Goal: Task Accomplishment & Management: Use online tool/utility

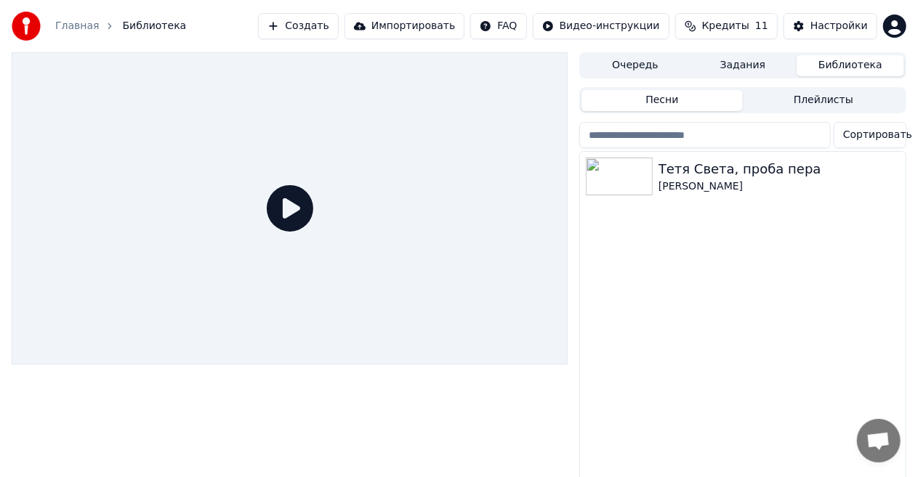
click at [291, 211] on icon at bounding box center [290, 208] width 47 height 47
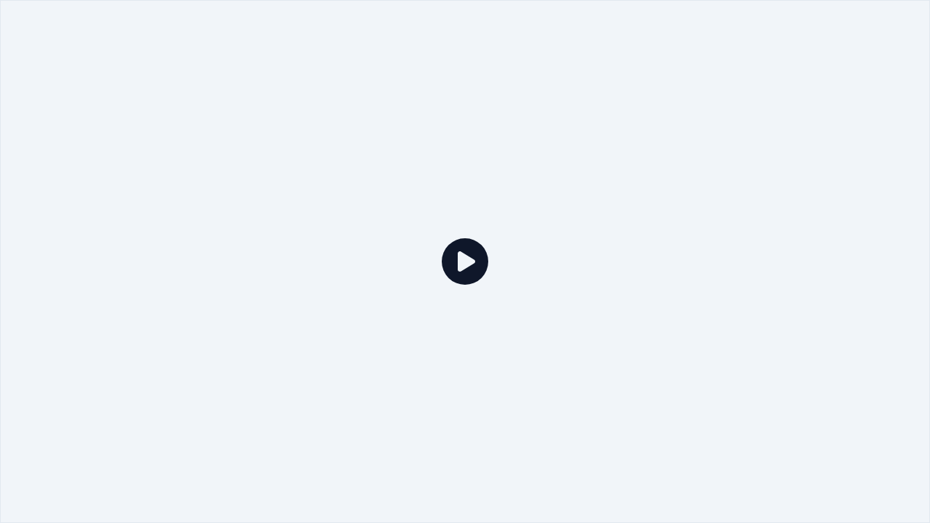
click at [291, 227] on div at bounding box center [465, 261] width 930 height 523
click at [462, 258] on icon at bounding box center [465, 261] width 47 height 47
click at [461, 263] on icon at bounding box center [465, 261] width 47 height 47
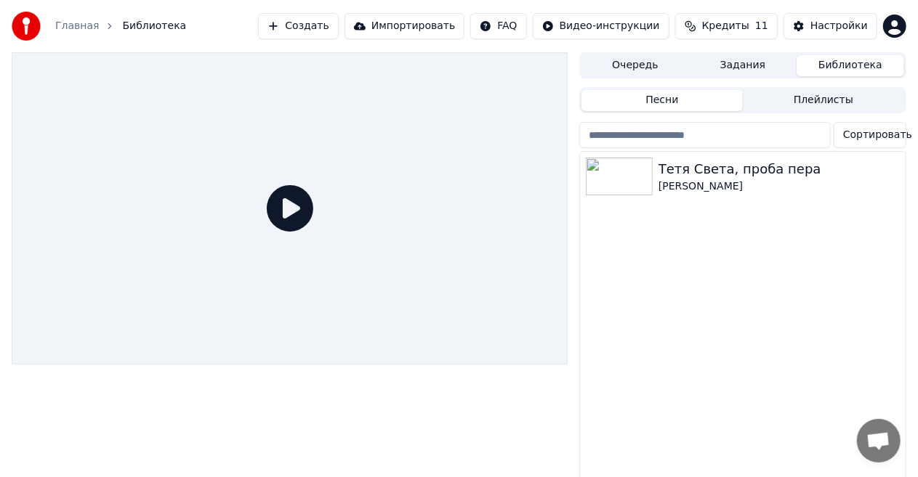
click at [320, 24] on button "Создать" at bounding box center [298, 26] width 80 height 26
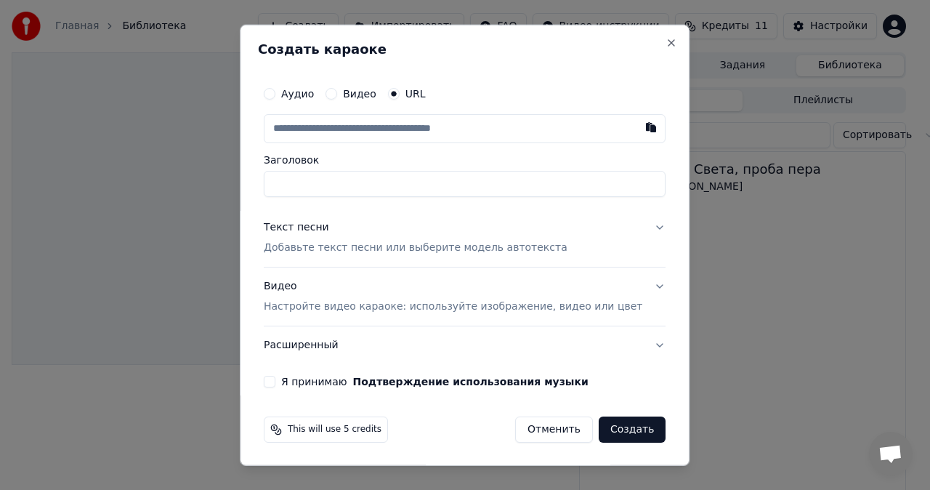
click at [376, 97] on label "Видео" at bounding box center [359, 94] width 33 height 10
click at [337, 97] on button "Видео" at bounding box center [332, 94] width 12 height 12
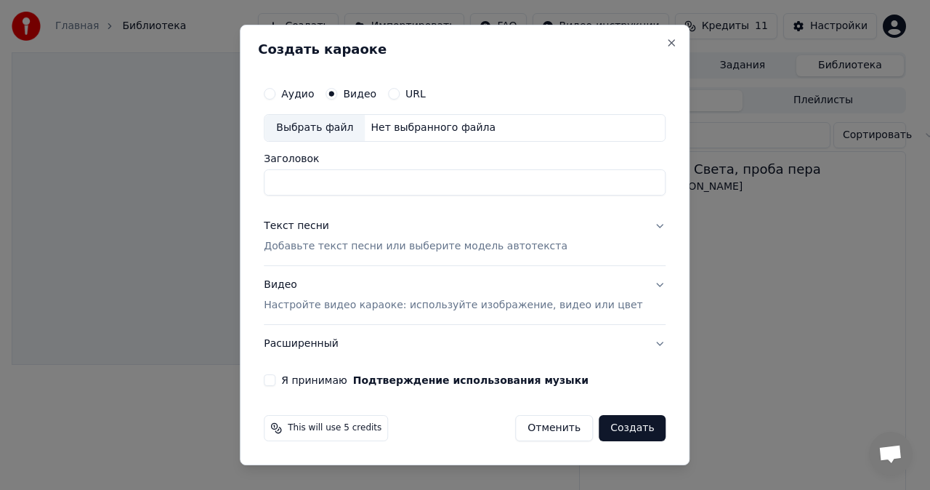
click at [350, 129] on div "Выбрать файл" at bounding box center [315, 128] width 100 height 26
click at [523, 431] on button "Отменить" at bounding box center [554, 428] width 78 height 26
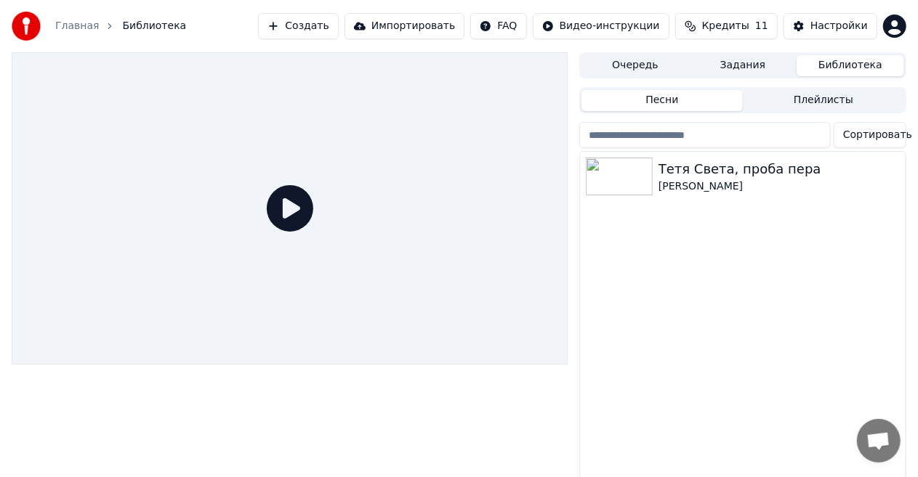
click at [321, 30] on button "Создать" at bounding box center [298, 26] width 80 height 26
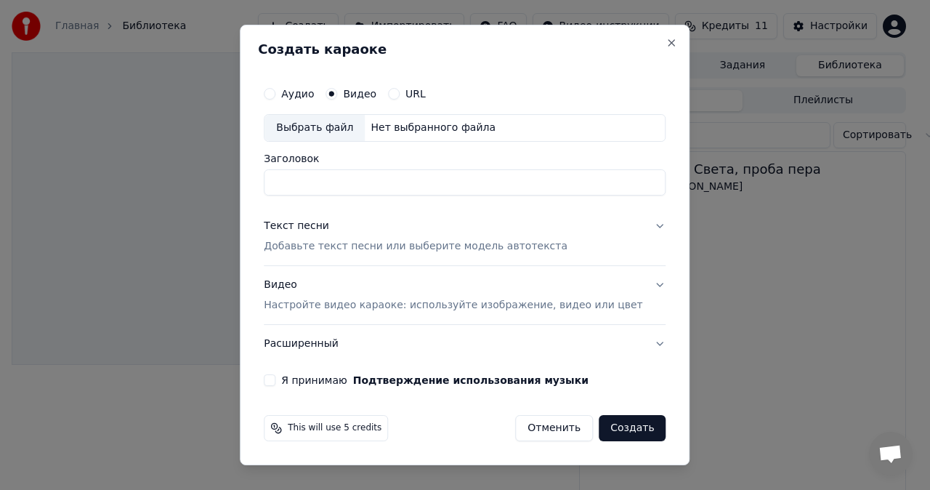
click at [275, 96] on button "Аудио" at bounding box center [270, 94] width 12 height 12
click at [337, 98] on button "Видео" at bounding box center [332, 94] width 12 height 12
click at [644, 282] on button "Видео Настройте видео караоке: используйте изображение, видео или цвет" at bounding box center [465, 295] width 402 height 58
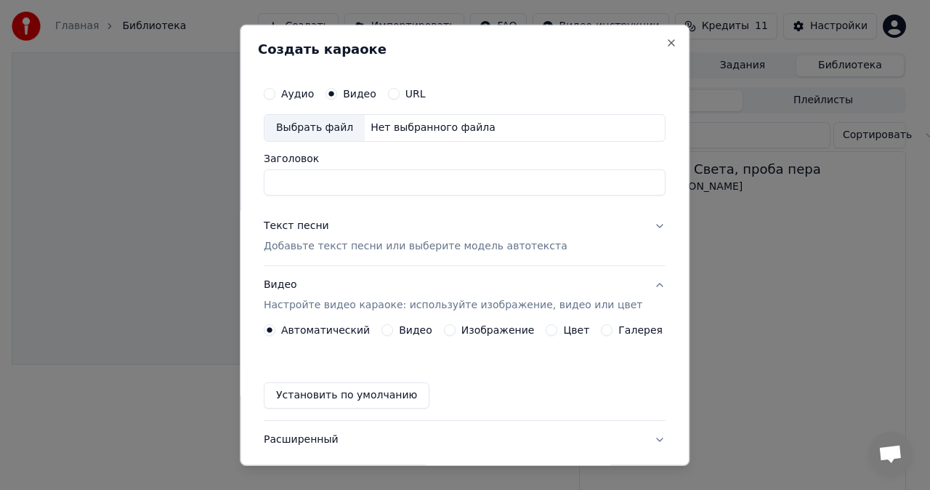
click at [330, 125] on div "Выбрать файл" at bounding box center [315, 128] width 100 height 26
type input "**********"
click at [448, 237] on div "Текст песни Добавьте текст песни или выберите модель автотекста" at bounding box center [416, 236] width 304 height 35
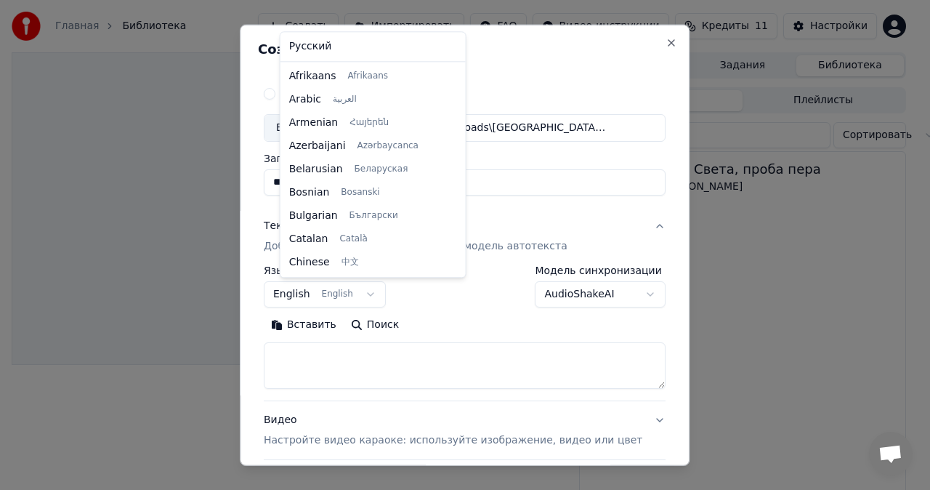
click at [311, 292] on body "**********" at bounding box center [459, 245] width 918 height 490
select select "**"
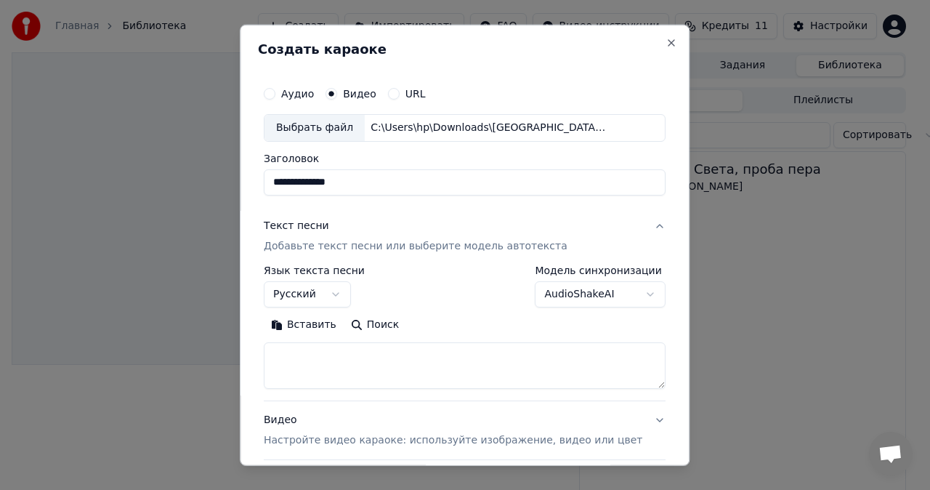
click at [308, 321] on button "Вставить" at bounding box center [304, 324] width 80 height 23
type textarea "**********"
click at [314, 320] on button "Поиск" at bounding box center [295, 324] width 62 height 23
click at [292, 325] on button "Поиск" at bounding box center [295, 324] width 62 height 23
click at [355, 324] on button "Очистить" at bounding box center [367, 324] width 81 height 23
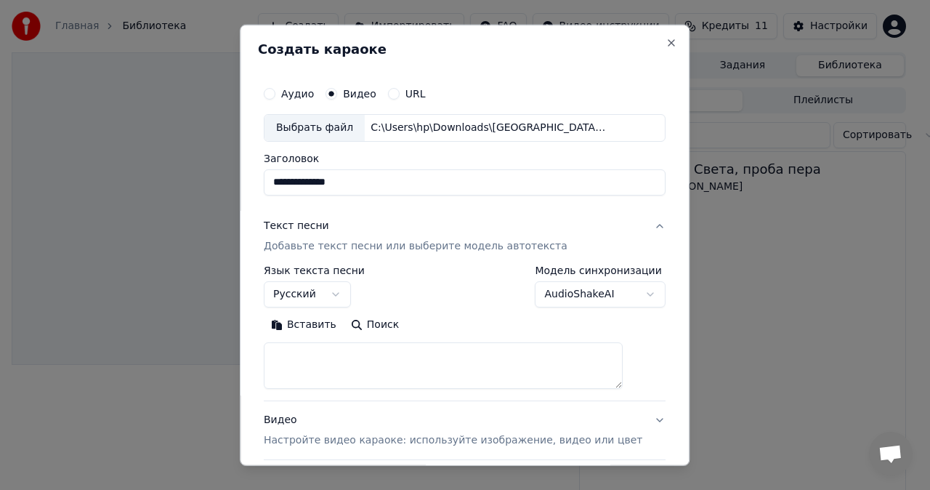
click at [362, 360] on textarea at bounding box center [443, 365] width 359 height 47
paste textarea "**********"
type textarea "**********"
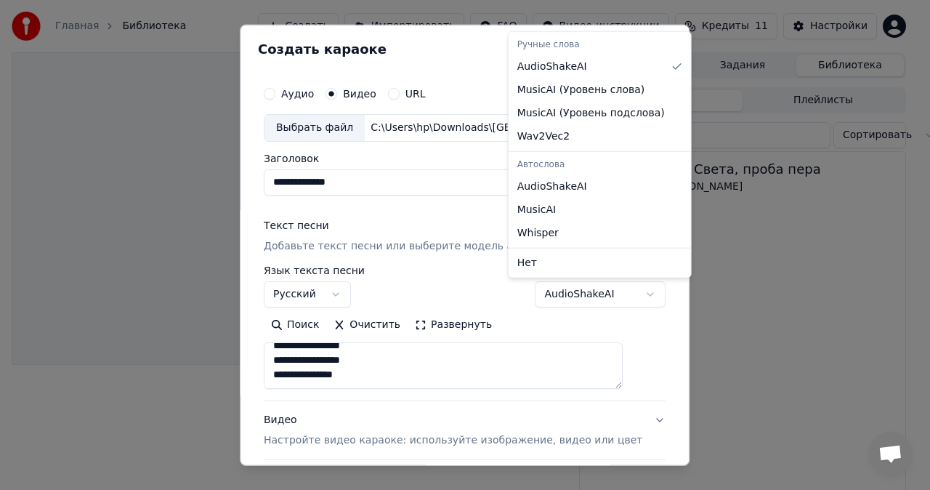
click at [623, 294] on body "**********" at bounding box center [459, 245] width 918 height 490
select select "**********"
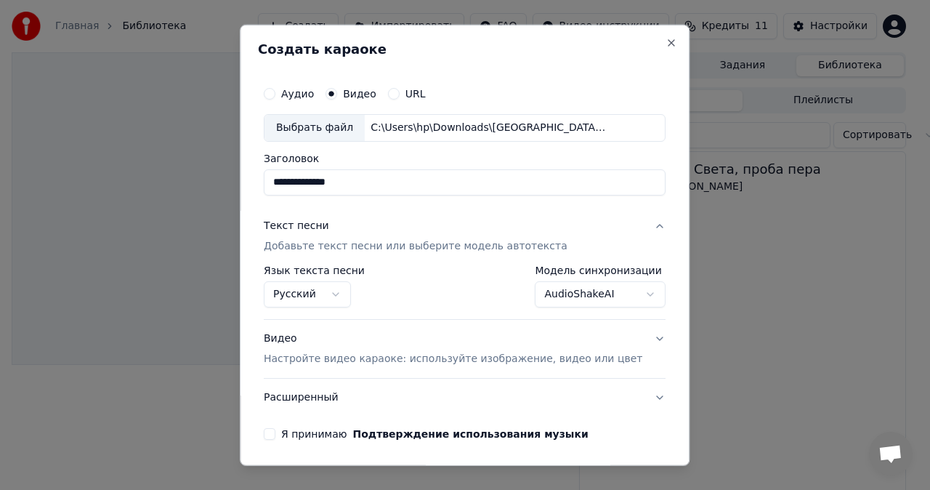
click at [275, 92] on button "Аудио" at bounding box center [270, 94] width 12 height 12
click at [319, 126] on div "Выбрать файл" at bounding box center [315, 128] width 100 height 26
type input "**********"
click at [632, 336] on button "Видео Настройте видео караоке: используйте изображение, видео или цвет" at bounding box center [465, 349] width 402 height 58
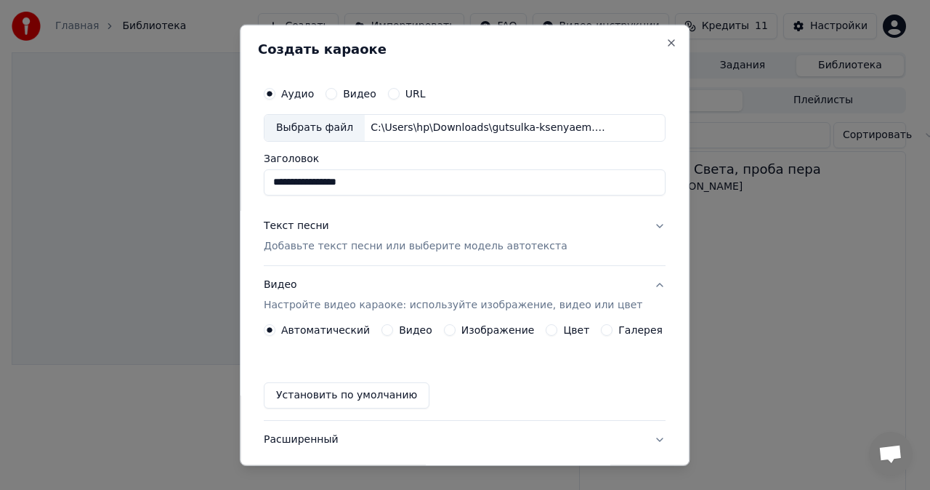
click at [389, 328] on button "Видео" at bounding box center [387, 330] width 12 height 12
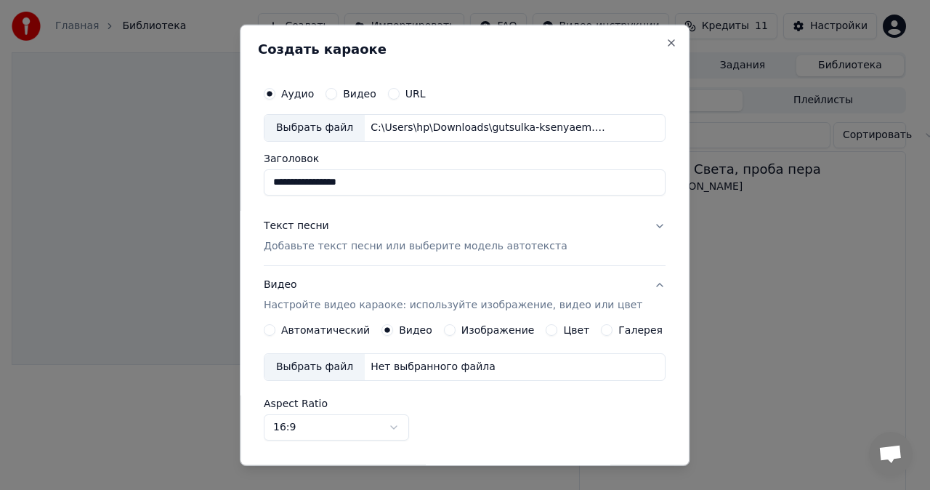
click at [333, 366] on div "Выбрать файл" at bounding box center [315, 367] width 100 height 26
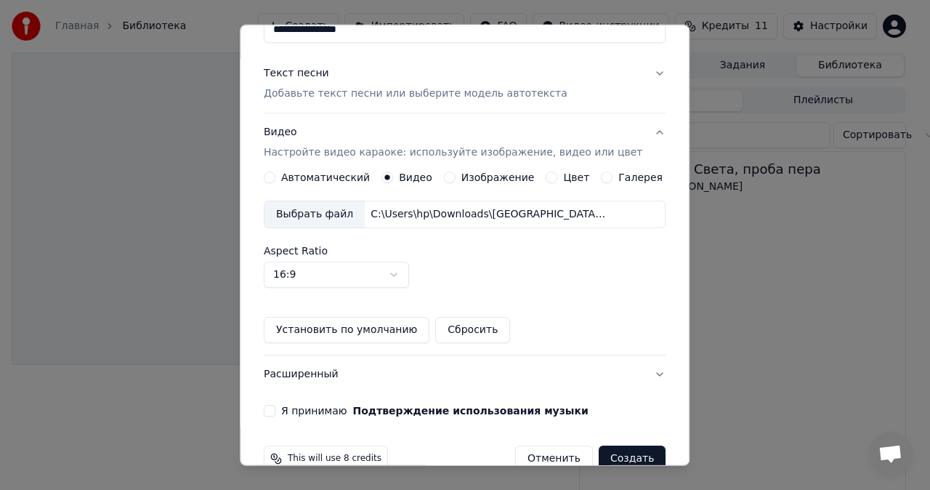
scroll to position [157, 0]
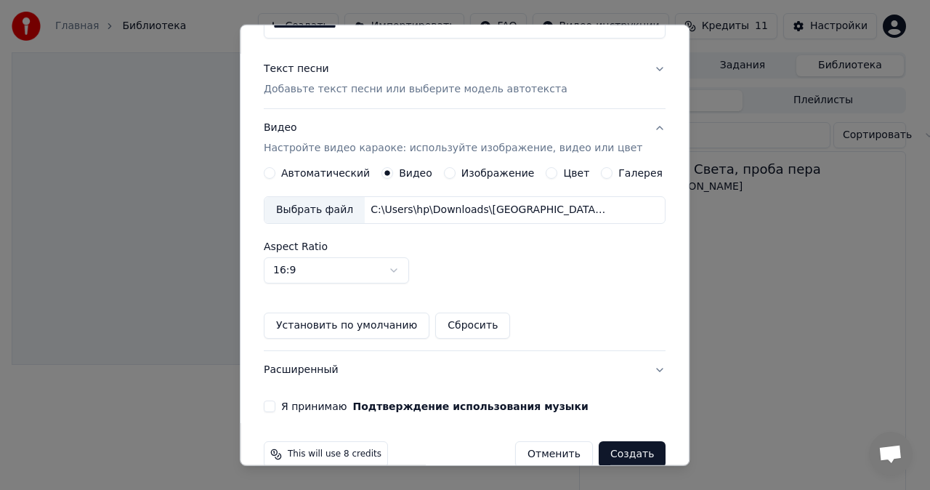
click at [275, 406] on button "Я принимаю Подтверждение использования музыки" at bounding box center [270, 406] width 12 height 12
click at [599, 448] on button "Создать" at bounding box center [632, 454] width 67 height 26
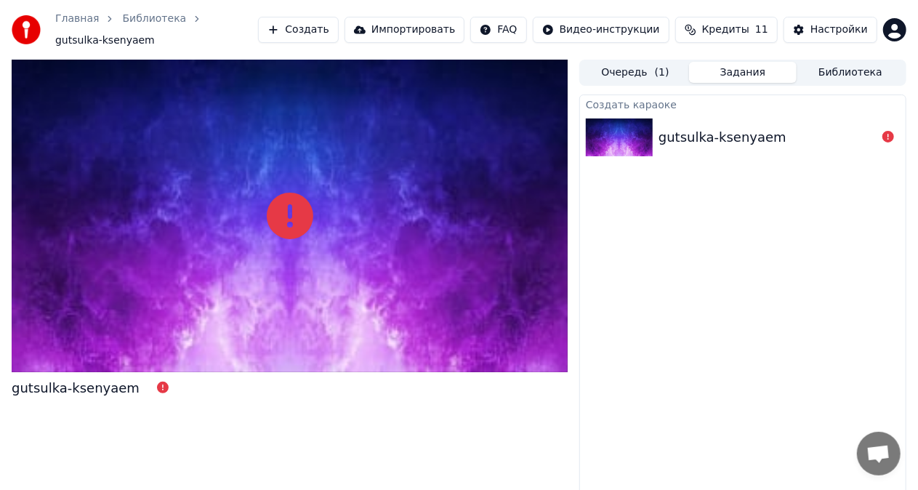
click at [291, 218] on icon at bounding box center [290, 216] width 47 height 47
click at [289, 214] on icon at bounding box center [290, 216] width 47 height 47
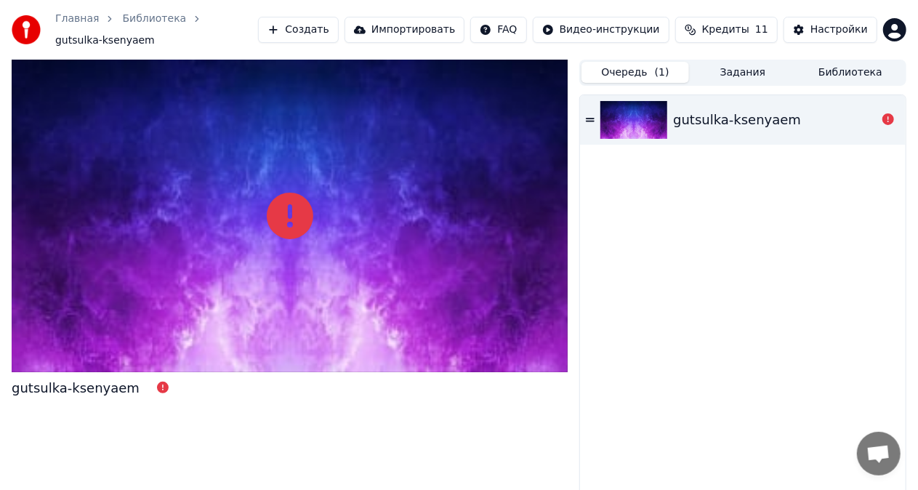
click at [619, 70] on button "Очередь ( 1 )" at bounding box center [635, 72] width 108 height 21
click at [663, 228] on div "gutsulka-ksenyaem" at bounding box center [743, 302] width 326 height 415
click at [730, 148] on div "gutsulka-ksenyaem" at bounding box center [743, 302] width 326 height 415
click at [713, 113] on div "gutsulka-ksenyaem" at bounding box center [737, 120] width 128 height 20
click at [338, 28] on button "Создать" at bounding box center [298, 30] width 80 height 26
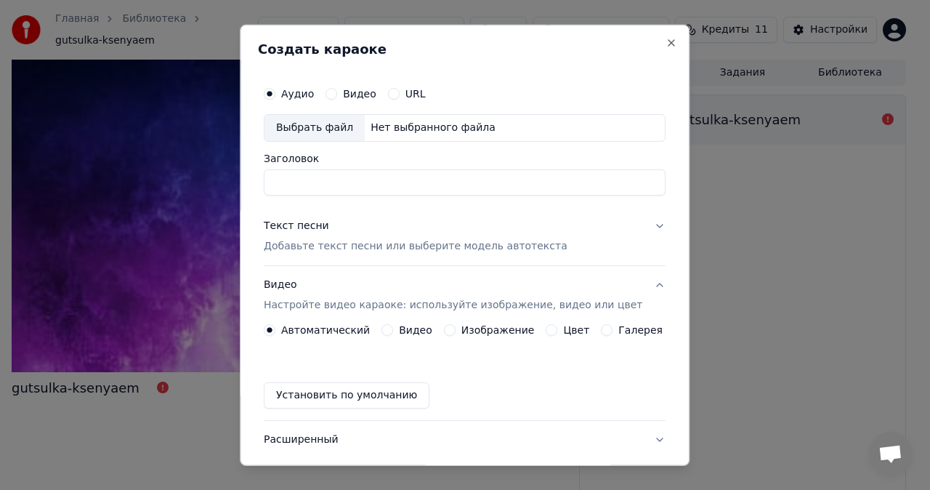
type input "*"
click at [315, 129] on div "Выбрать файл" at bounding box center [315, 128] width 100 height 26
type input "**********"
click at [310, 250] on p "Добавьте текст песни или выберите модель автотекста" at bounding box center [416, 246] width 304 height 15
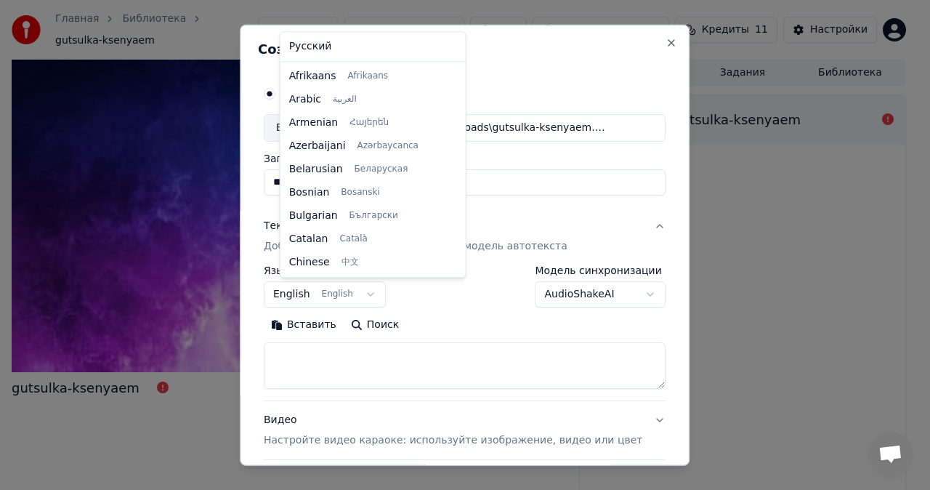
scroll to position [116, 0]
click at [315, 290] on body "**********" at bounding box center [459, 245] width 918 height 490
select select "**"
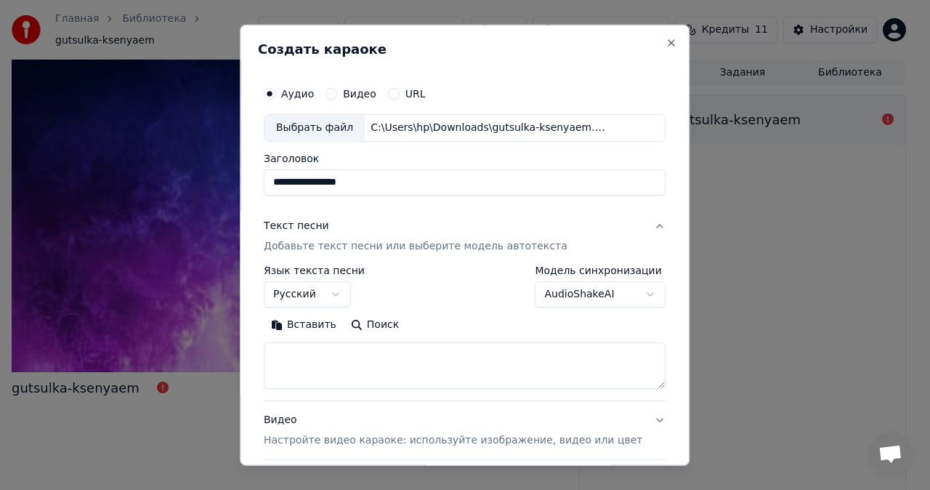
click at [311, 349] on textarea at bounding box center [465, 365] width 402 height 47
paste textarea "**********"
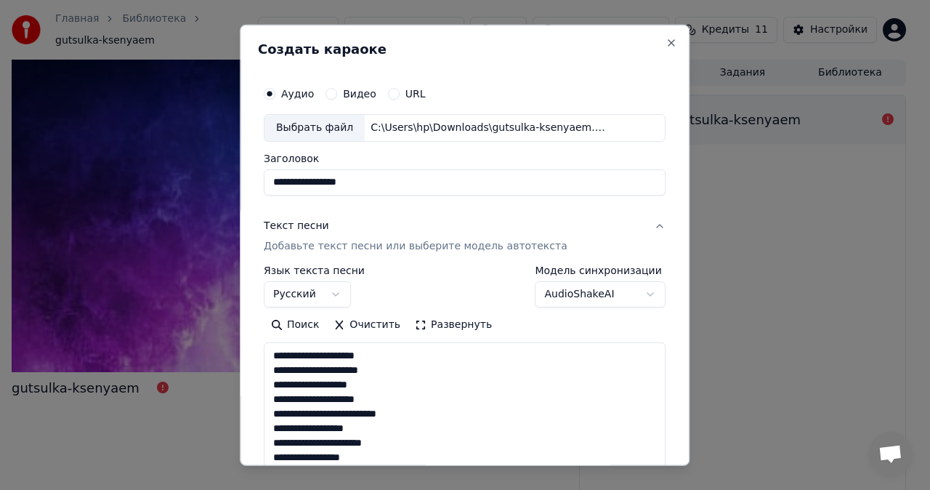
scroll to position [904, 0]
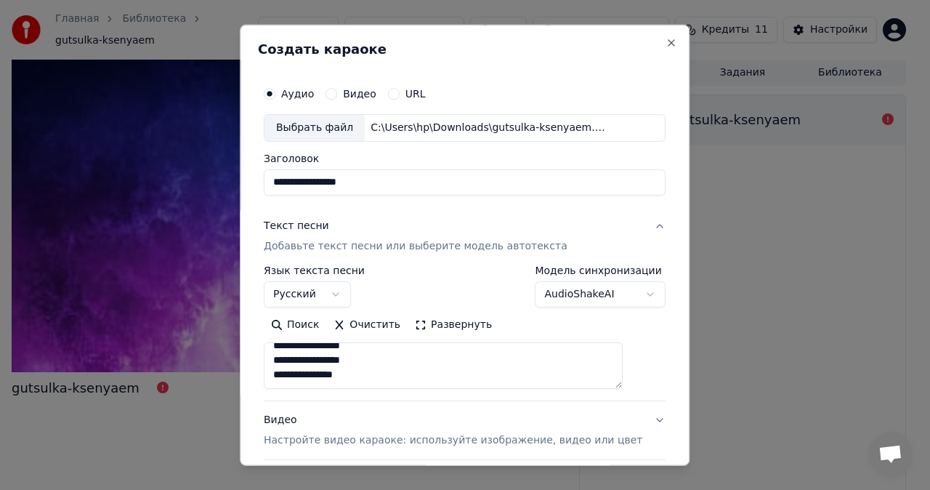
click at [311, 349] on textarea at bounding box center [443, 365] width 359 height 47
type textarea "**********"
click at [631, 419] on button "Видео Настройте видео караоке: используйте изображение, видео или цвет" at bounding box center [465, 430] width 402 height 58
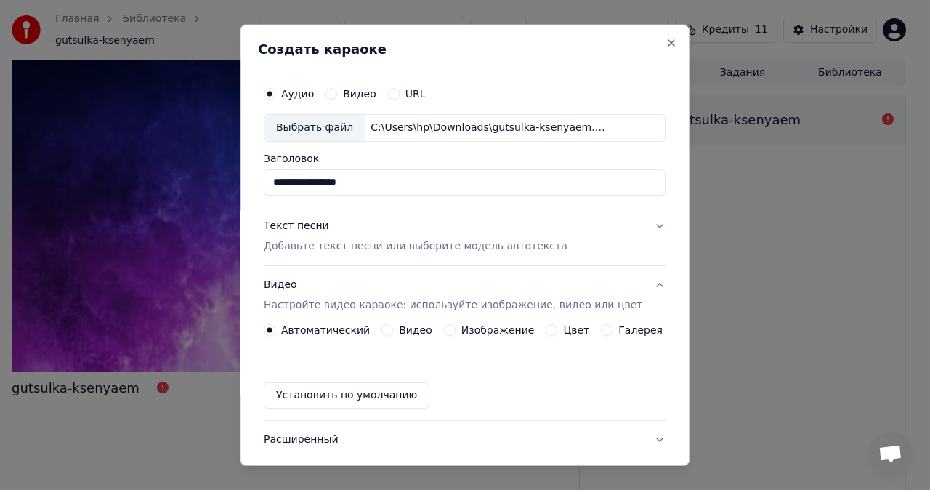
click at [419, 332] on label "Видео" at bounding box center [415, 330] width 33 height 10
click at [393, 332] on button "Видео" at bounding box center [387, 330] width 12 height 12
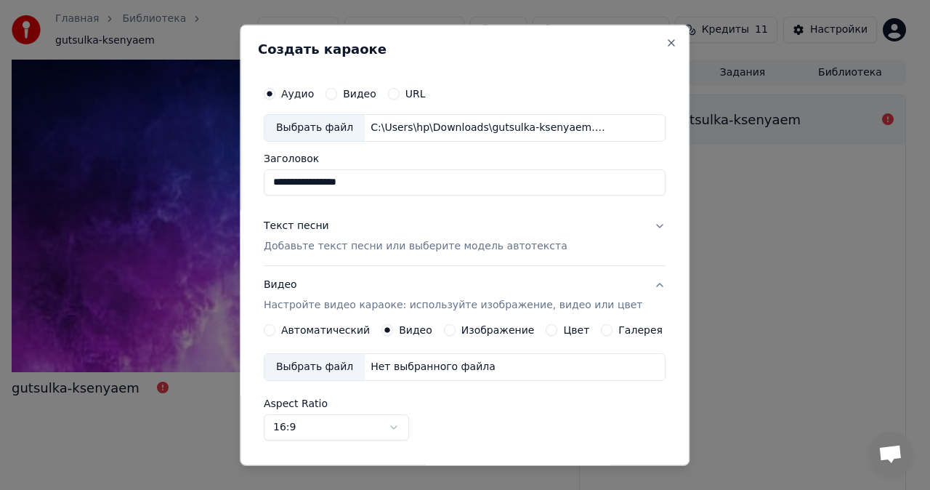
click at [331, 366] on div "Выбрать файл" at bounding box center [315, 367] width 100 height 26
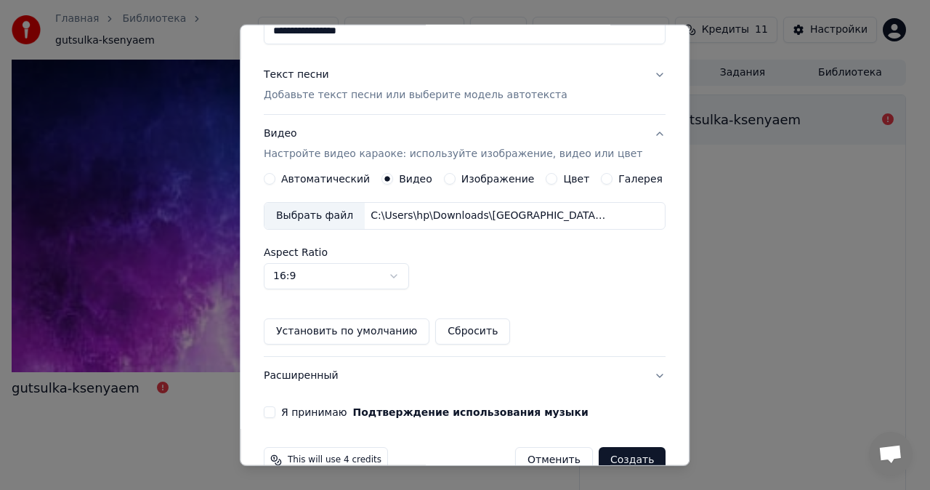
scroll to position [153, 0]
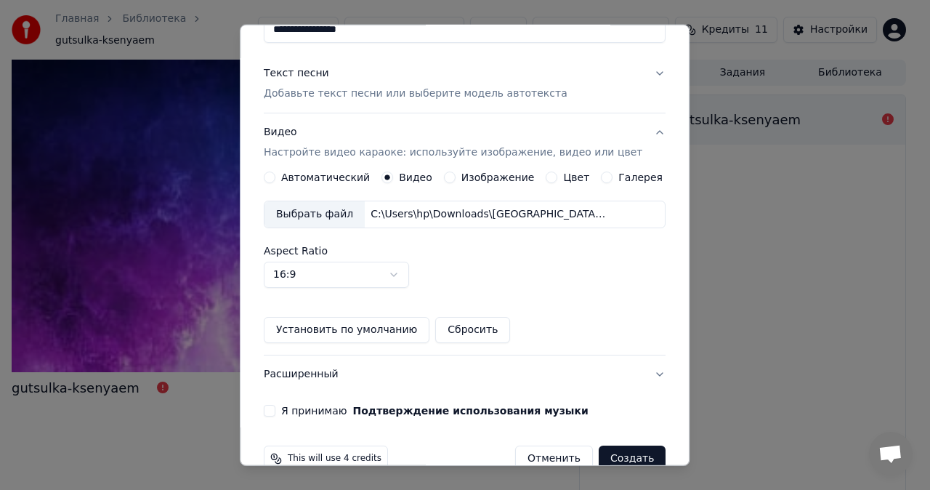
click at [275, 411] on button "Я принимаю Подтверждение использования музыки" at bounding box center [270, 411] width 12 height 12
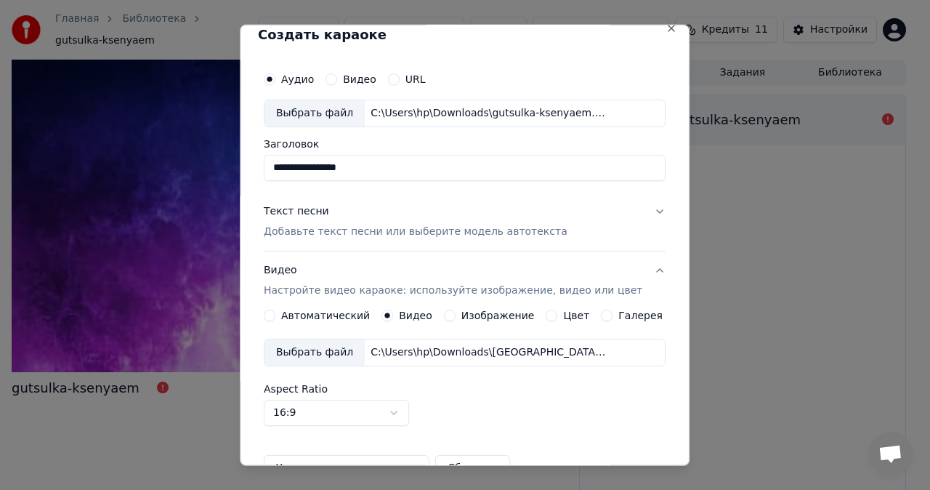
scroll to position [13, 0]
click at [638, 209] on button "Текст песни Добавьте текст песни или выберите модель автотекста" at bounding box center [465, 223] width 402 height 58
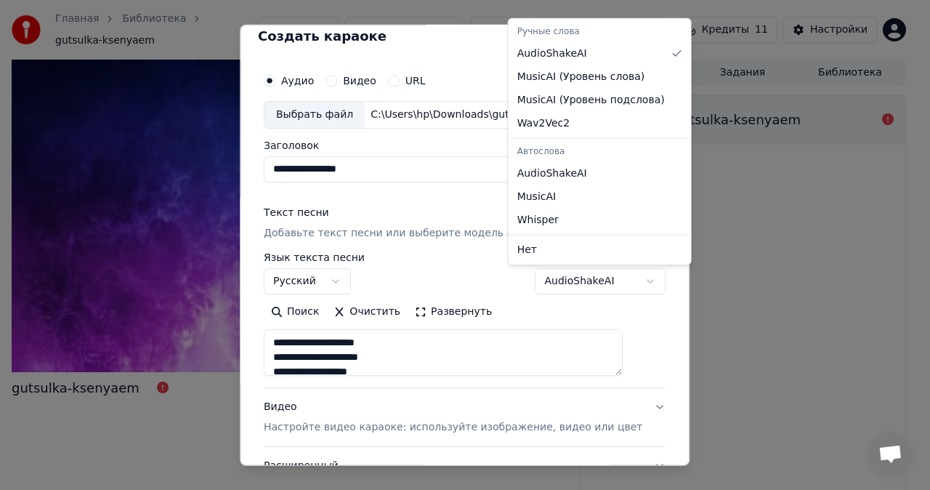
click at [623, 282] on body "**********" at bounding box center [459, 245] width 918 height 490
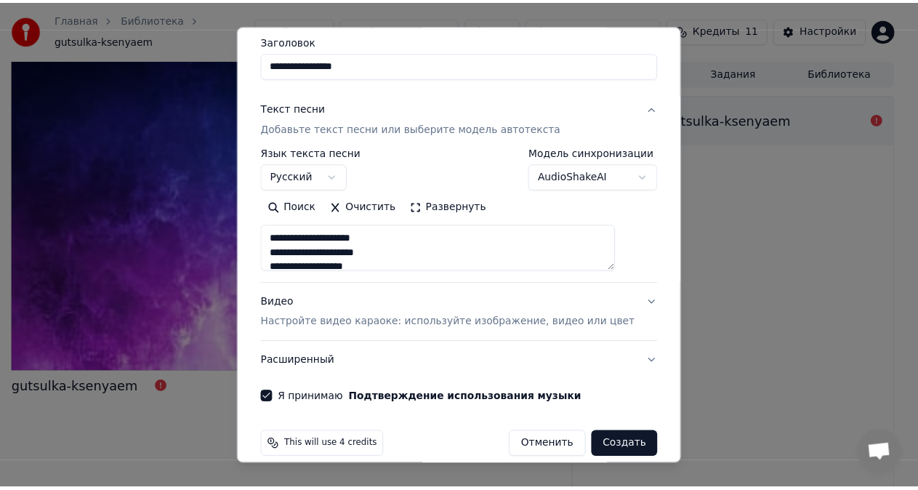
scroll to position [133, 0]
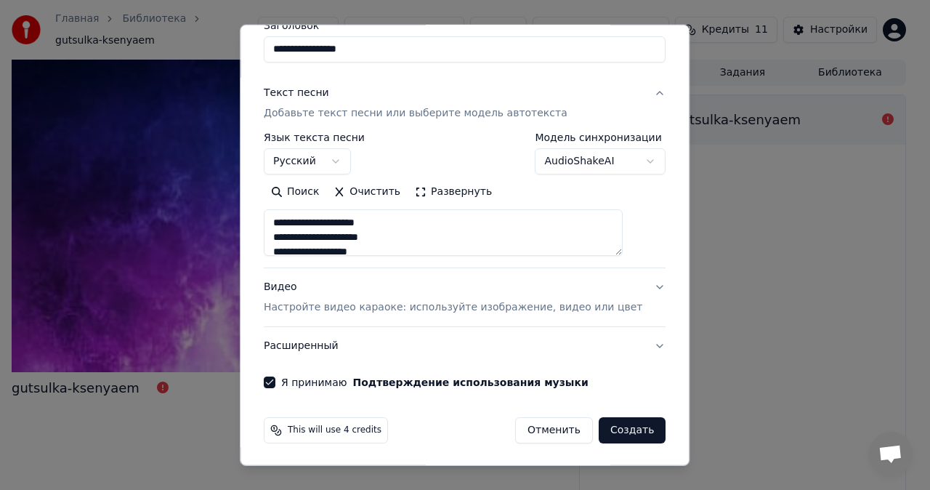
click at [609, 424] on button "Создать" at bounding box center [632, 430] width 67 height 26
select select
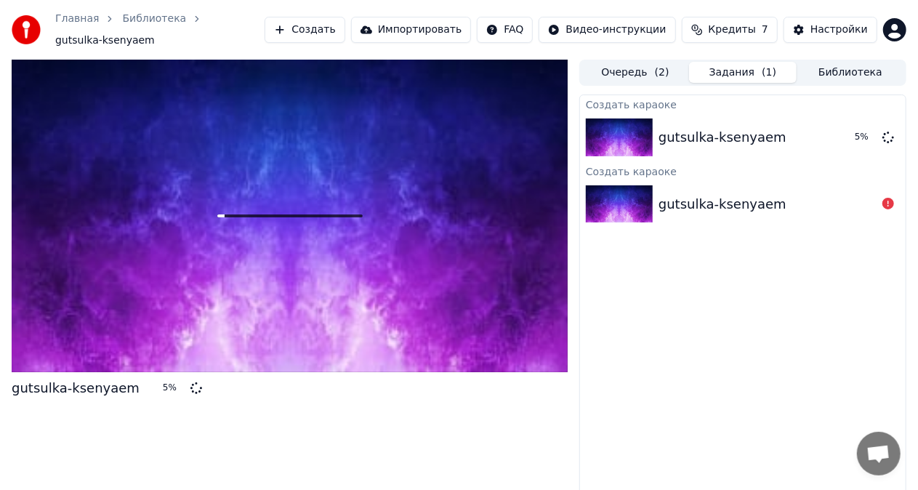
click at [888, 198] on icon at bounding box center [888, 204] width 12 height 12
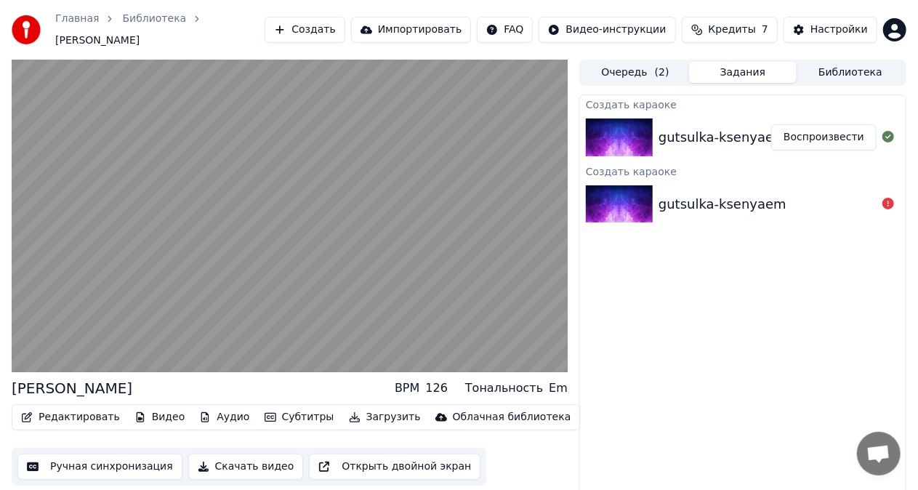
click at [318, 232] on video at bounding box center [290, 216] width 556 height 312
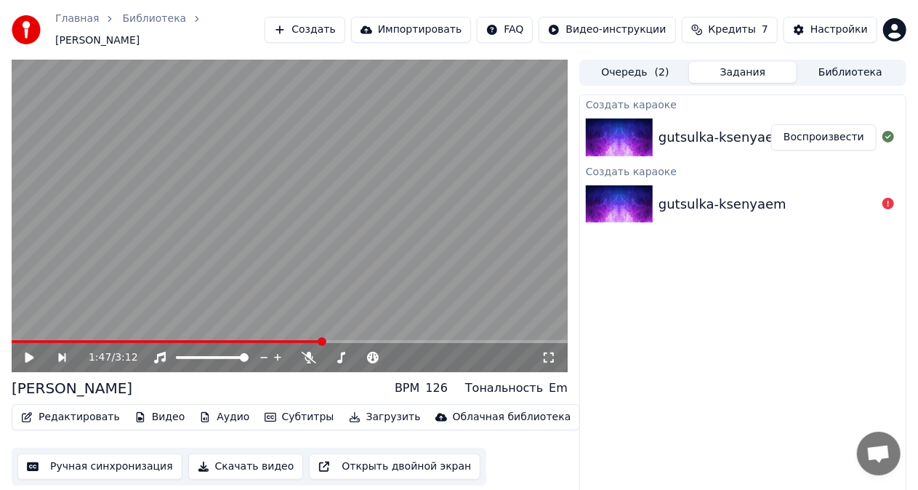
click at [814, 129] on button "Воспроизвести" at bounding box center [823, 137] width 105 height 26
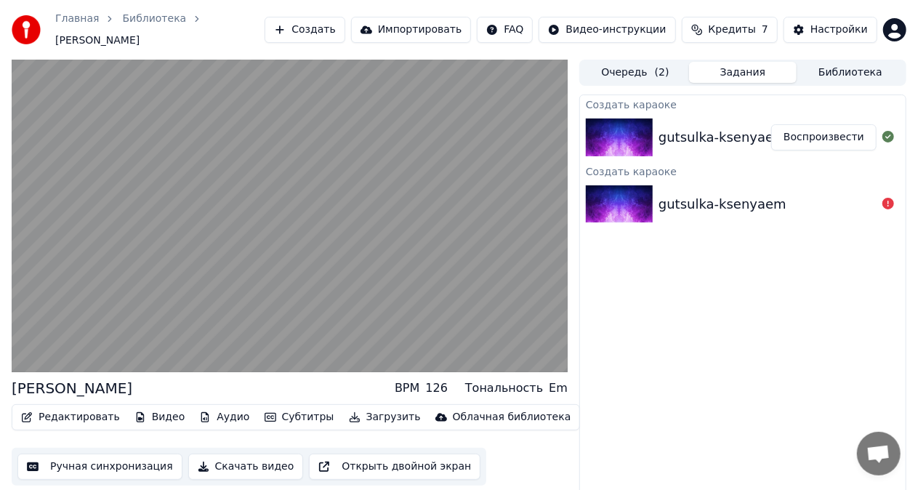
click at [92, 462] on button "Ручная синхронизация" at bounding box center [99, 466] width 165 height 26
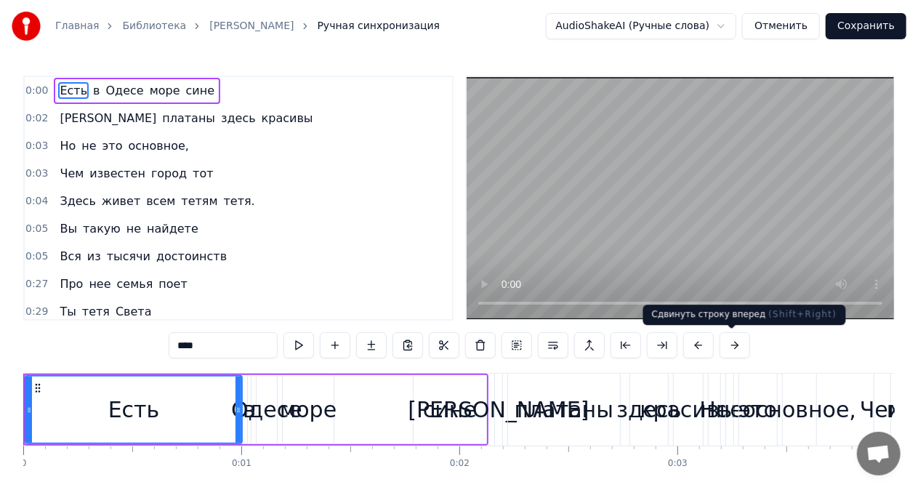
click at [730, 342] on button at bounding box center [734, 345] width 31 height 26
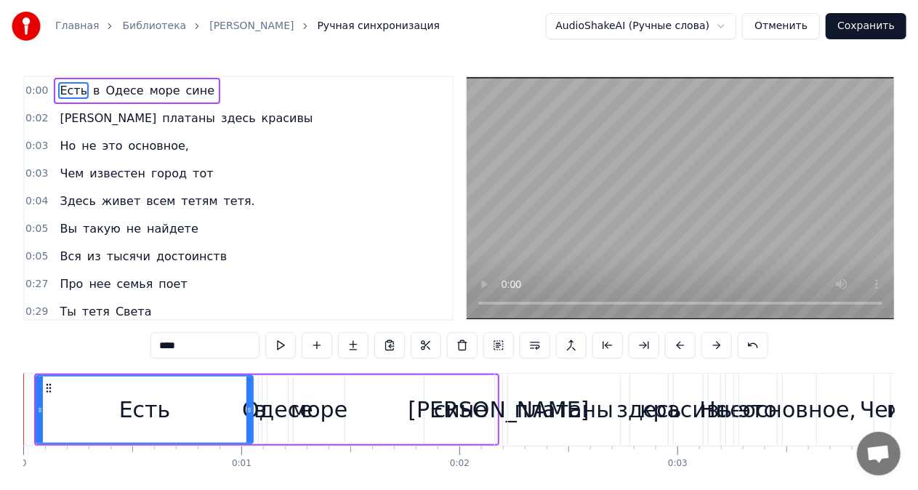
click at [730, 342] on div "****" at bounding box center [459, 345] width 618 height 26
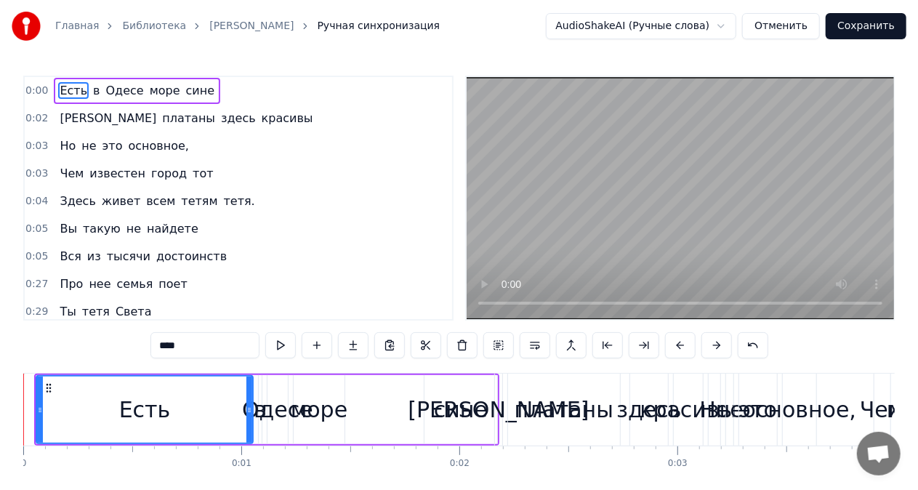
click at [730, 342] on div "****" at bounding box center [459, 345] width 618 height 26
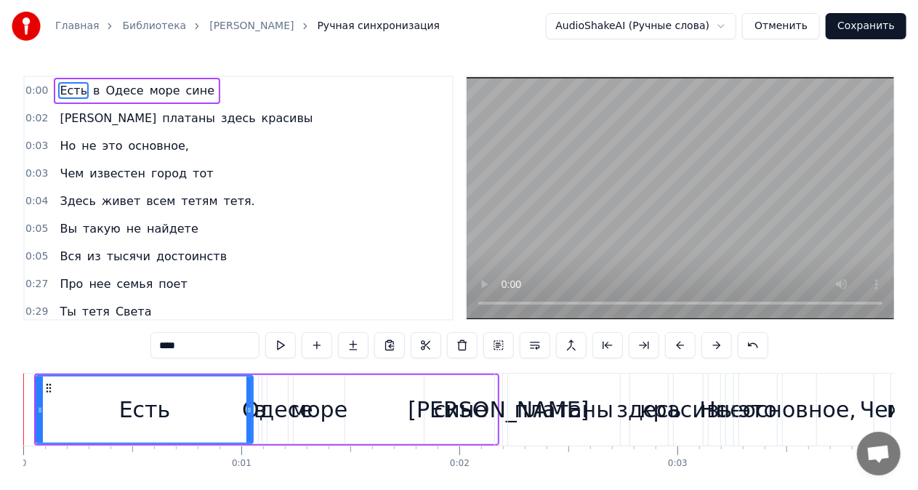
click at [730, 342] on div "****" at bounding box center [459, 345] width 618 height 26
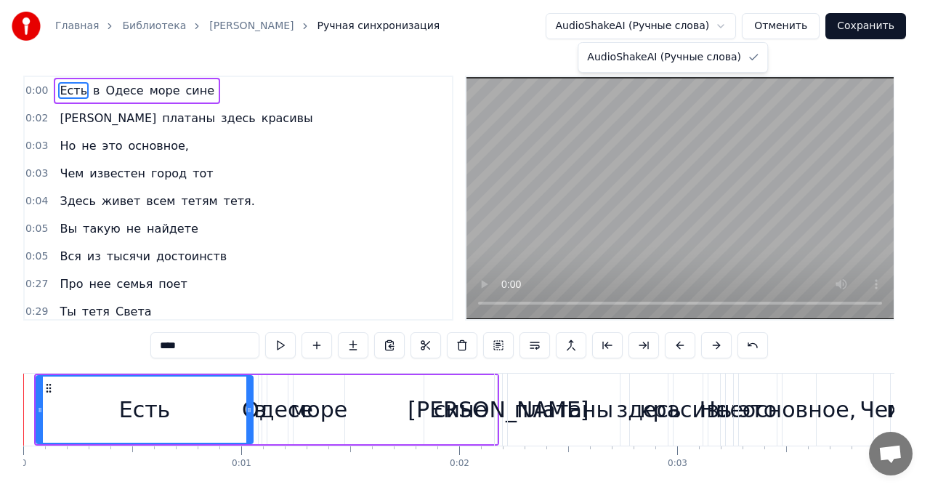
click at [731, 26] on html "Главная Библиотека Gutsulka Ksenya Ручная синхронизация AudioShakeAI (Ручные сл…" at bounding box center [465, 271] width 930 height 543
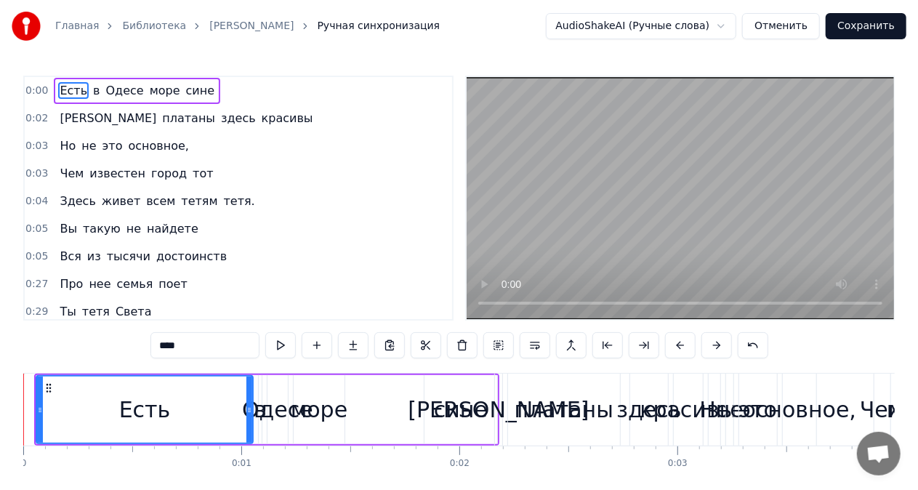
click at [506, 47] on html "Главная Библиотека Gutsulka Ksenya Ручная синхронизация AudioShakeAI (Ручные сл…" at bounding box center [459, 271] width 918 height 543
click at [442, 419] on div "сине" at bounding box center [461, 409] width 54 height 33
type input "****"
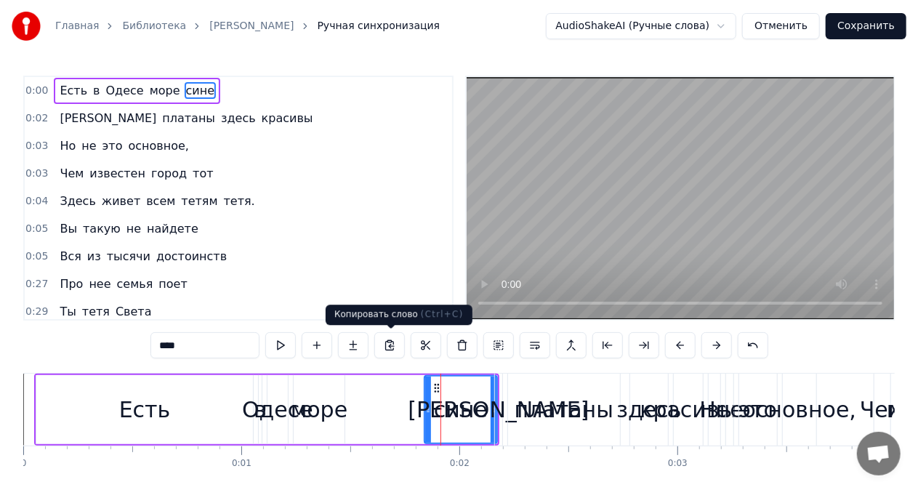
click at [410, 335] on div "****" at bounding box center [459, 345] width 618 height 26
click at [285, 222] on div "0:05 Вы такую не найдете" at bounding box center [238, 229] width 427 height 28
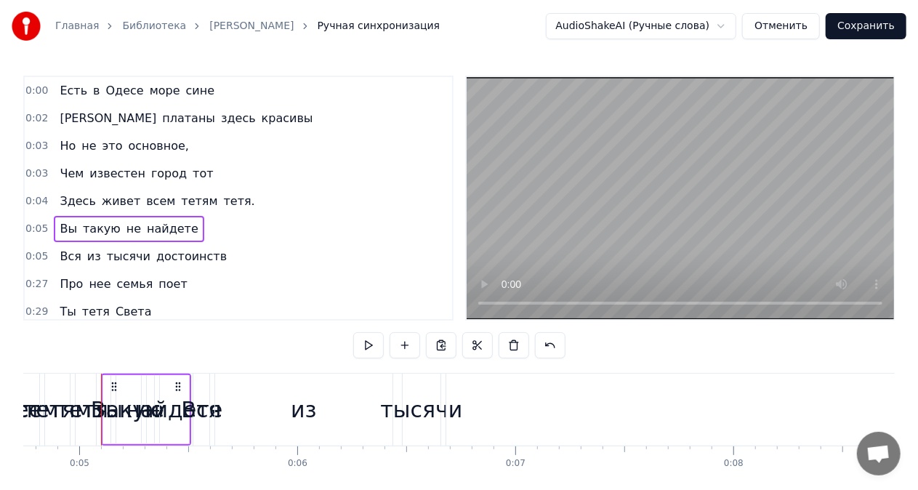
scroll to position [0, 1039]
click at [581, 199] on video at bounding box center [680, 198] width 427 height 242
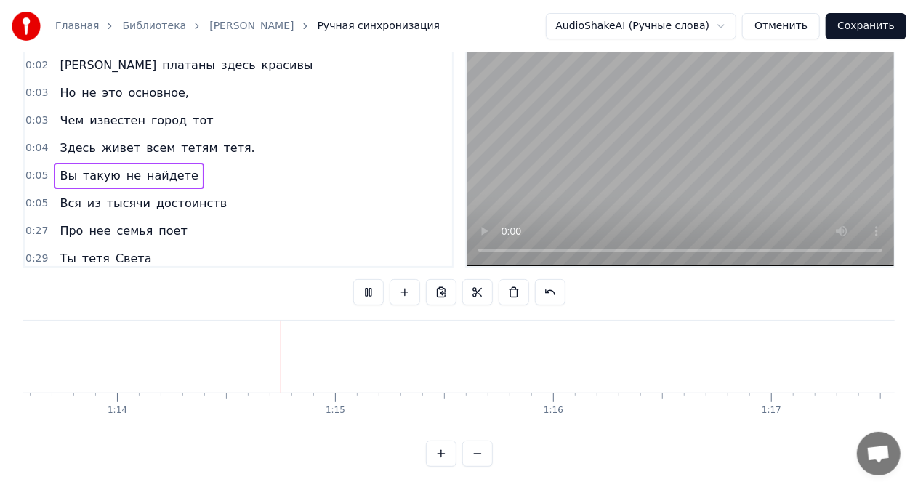
scroll to position [0, 16080]
click at [780, 28] on button "Отменить" at bounding box center [781, 26] width 78 height 26
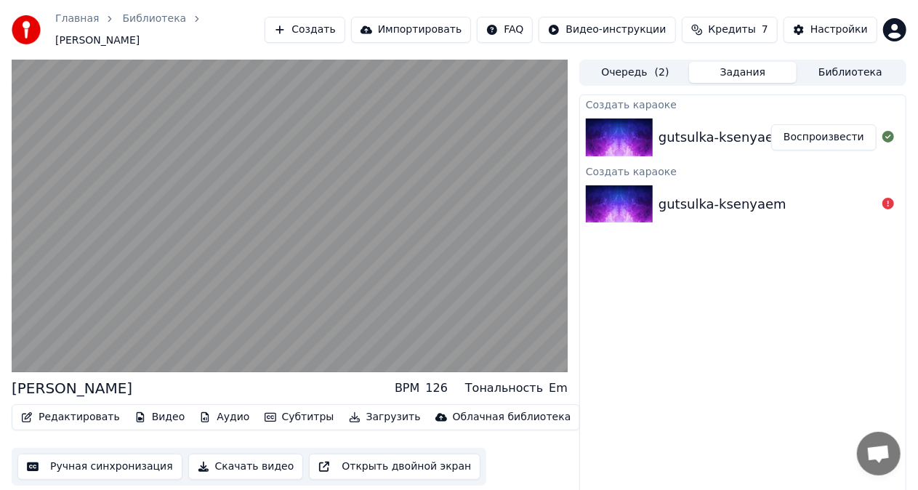
click at [309, 462] on button "Открыть двойной экран" at bounding box center [394, 466] width 171 height 26
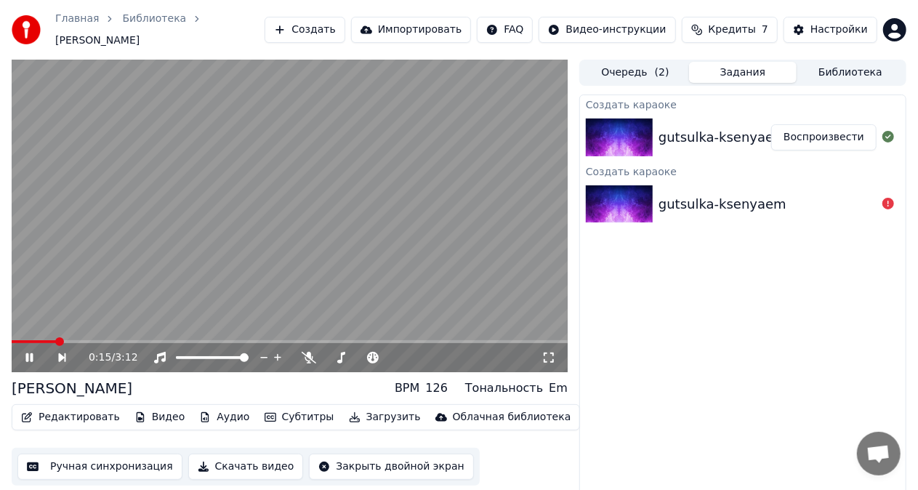
click at [602, 392] on div "Создать караоке gutsulka-ksenyaem Воспроизвести Создать караоке gutsulka-ksenya…" at bounding box center [742, 302] width 327 height 416
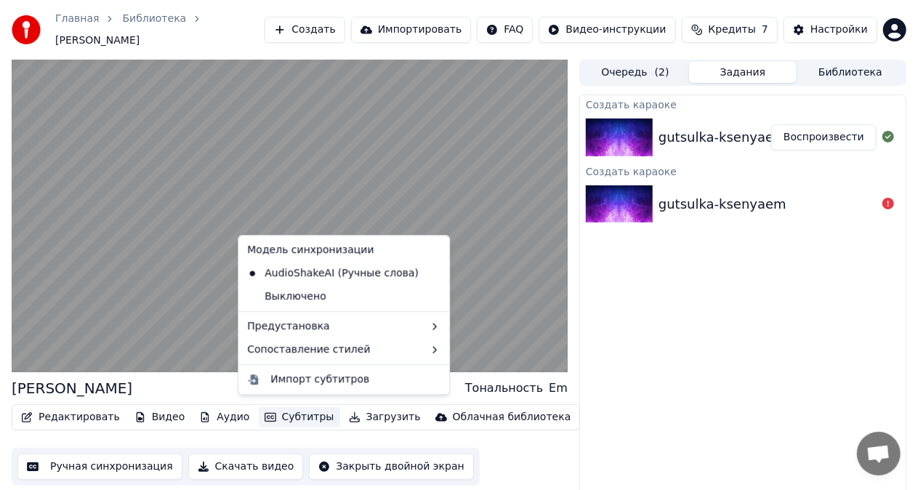
click at [298, 411] on button "Субтитры" at bounding box center [299, 417] width 81 height 20
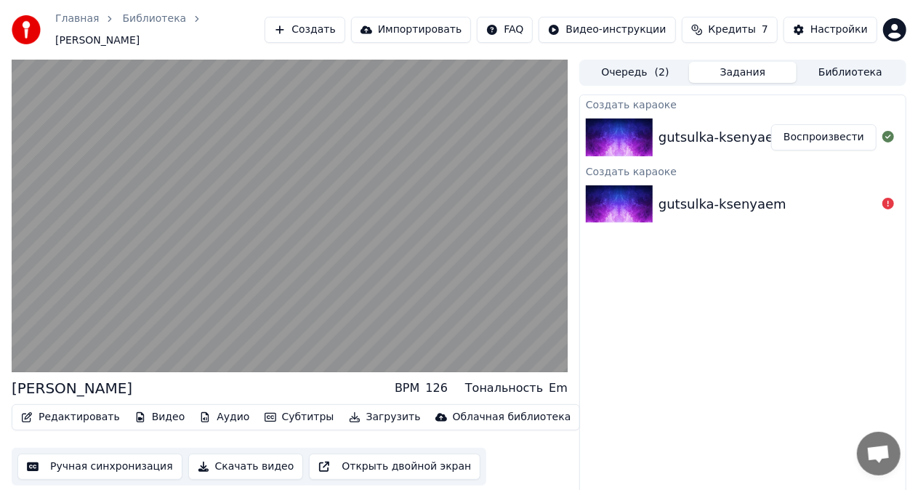
click at [654, 286] on div "Создать караоке gutsulka-ksenyaem Воспроизвести Создать караоке gutsulka-ksenya…" at bounding box center [742, 302] width 327 height 416
click at [398, 440] on div "Редактировать Видео Аудио Субтитры Загрузить Облачная библиотека Ручная синхрон…" at bounding box center [290, 444] width 556 height 81
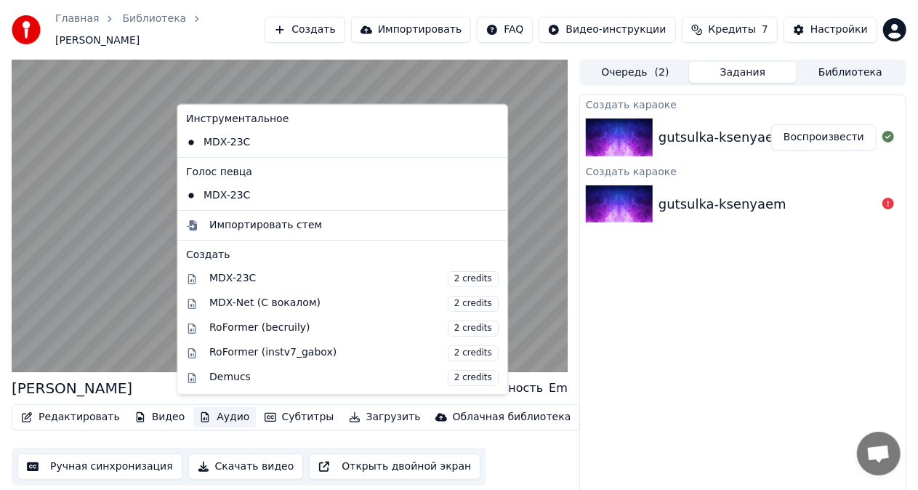
click at [203, 412] on button "Аудио" at bounding box center [224, 417] width 62 height 20
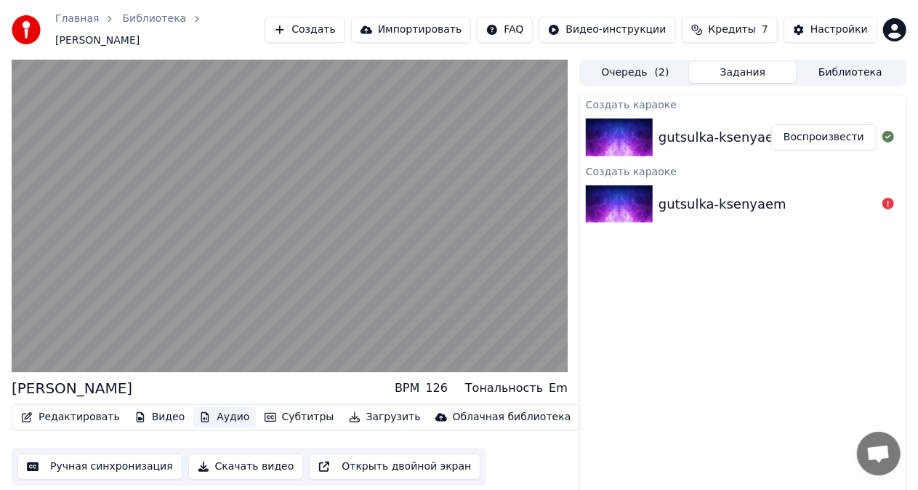
click at [203, 412] on button "Аудио" at bounding box center [224, 417] width 62 height 20
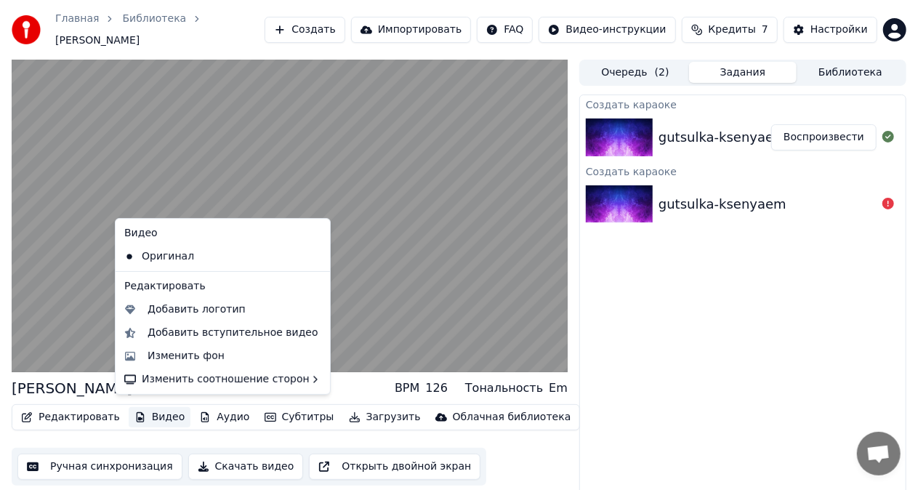
click at [161, 411] on button "Видео" at bounding box center [160, 417] width 62 height 20
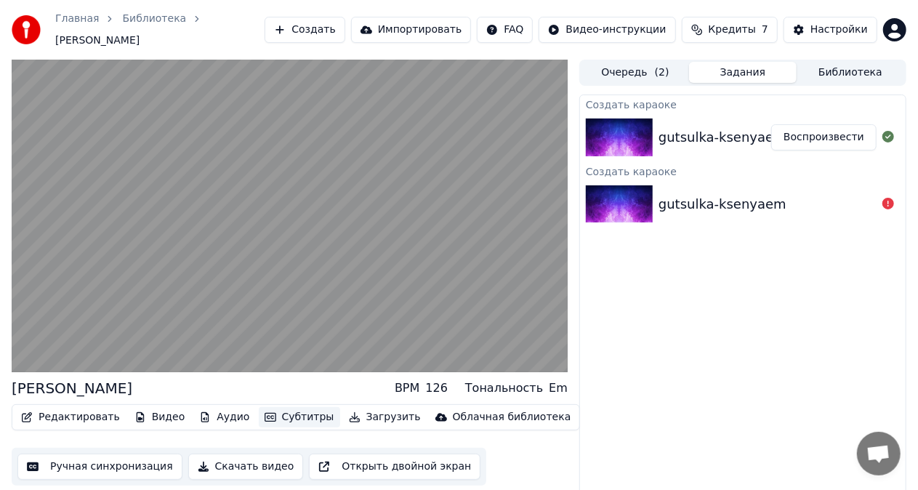
click at [261, 411] on button "Субтитры" at bounding box center [299, 417] width 81 height 20
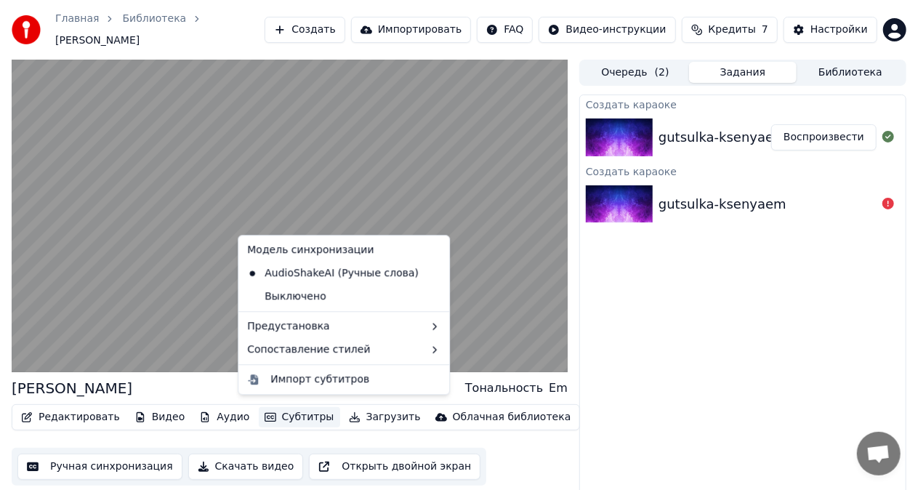
click at [261, 411] on button "Субтитры" at bounding box center [299, 417] width 81 height 20
click at [307, 298] on div "Выключено" at bounding box center [343, 296] width 205 height 23
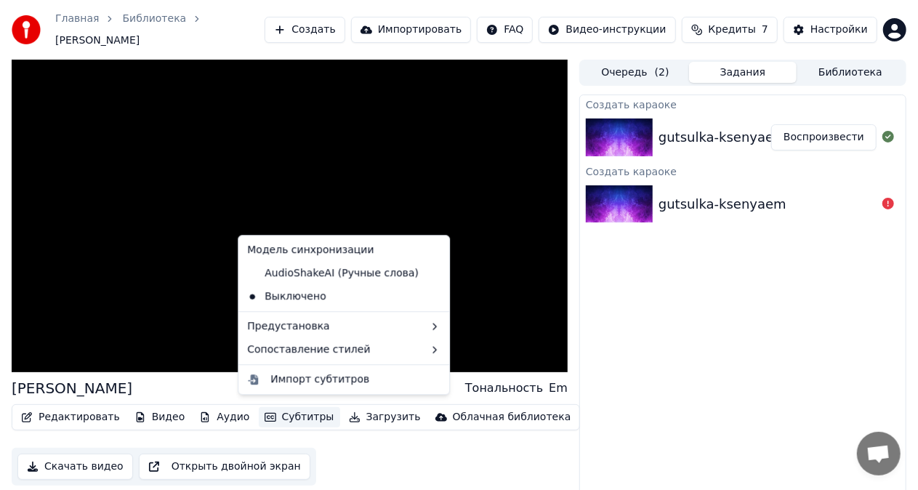
click at [263, 413] on button "Субтитры" at bounding box center [299, 417] width 81 height 20
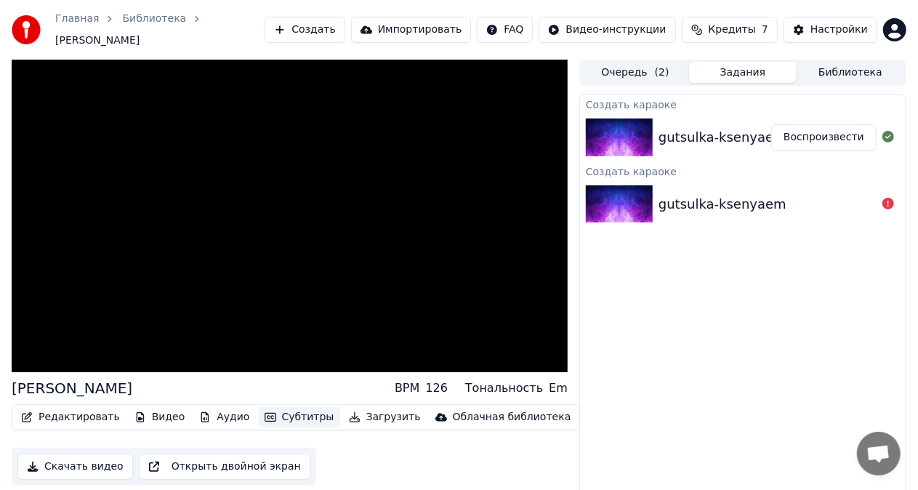
click at [263, 413] on button "Субтитры" at bounding box center [299, 417] width 81 height 20
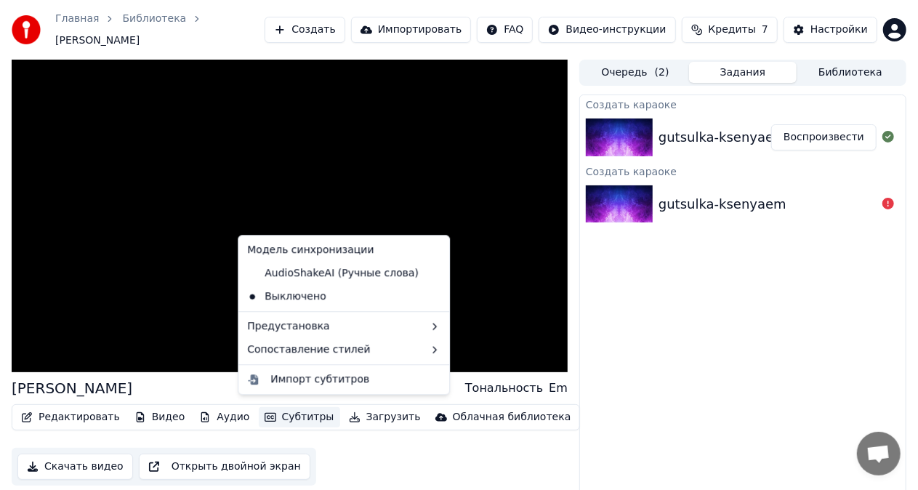
click at [266, 407] on button "Субтитры" at bounding box center [299, 417] width 81 height 20
click at [310, 273] on div "AudioShakeAI (Ручные слова)" at bounding box center [332, 273] width 183 height 23
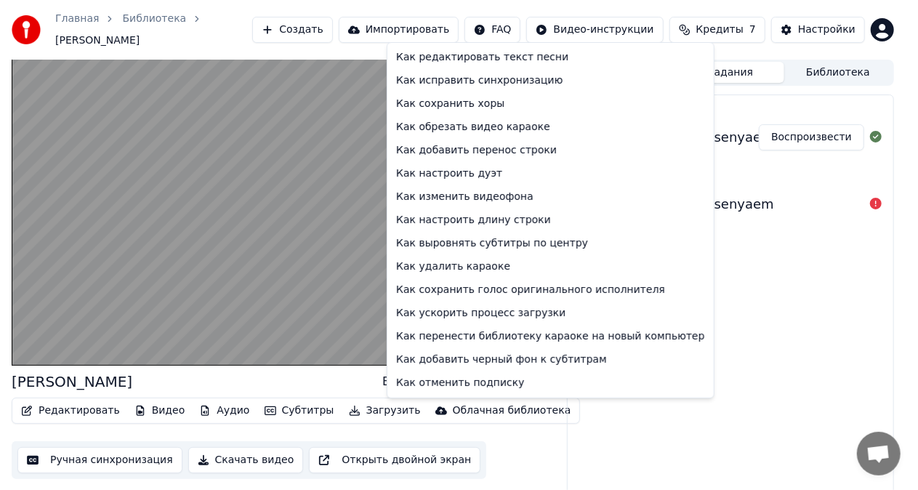
click at [528, 28] on html "Главная Библиотека Gutsulka Ksenya Создать Импортировать FAQ Видео-инструкции К…" at bounding box center [459, 245] width 918 height 490
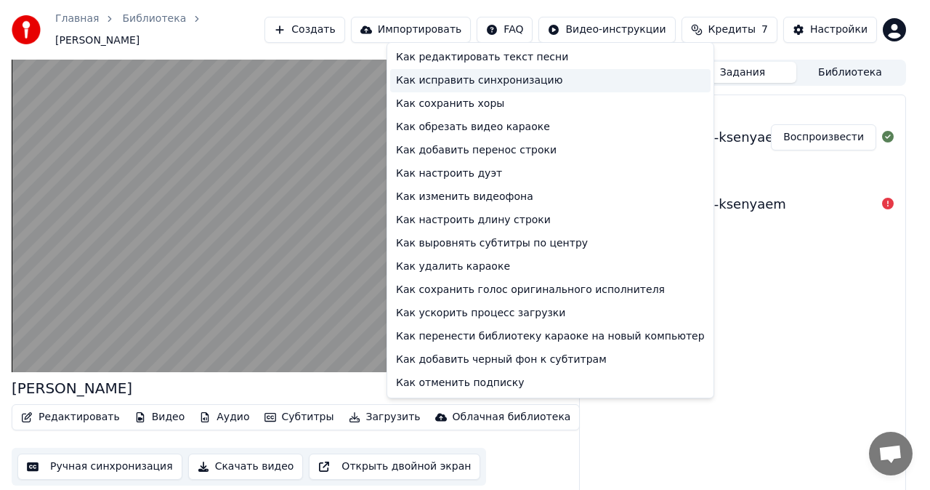
click at [474, 83] on div "Как исправить синхронизацию" at bounding box center [550, 80] width 320 height 23
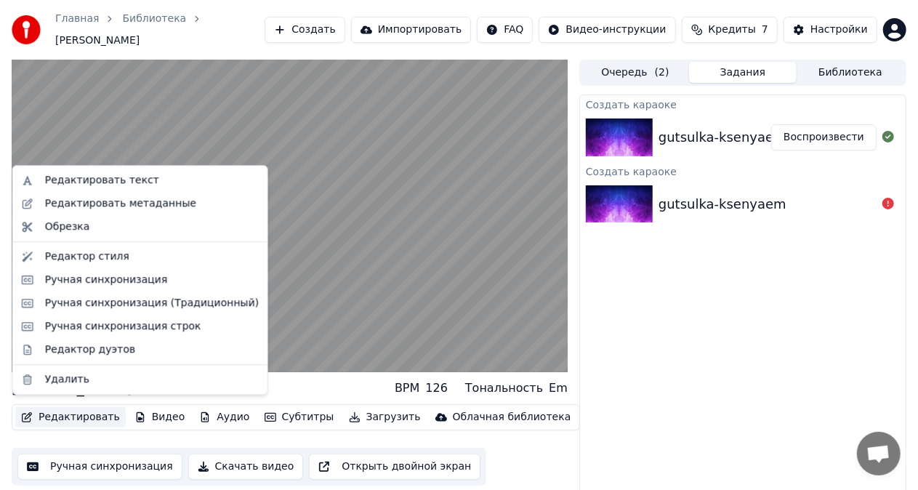
click at [90, 410] on button "Редактировать" at bounding box center [70, 417] width 110 height 20
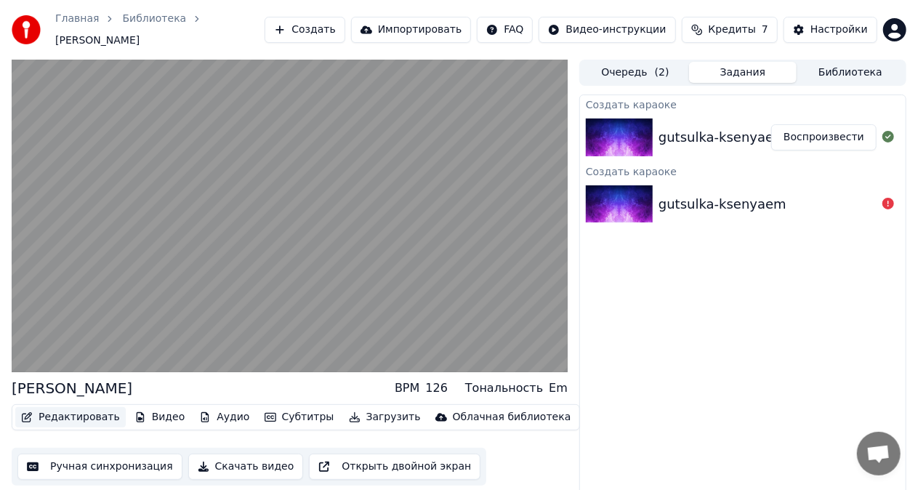
click at [90, 410] on button "Редактировать" at bounding box center [70, 417] width 110 height 20
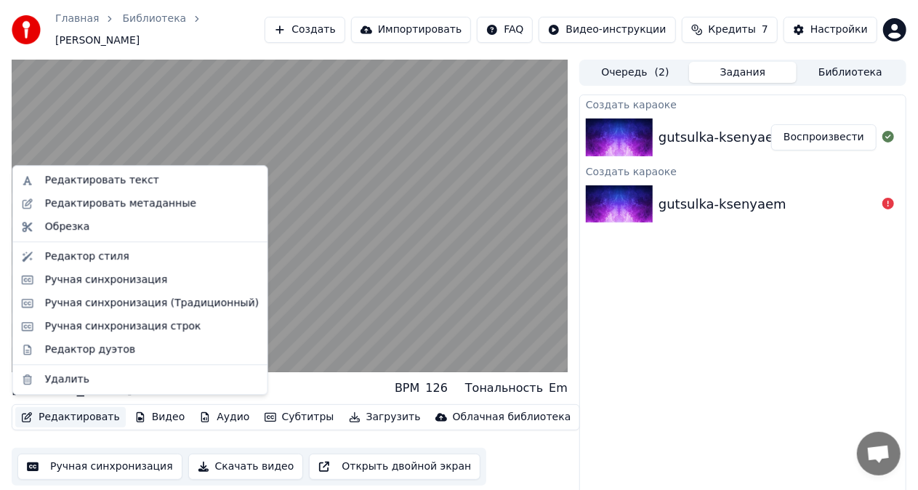
click at [90, 410] on button "Редактировать" at bounding box center [70, 417] width 110 height 20
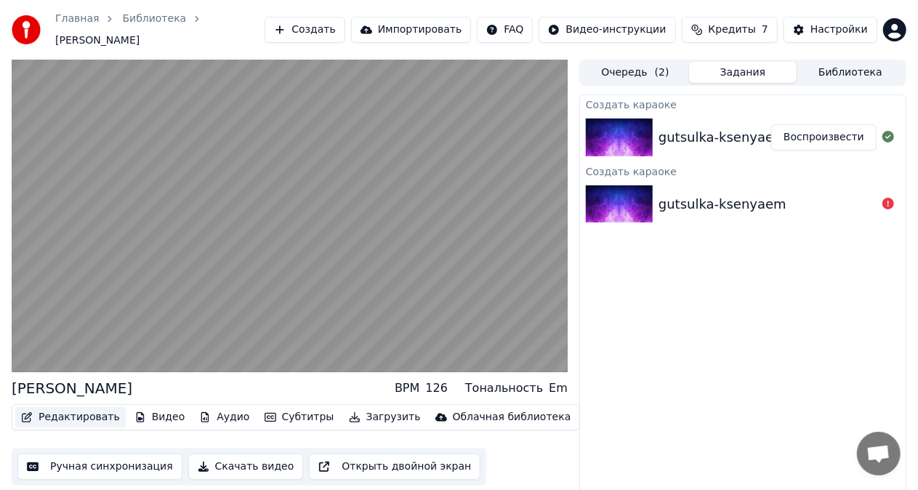
click at [90, 410] on button "Редактировать" at bounding box center [70, 417] width 110 height 20
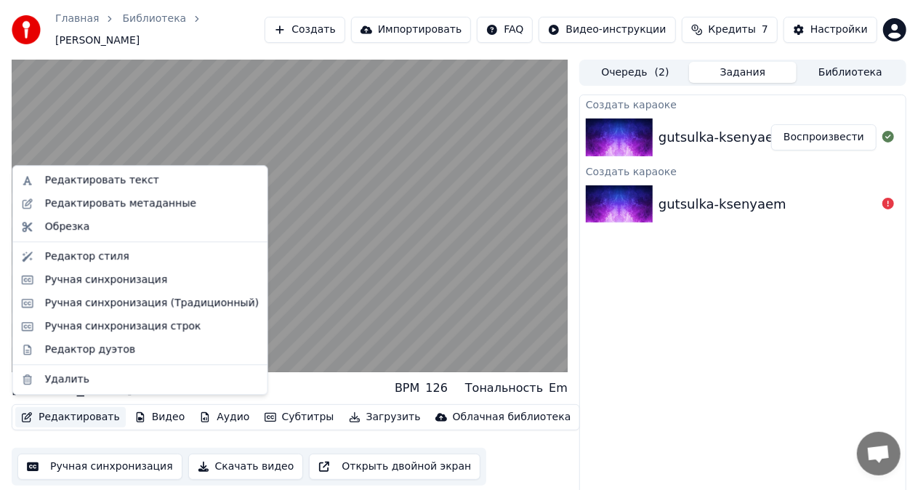
click at [90, 410] on button "Редактировать" at bounding box center [70, 417] width 110 height 20
click at [69, 280] on div "Ручная синхронизация" at bounding box center [106, 279] width 123 height 15
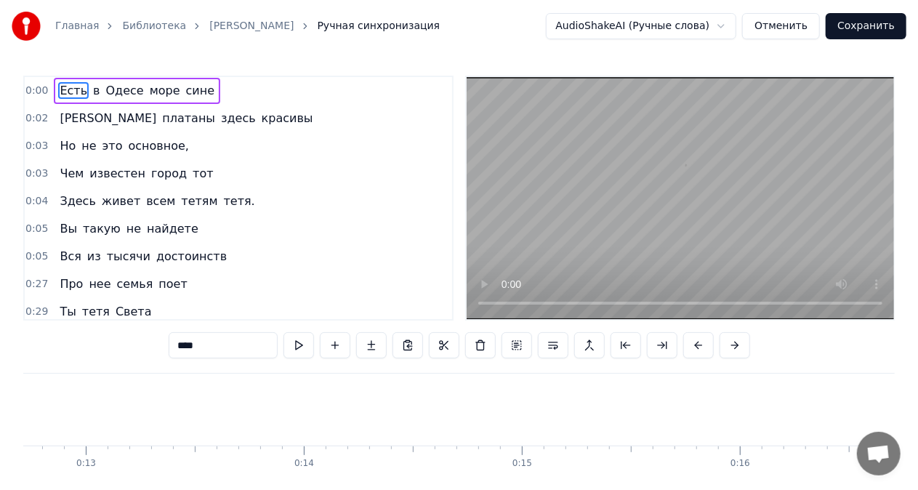
scroll to position [0, 16363]
click at [257, 347] on input "****" at bounding box center [223, 345] width 109 height 26
click at [275, 153] on div "0:03 Но не это основное," at bounding box center [238, 146] width 427 height 28
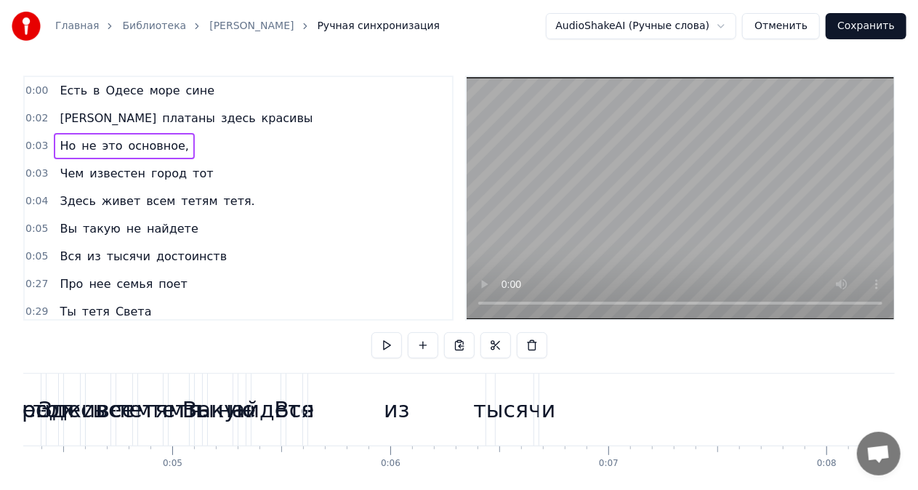
scroll to position [0, 612]
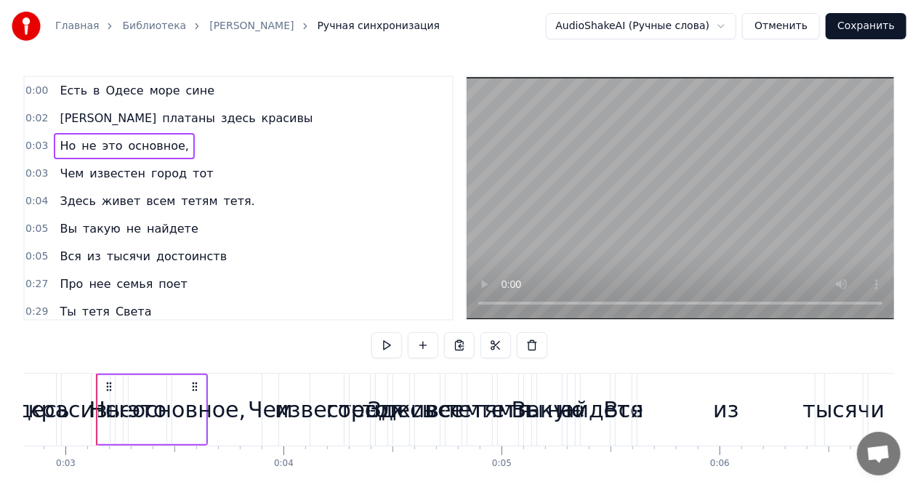
click at [524, 235] on video at bounding box center [680, 198] width 427 height 242
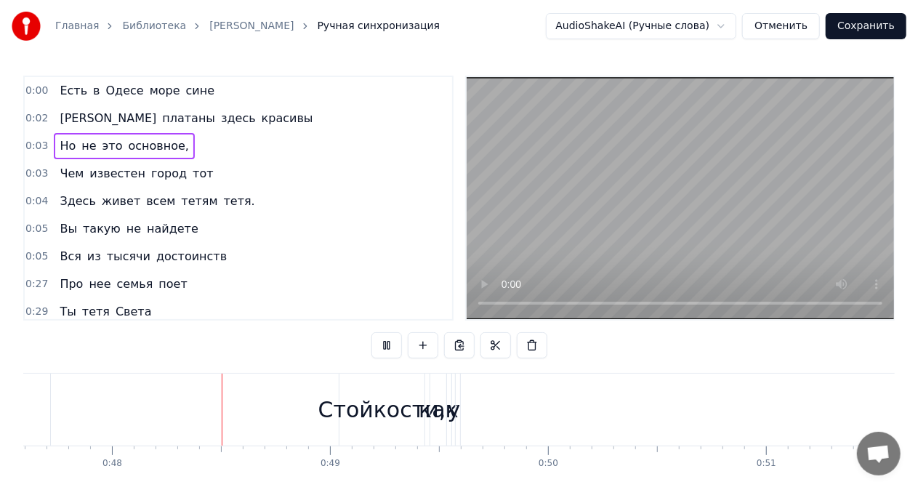
scroll to position [0, 10394]
click at [655, 356] on div "0:00 Есть в Одесе море сине 0:02 И платаны здесь красивы 0:03 Но не это основно…" at bounding box center [458, 298] width 871 height 444
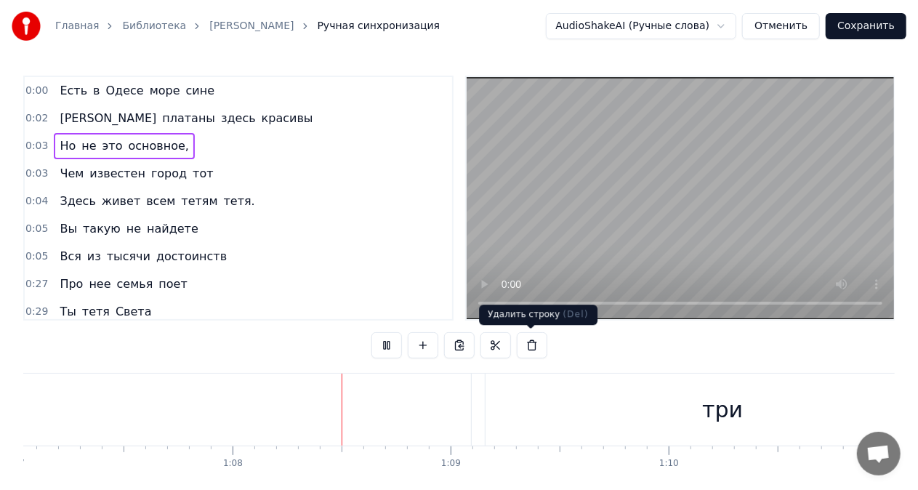
scroll to position [0, 14747]
click at [522, 346] on button at bounding box center [532, 345] width 31 height 26
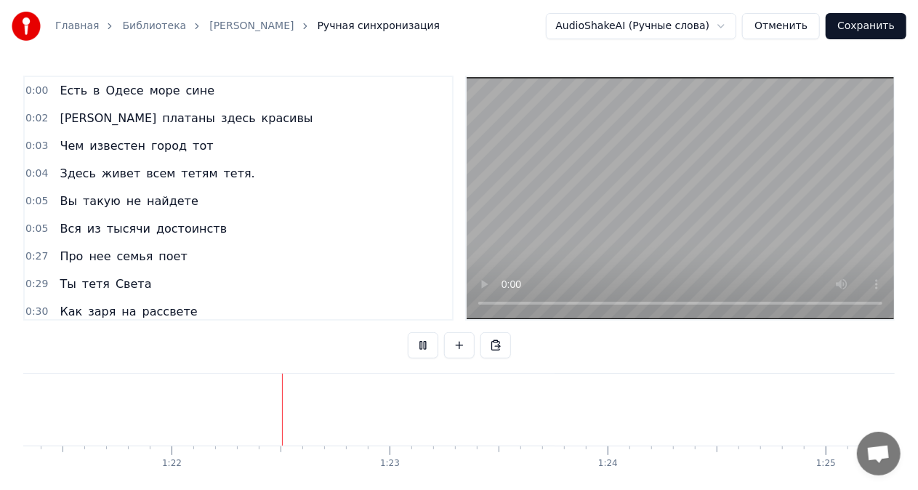
scroll to position [0, 17769]
drag, startPoint x: 54, startPoint y: 87, endPoint x: 126, endPoint y: 246, distance: 174.3
click at [126, 246] on div "0:00 Есть в Одесе море сине 0:02 И платаны здесь красивы 0:03 Чем известен горо…" at bounding box center [238, 198] width 430 height 245
drag, startPoint x: 125, startPoint y: 92, endPoint x: 298, endPoint y: 432, distance: 382.2
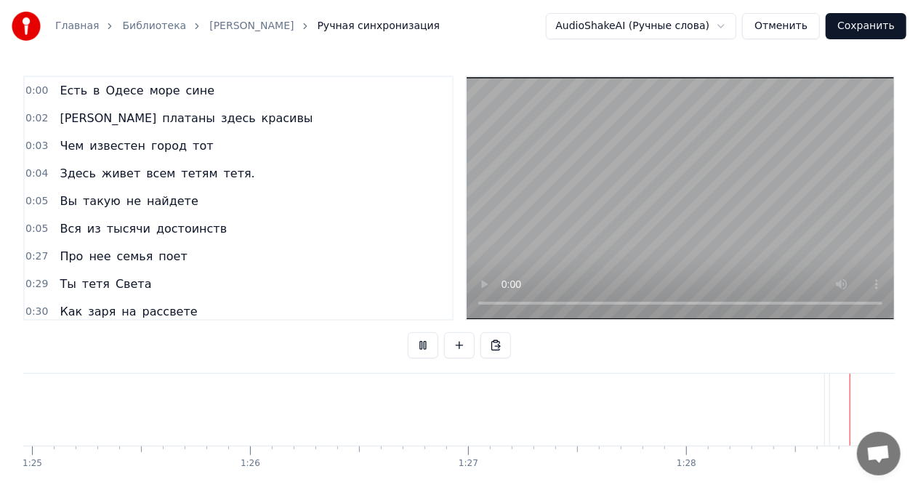
click at [298, 432] on div "0:00 Есть в Одесе море сине 0:02 И платаны здесь красивы 0:03 Чем известен горо…" at bounding box center [458, 298] width 871 height 444
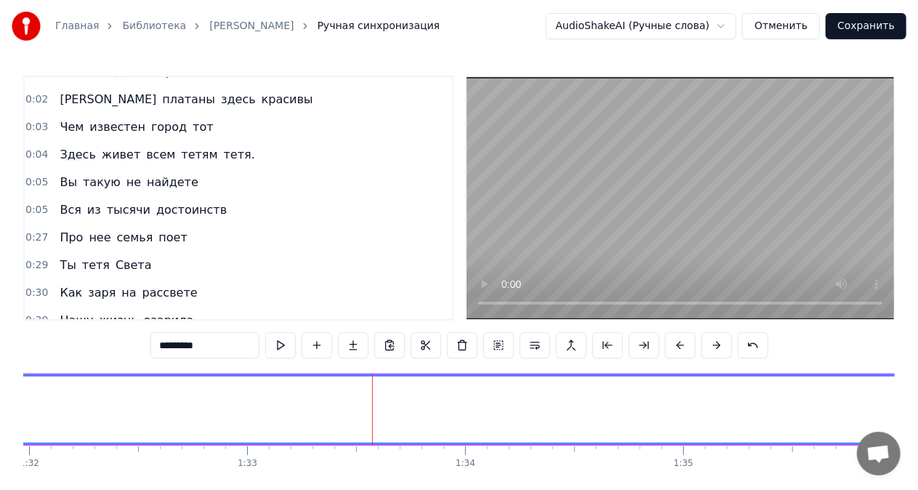
scroll to position [0, 0]
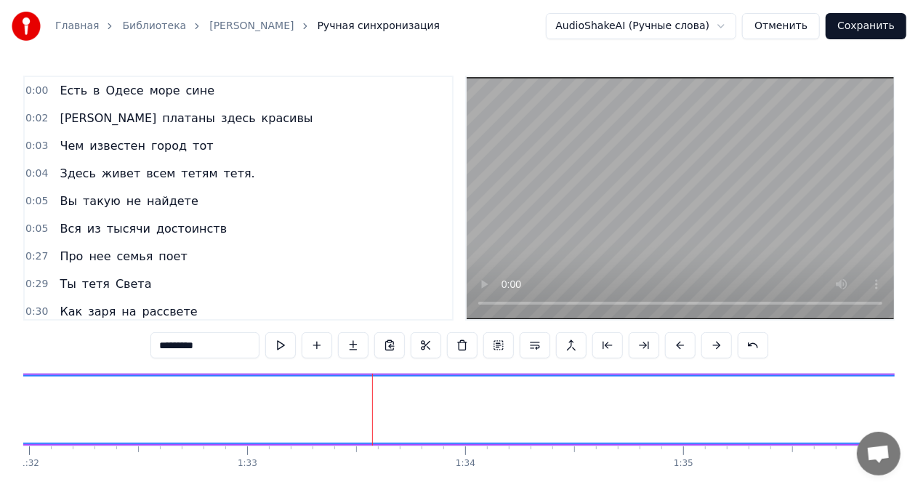
click at [769, 32] on button "Отменить" at bounding box center [781, 26] width 78 height 26
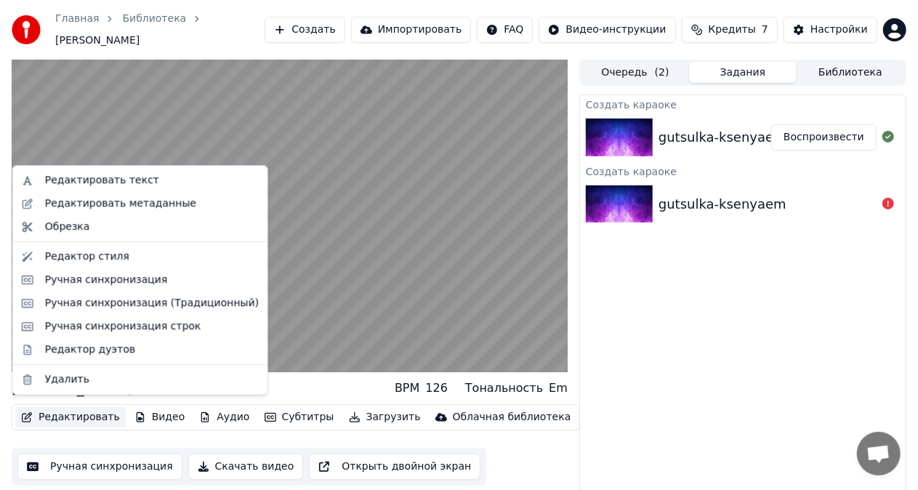
click at [81, 411] on button "Редактировать" at bounding box center [70, 417] width 110 height 20
click at [80, 301] on div "Ручная синхронизация (Традиционный)" at bounding box center [152, 303] width 214 height 15
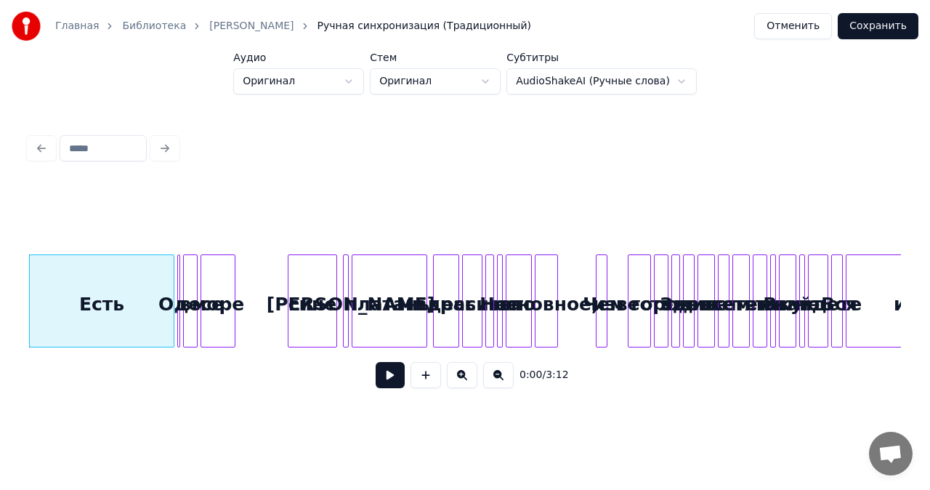
click at [496, 387] on button at bounding box center [498, 375] width 31 height 26
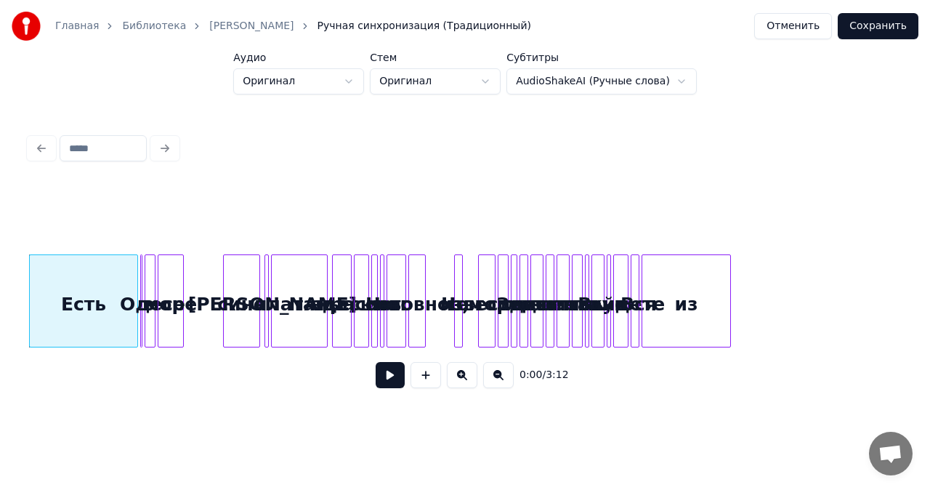
click at [671, 79] on html "Главная Библиотека Gutsulka Ksenya Ручная синхронизация (Традиционный) Отменить…" at bounding box center [465, 217] width 930 height 435
click at [437, 85] on html "Главная Библиотека Gutsulka Ksenya Ручная синхронизация (Традиционный) Отменить…" at bounding box center [465, 217] width 930 height 435
click at [245, 29] on html "Главная Библиотека Gutsulka Ksenya Ручная синхронизация (Традиционный) Отменить…" at bounding box center [465, 217] width 930 height 435
click at [245, 29] on link "[PERSON_NAME]" at bounding box center [251, 26] width 84 height 15
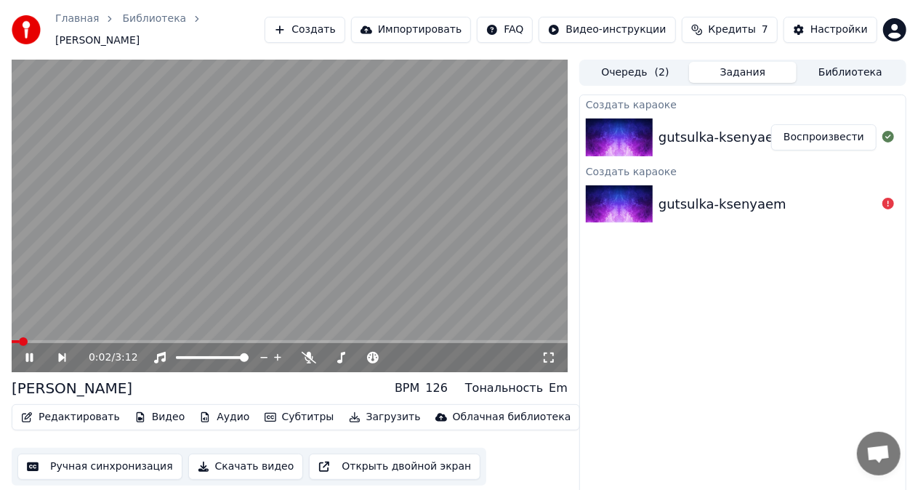
click at [97, 411] on button "Редактировать" at bounding box center [70, 417] width 110 height 20
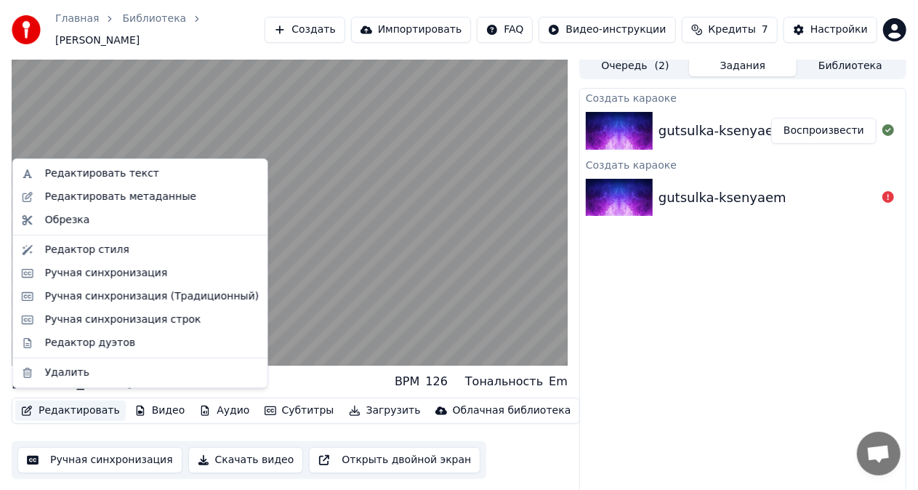
scroll to position [13, 0]
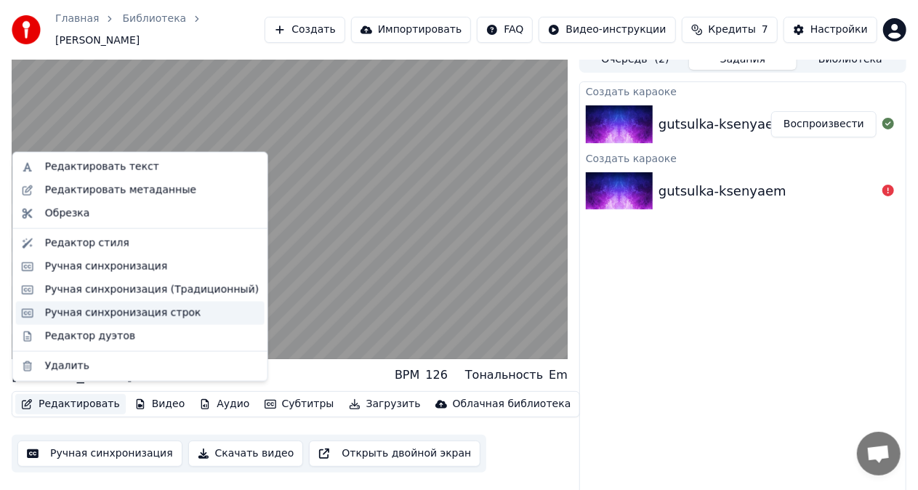
click at [109, 315] on div "Ручная синхронизация строк" at bounding box center [123, 313] width 156 height 15
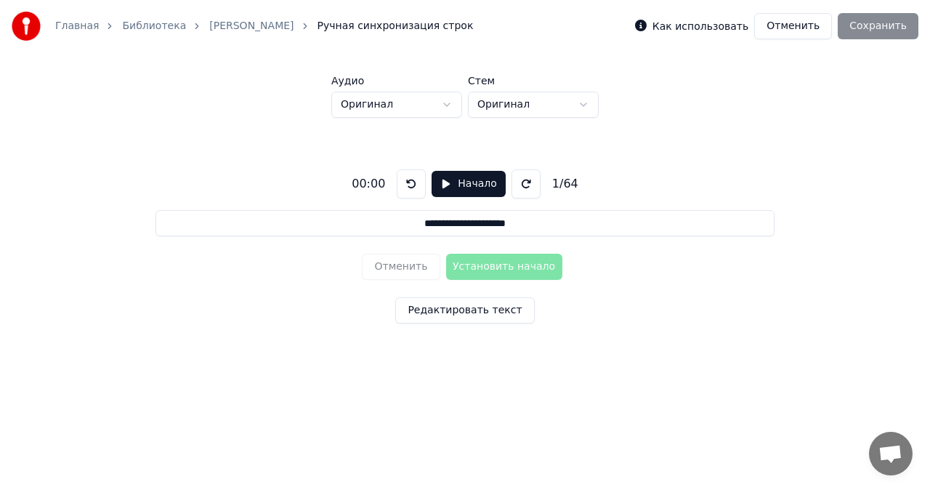
click at [468, 267] on div "Отменить Установить начало" at bounding box center [465, 267] width 206 height 38
click at [472, 267] on div "Отменить Установить начало" at bounding box center [465, 267] width 206 height 38
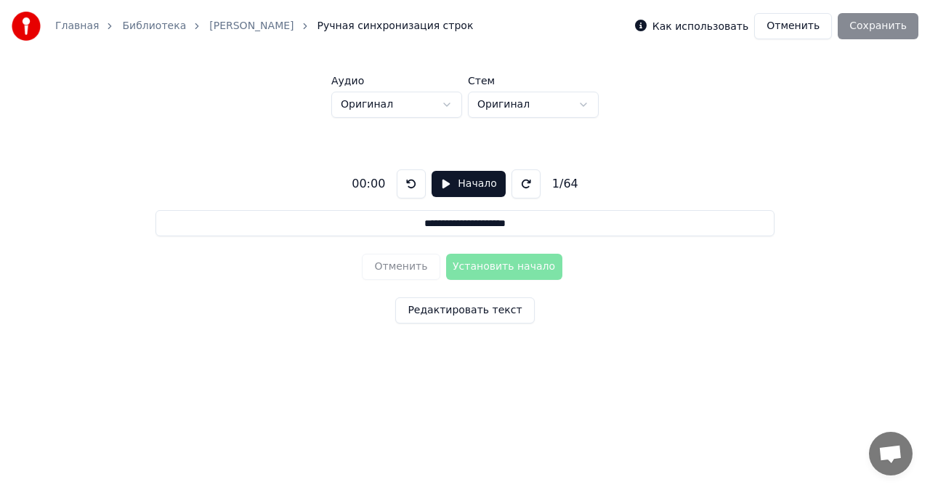
click at [440, 186] on button "Начало" at bounding box center [468, 184] width 73 height 26
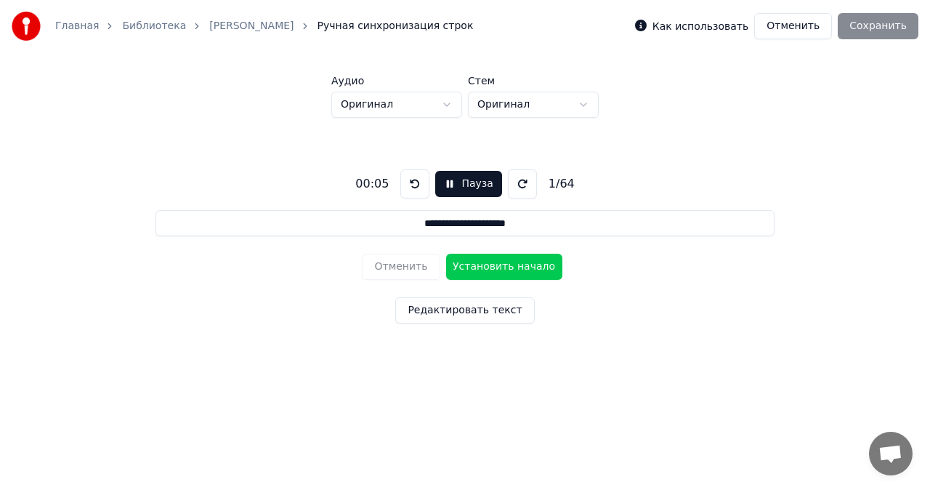
click at [386, 187] on div "00:05" at bounding box center [372, 183] width 45 height 17
click at [386, 187] on div "00:07" at bounding box center [372, 183] width 45 height 17
click at [386, 187] on div "00:10" at bounding box center [372, 183] width 45 height 17
click at [451, 257] on button "Установить начало" at bounding box center [504, 267] width 116 height 26
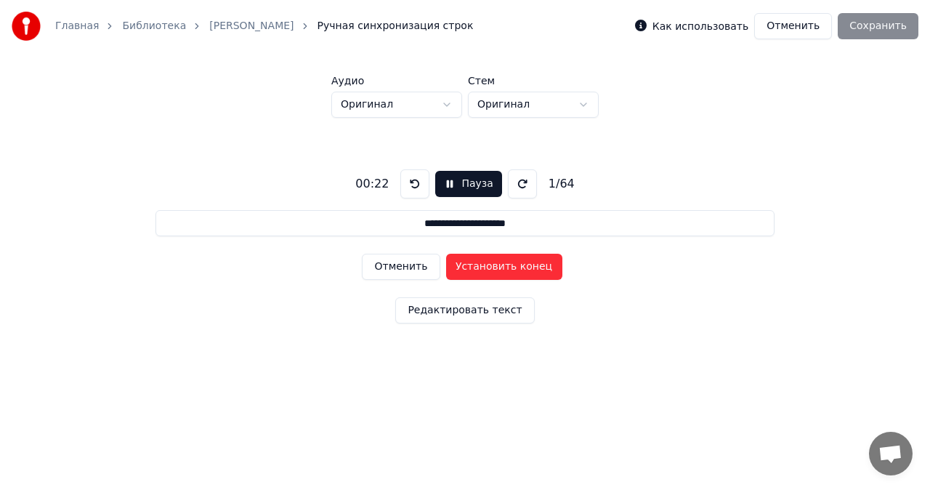
click at [462, 267] on button "Установить конец" at bounding box center [504, 267] width 116 height 26
click at [379, 187] on div "00:24" at bounding box center [372, 183] width 45 height 17
click at [464, 269] on button "Установить начало" at bounding box center [504, 267] width 116 height 26
click at [462, 313] on button "Редактировать текст" at bounding box center [464, 310] width 139 height 26
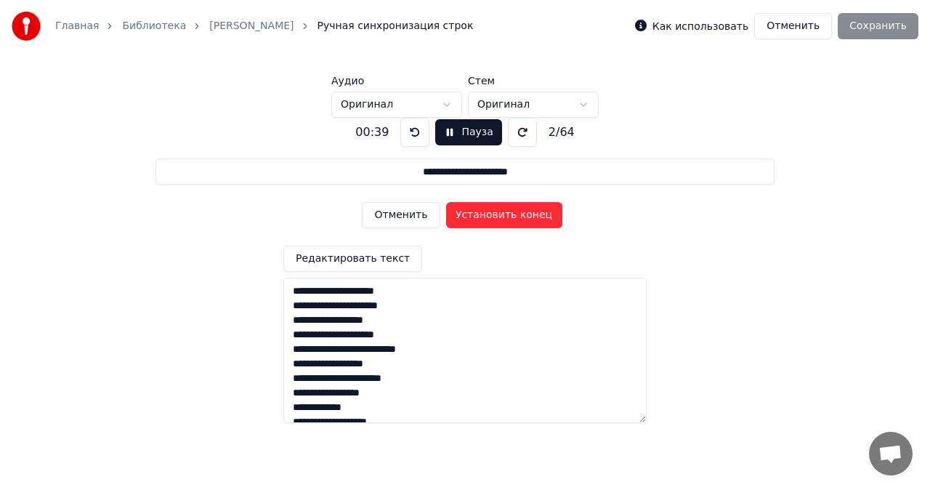
click at [380, 142] on div "00:39 Пауза 2 / 64" at bounding box center [465, 132] width 230 height 29
click at [411, 134] on button at bounding box center [414, 132] width 29 height 29
click at [408, 133] on button at bounding box center [414, 132] width 29 height 29
click at [695, 30] on label "Как использовать" at bounding box center [701, 26] width 96 height 10
click at [408, 217] on button "Отменить" at bounding box center [401, 215] width 78 height 26
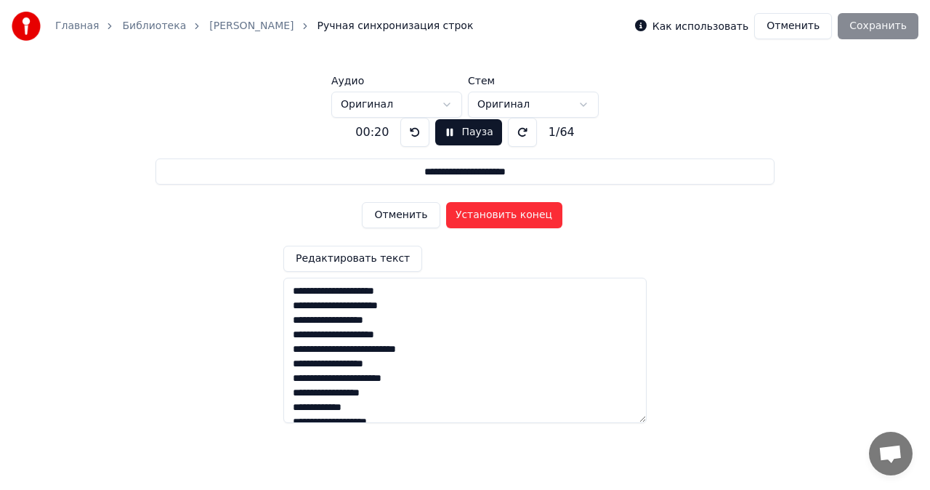
click at [408, 217] on button "Отменить" at bounding box center [401, 215] width 78 height 26
click at [482, 211] on button "Установить начало" at bounding box center [504, 215] width 116 height 26
click at [448, 131] on button "Пауза" at bounding box center [468, 132] width 66 height 26
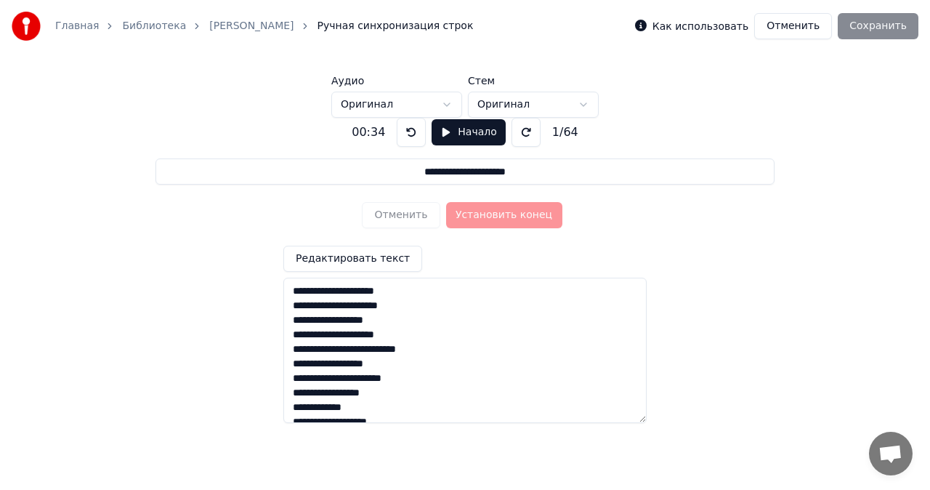
click at [405, 131] on button at bounding box center [411, 132] width 29 height 29
click at [516, 134] on button at bounding box center [526, 132] width 29 height 29
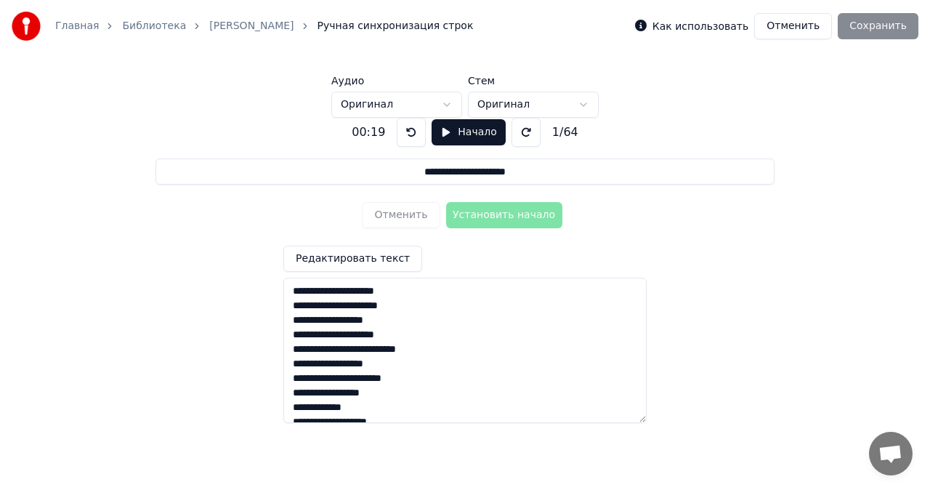
click at [516, 134] on button at bounding box center [526, 132] width 29 height 29
click at [405, 134] on button at bounding box center [411, 132] width 29 height 29
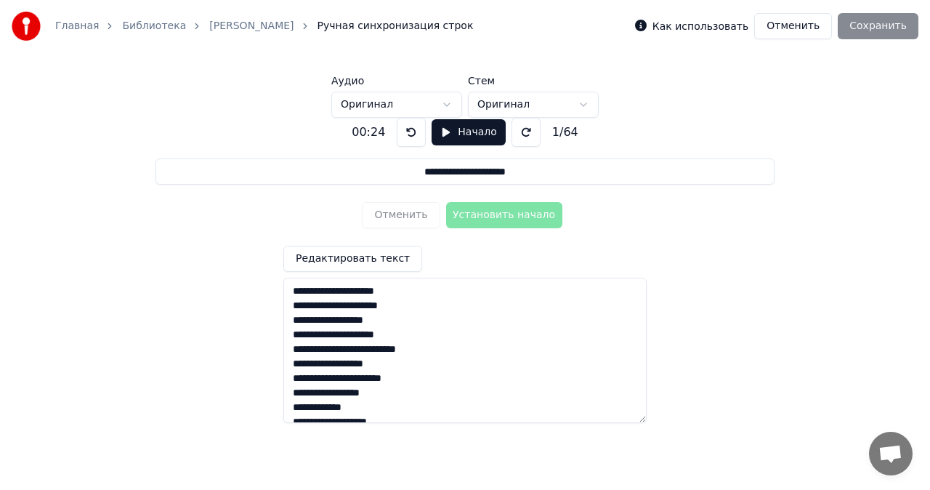
click at [475, 216] on div "Отменить Установить начало" at bounding box center [465, 215] width 206 height 38
click at [490, 216] on div "Отменить Установить начало" at bounding box center [465, 215] width 206 height 38
click at [444, 131] on button "Начало" at bounding box center [468, 132] width 73 height 26
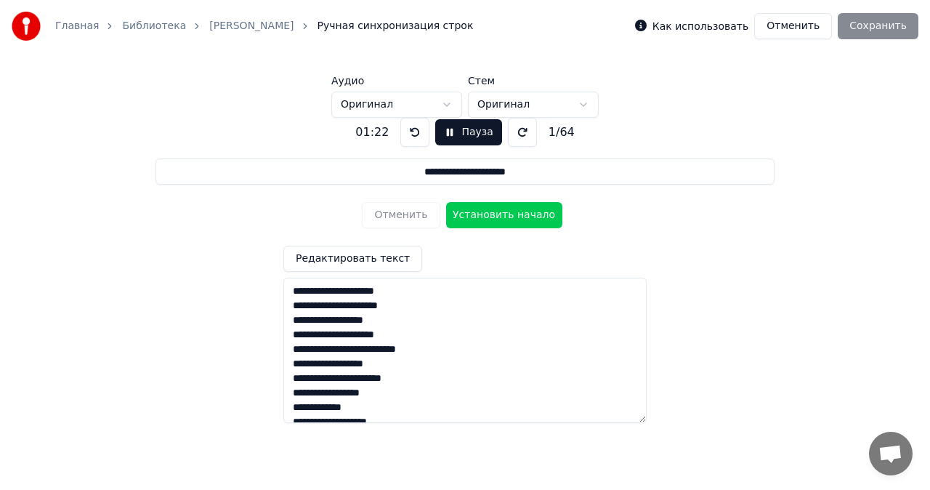
click at [320, 20] on span "Ручная синхронизация строк" at bounding box center [396, 26] width 156 height 15
click at [361, 137] on div "01:24" at bounding box center [372, 132] width 45 height 17
click at [413, 134] on button at bounding box center [414, 132] width 29 height 29
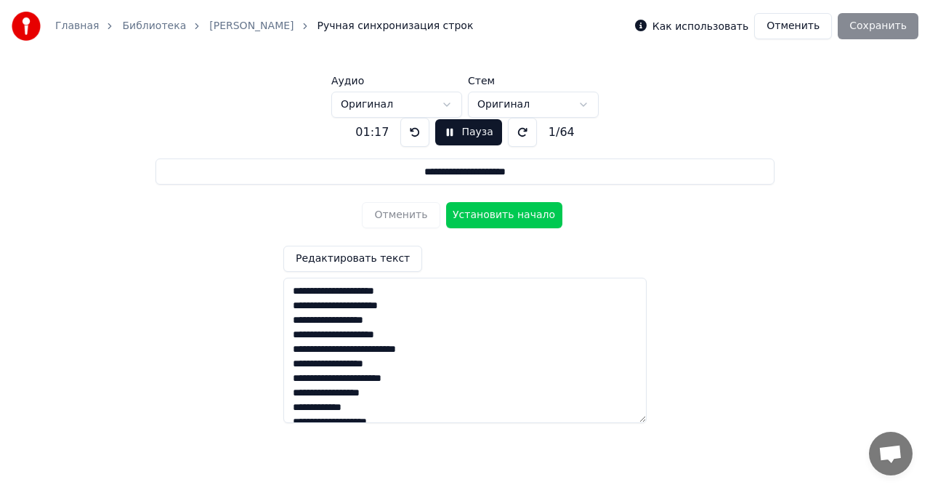
click at [413, 134] on button at bounding box center [414, 132] width 29 height 29
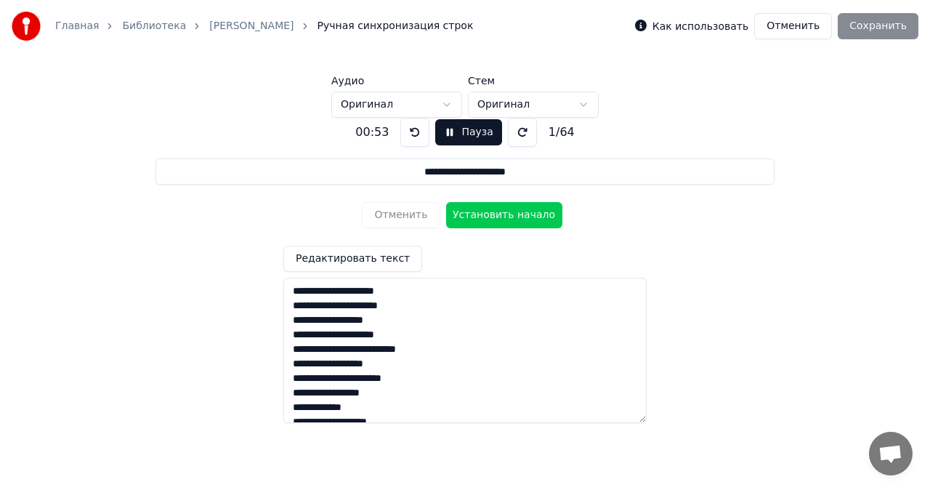
click at [413, 134] on button at bounding box center [414, 132] width 29 height 29
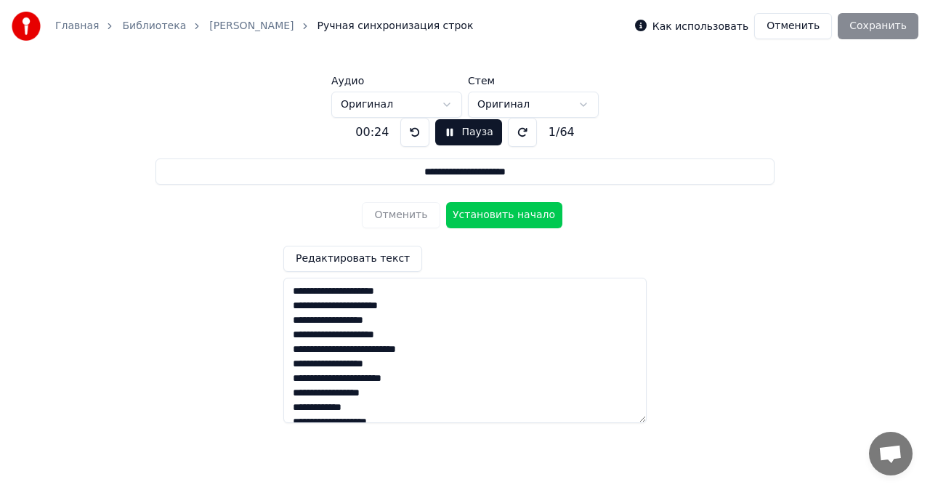
click at [413, 134] on button at bounding box center [414, 132] width 29 height 29
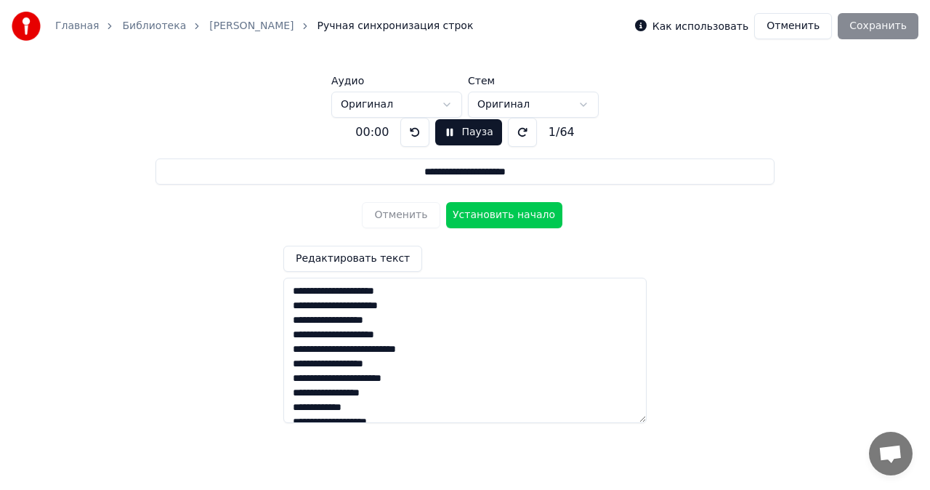
click at [413, 134] on button at bounding box center [414, 132] width 29 height 29
click at [410, 132] on button at bounding box center [414, 132] width 29 height 29
click at [452, 136] on button "Пауза" at bounding box center [468, 132] width 66 height 26
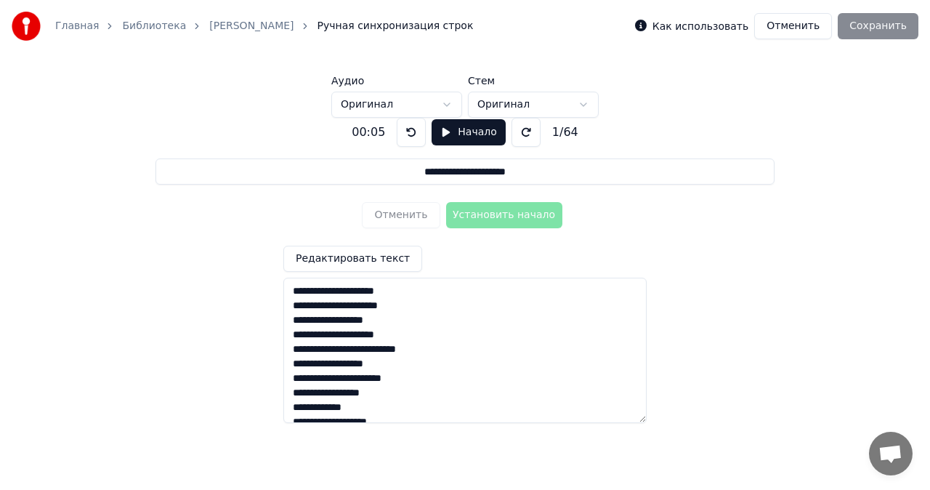
click at [404, 132] on button at bounding box center [411, 132] width 29 height 29
click at [437, 132] on button "Начало" at bounding box center [468, 132] width 73 height 26
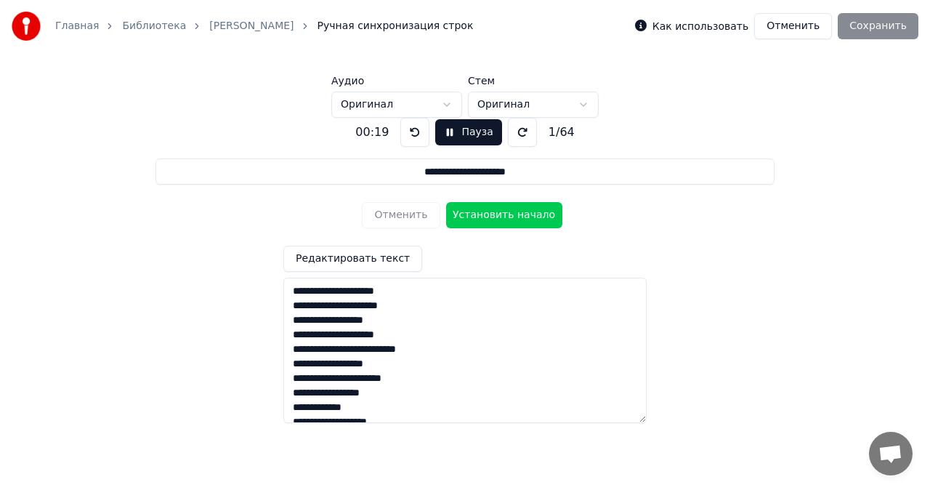
click at [525, 216] on button "Установить начало" at bounding box center [504, 215] width 116 height 26
click at [413, 132] on button at bounding box center [414, 132] width 29 height 29
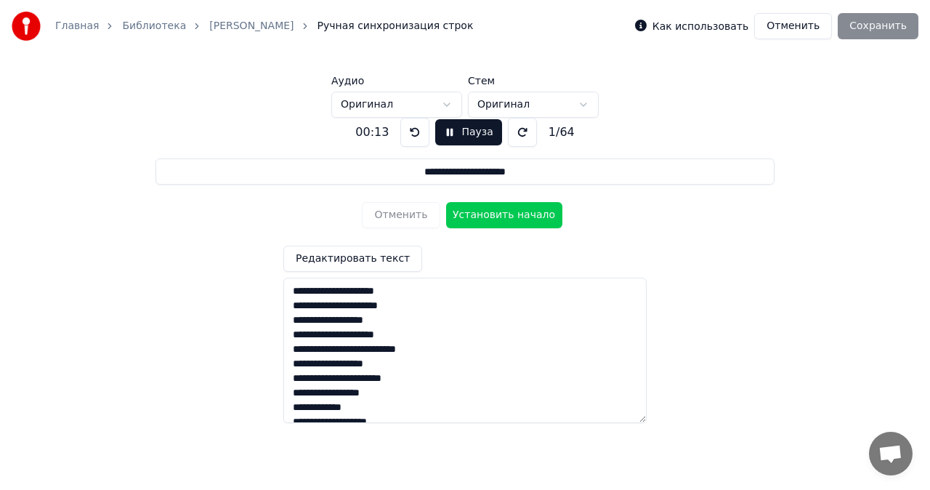
click at [413, 132] on button at bounding box center [414, 132] width 29 height 29
click at [487, 217] on button "Установить начало" at bounding box center [504, 215] width 116 height 26
click at [410, 131] on button at bounding box center [414, 132] width 29 height 29
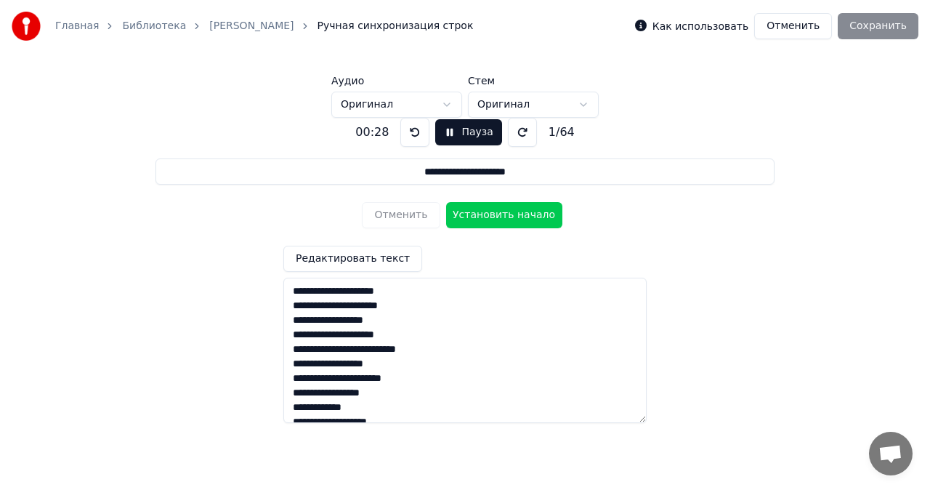
click at [523, 211] on button "Установить начало" at bounding box center [504, 215] width 116 height 26
click at [520, 220] on button "Установить конец" at bounding box center [504, 215] width 116 height 26
click at [520, 220] on button "Установить начало" at bounding box center [504, 215] width 116 height 26
click at [520, 220] on button "Установить конец" at bounding box center [504, 215] width 116 height 26
click at [520, 220] on button "Установить начало" at bounding box center [504, 215] width 116 height 26
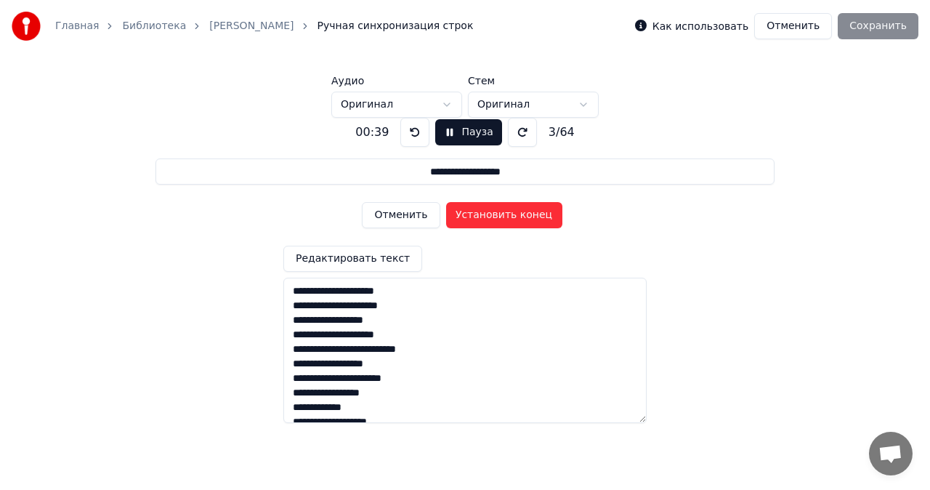
click at [520, 220] on button "Установить конец" at bounding box center [504, 215] width 116 height 26
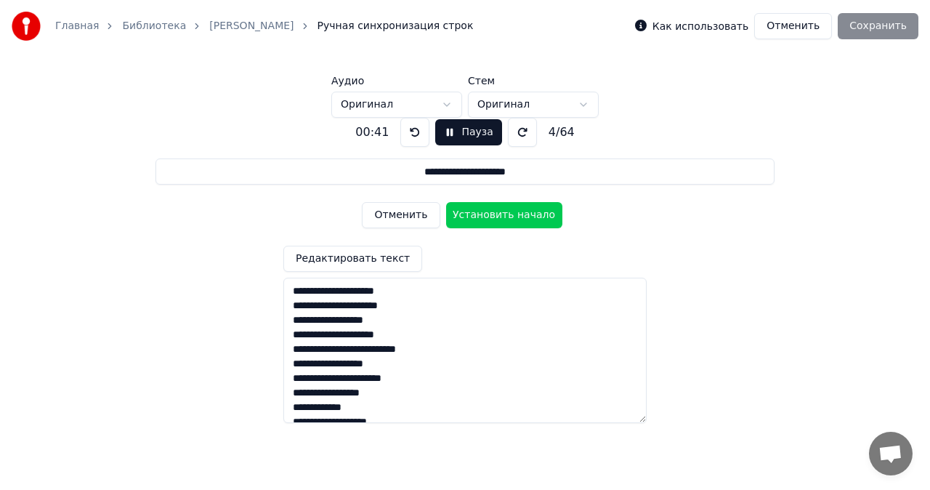
click at [520, 220] on button "Установить начало" at bounding box center [504, 215] width 116 height 26
click at [520, 220] on button "Установить конец" at bounding box center [504, 215] width 116 height 26
click at [520, 220] on button "Установить начало" at bounding box center [504, 215] width 116 height 26
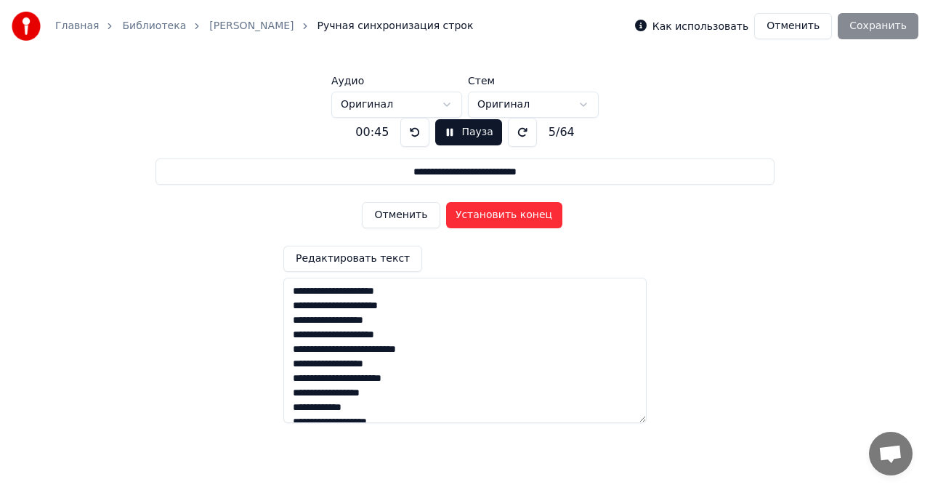
click at [520, 220] on button "Установить конец" at bounding box center [504, 215] width 116 height 26
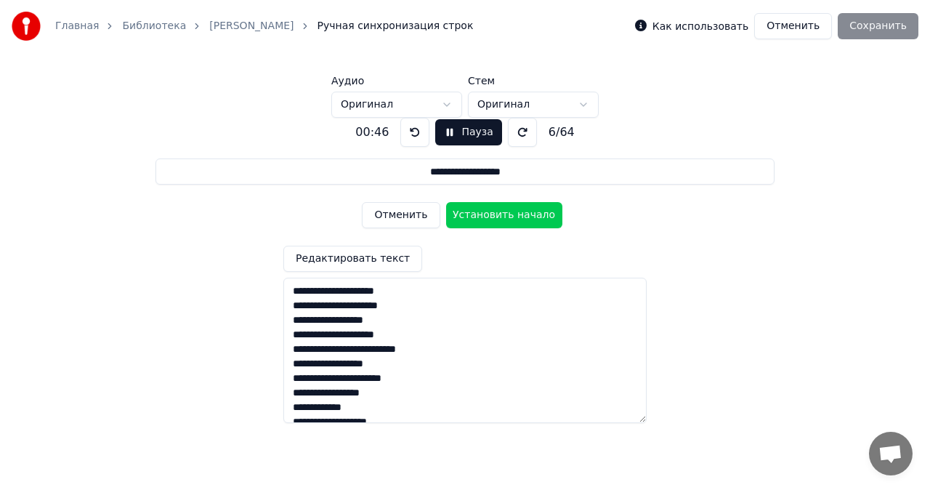
click at [520, 220] on button "Установить начало" at bounding box center [504, 215] width 116 height 26
click at [520, 220] on button "Установить конец" at bounding box center [504, 215] width 116 height 26
click at [520, 220] on button "Установить начало" at bounding box center [504, 215] width 116 height 26
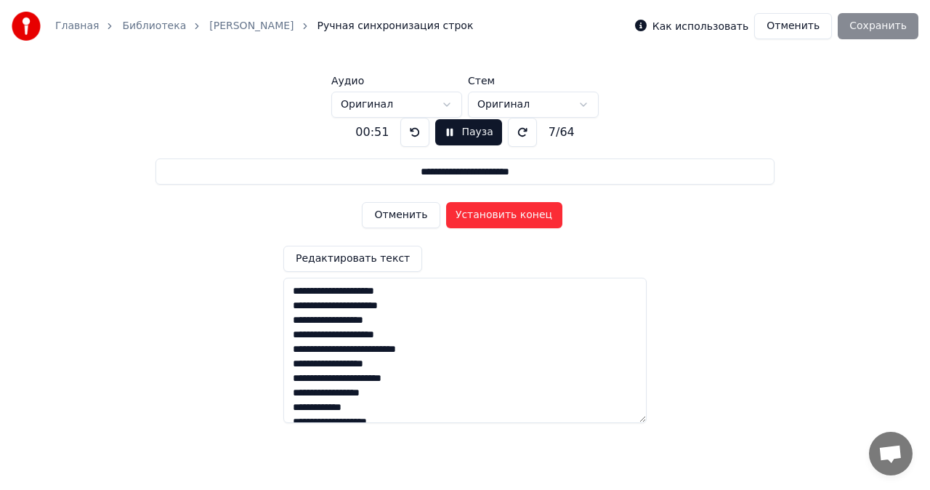
click at [520, 220] on button "Установить конец" at bounding box center [504, 215] width 116 height 26
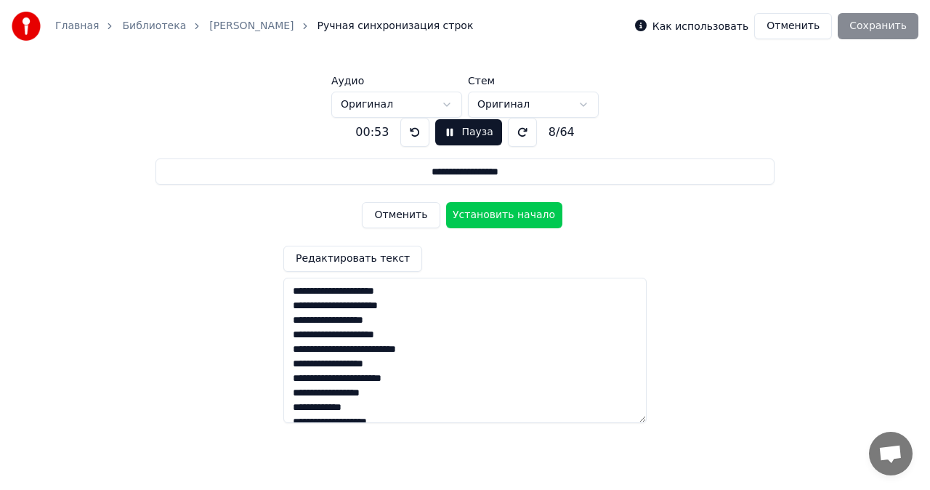
click at [520, 220] on button "Установить начало" at bounding box center [504, 215] width 116 height 26
click at [520, 220] on button "Установить конец" at bounding box center [504, 215] width 116 height 26
click at [514, 211] on button "Установить начало" at bounding box center [504, 215] width 116 height 26
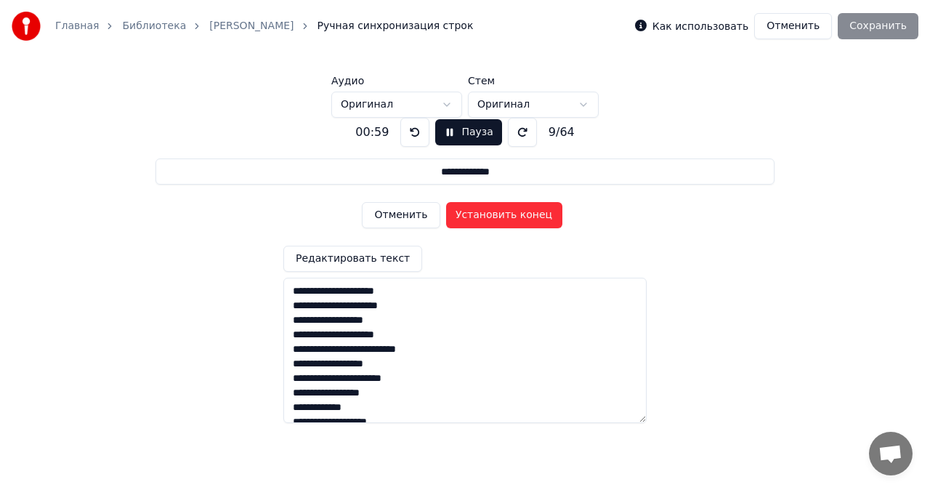
click at [514, 211] on button "Установить конец" at bounding box center [504, 215] width 116 height 26
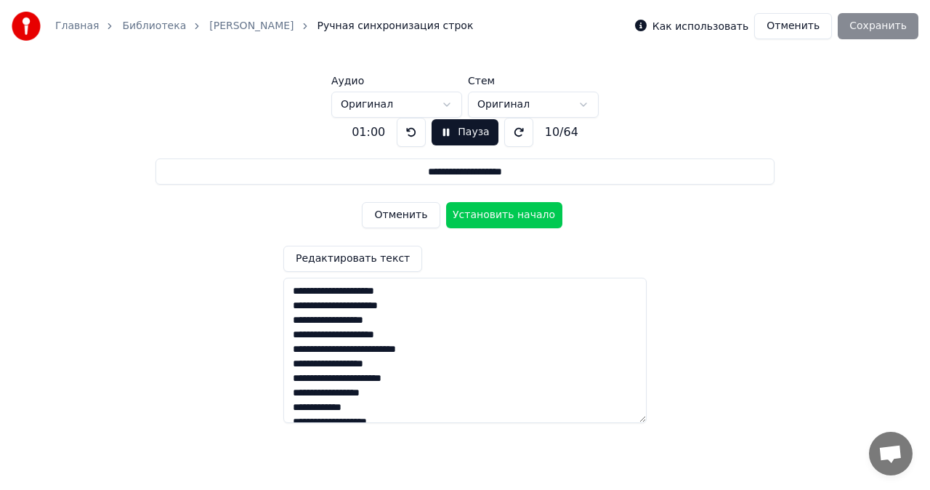
click at [514, 211] on button "Установить начало" at bounding box center [504, 215] width 116 height 26
click at [514, 211] on button "Установить конец" at bounding box center [504, 215] width 116 height 26
click at [514, 211] on button "Установить начало" at bounding box center [504, 215] width 116 height 26
click at [514, 211] on button "Установить конец" at bounding box center [504, 215] width 116 height 26
click at [514, 211] on button "Установить начало" at bounding box center [504, 215] width 116 height 26
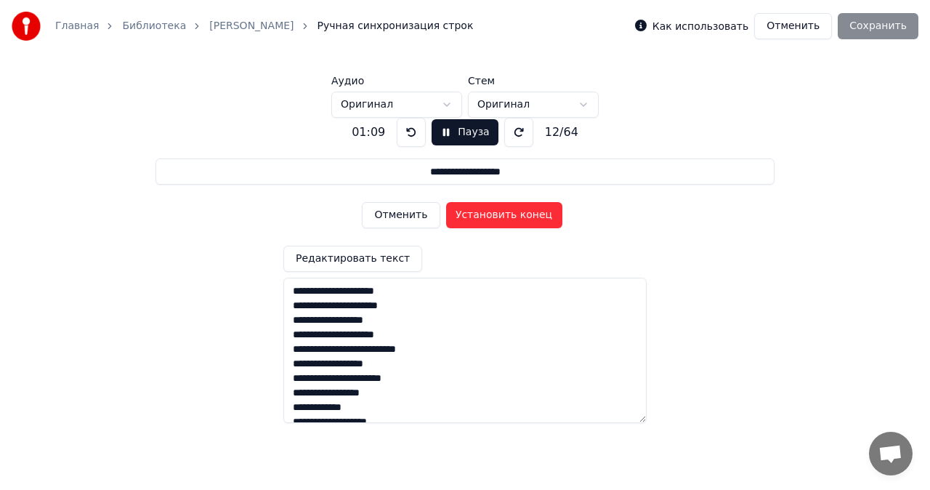
click at [514, 211] on button "Установить конец" at bounding box center [504, 215] width 116 height 26
click at [514, 211] on button "Установить начало" at bounding box center [504, 215] width 116 height 26
click at [514, 211] on button "Установить конец" at bounding box center [504, 215] width 116 height 26
click at [514, 211] on button "Установить начало" at bounding box center [504, 215] width 116 height 26
click at [514, 211] on button "Установить конец" at bounding box center [504, 215] width 116 height 26
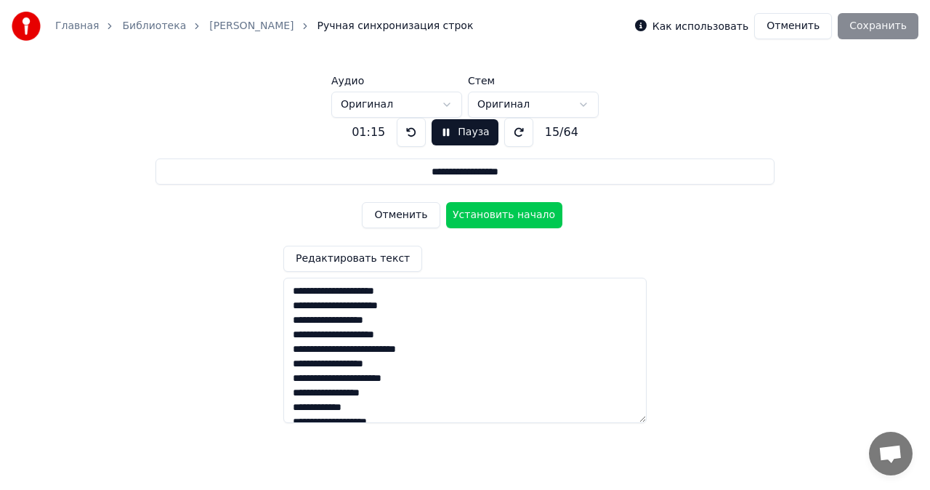
click at [514, 211] on button "Установить начало" at bounding box center [504, 215] width 116 height 26
click at [514, 211] on button "Установить конец" at bounding box center [504, 215] width 116 height 26
click at [514, 211] on button "Установить начало" at bounding box center [504, 215] width 116 height 26
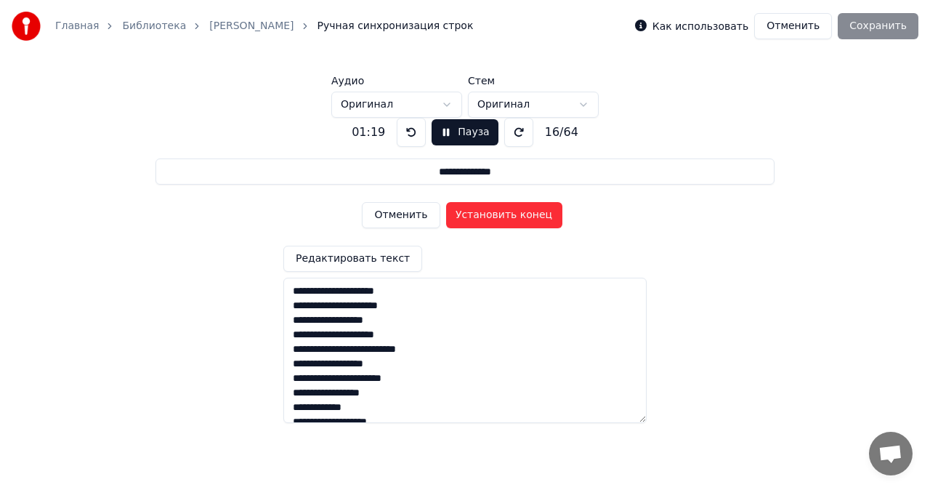
click at [514, 211] on button "Установить конец" at bounding box center [504, 215] width 116 height 26
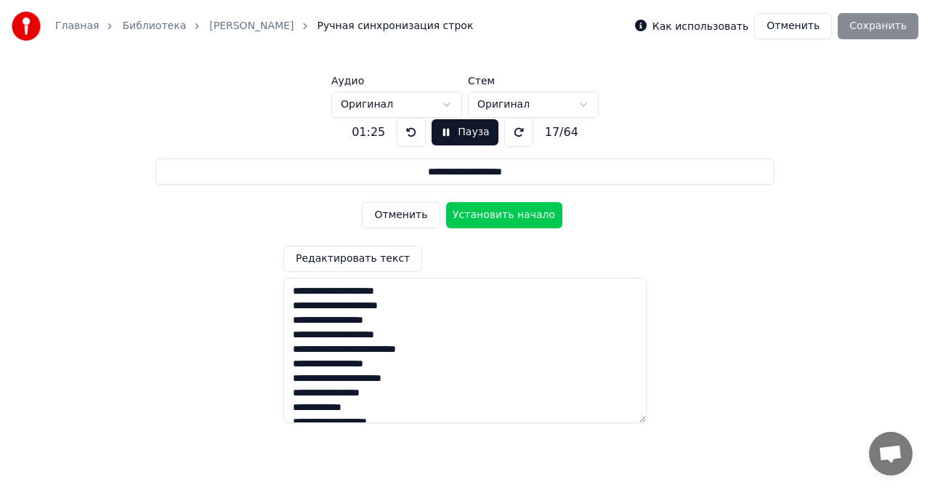
click at [514, 211] on button "Установить начало" at bounding box center [504, 215] width 116 height 26
click at [514, 211] on button "Установить конец" at bounding box center [504, 215] width 116 height 26
click at [514, 211] on button "Установить начало" at bounding box center [504, 215] width 116 height 26
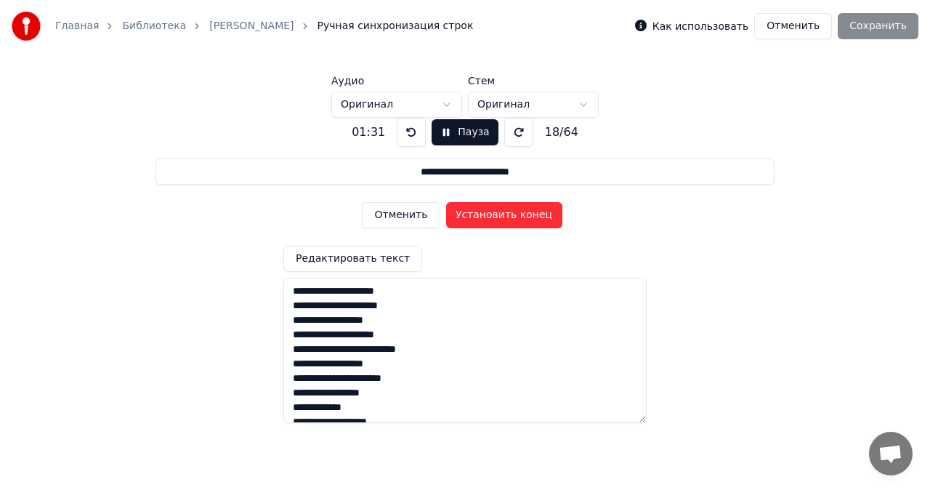
click at [514, 211] on button "Установить конец" at bounding box center [504, 215] width 116 height 26
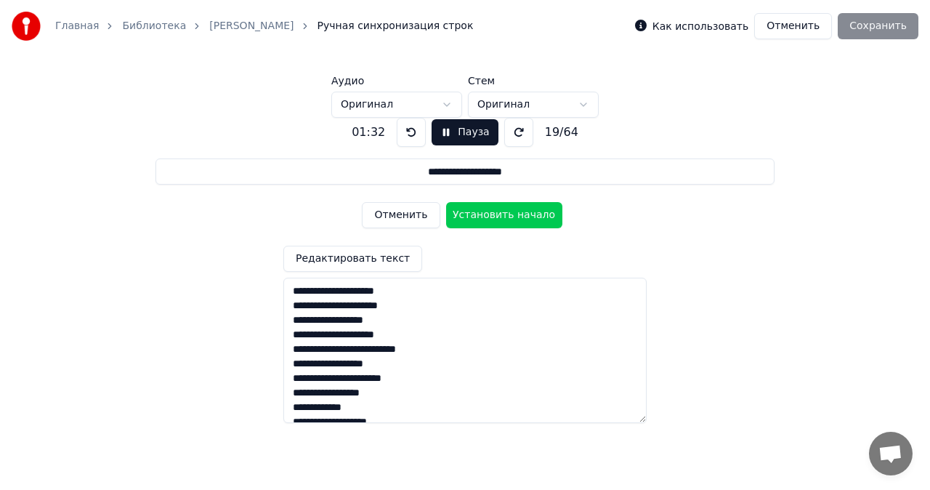
click at [514, 211] on button "Установить начало" at bounding box center [504, 215] width 116 height 26
click at [514, 211] on button "Установить конец" at bounding box center [504, 215] width 116 height 26
click at [514, 211] on button "Установить начало" at bounding box center [504, 215] width 116 height 26
click at [514, 211] on button "Установить конец" at bounding box center [504, 215] width 116 height 26
click at [514, 211] on button "Установить начало" at bounding box center [504, 215] width 116 height 26
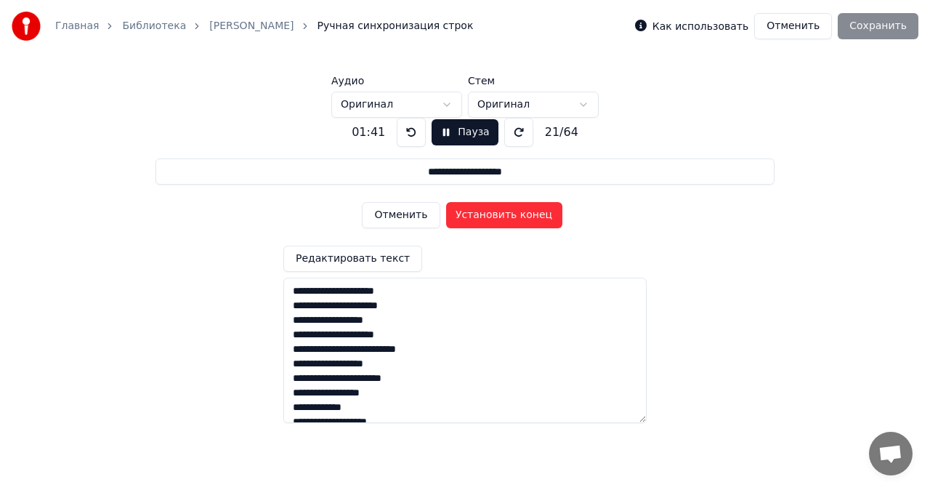
click at [514, 211] on button "Установить конец" at bounding box center [504, 215] width 116 height 26
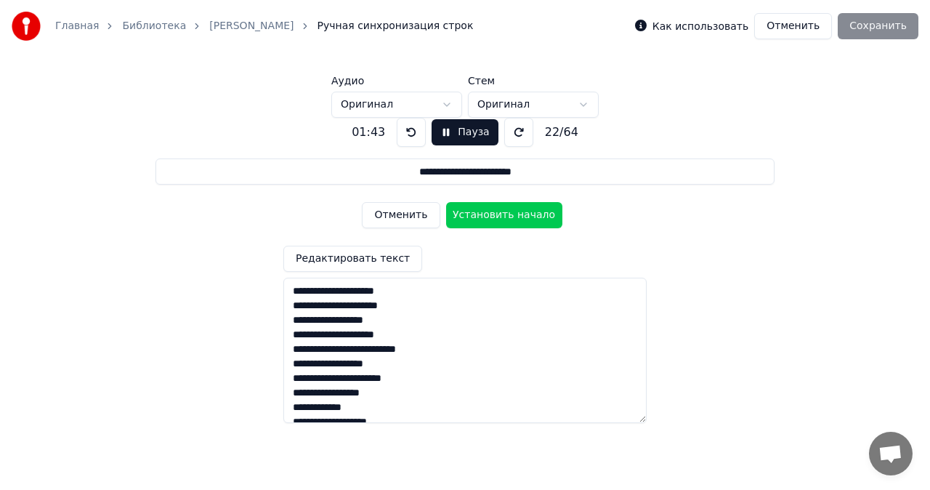
click at [514, 211] on button "Установить начало" at bounding box center [504, 215] width 116 height 26
click at [514, 211] on button "Установить конец" at bounding box center [504, 215] width 116 height 26
click at [514, 211] on button "Установить начало" at bounding box center [504, 215] width 116 height 26
click at [514, 211] on button "Установить конец" at bounding box center [504, 215] width 116 height 26
click at [514, 209] on button "Установить начало" at bounding box center [504, 215] width 116 height 26
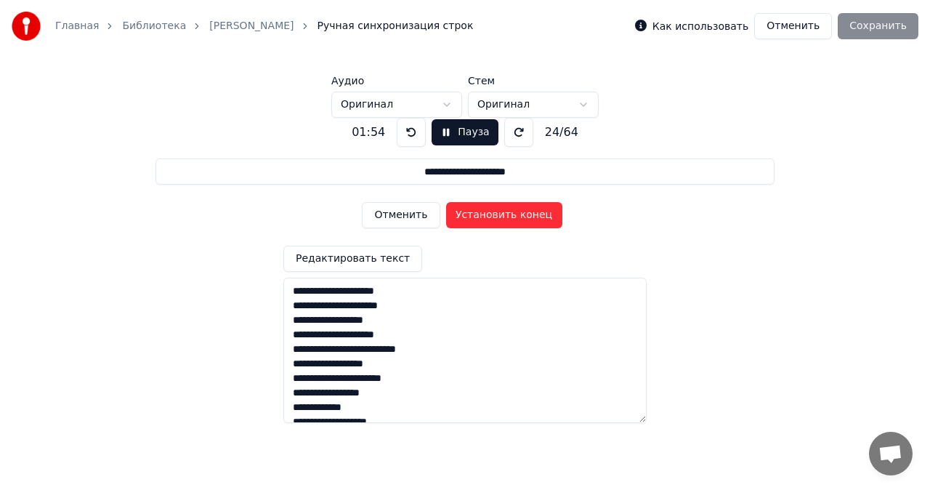
click at [514, 209] on button "Установить конец" at bounding box center [504, 215] width 116 height 26
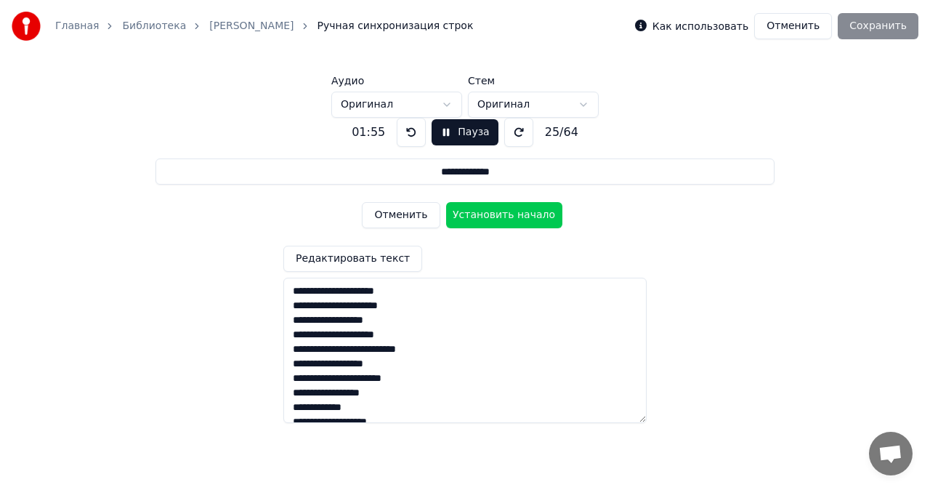
click at [514, 209] on button "Установить начало" at bounding box center [504, 215] width 116 height 26
click at [514, 209] on button "Установить конец" at bounding box center [504, 215] width 116 height 26
click at [514, 209] on button "Установить начало" at bounding box center [504, 215] width 116 height 26
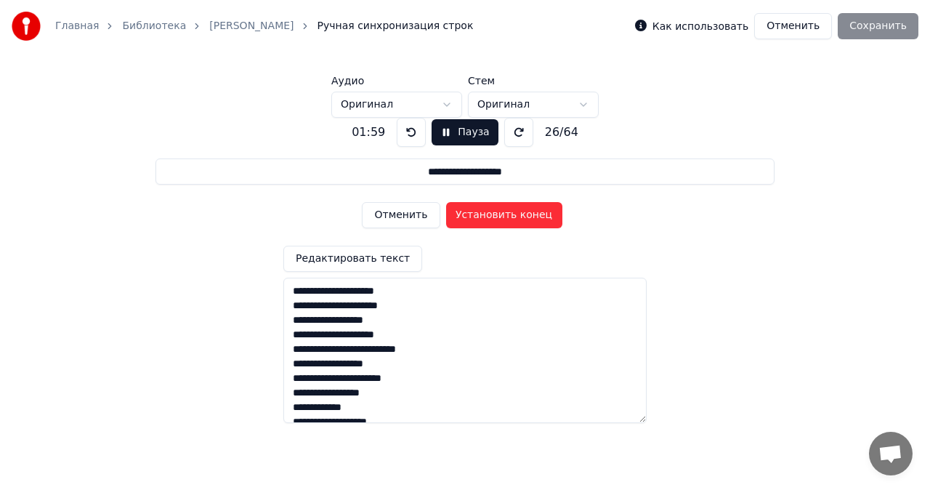
click at [514, 209] on button "Установить конец" at bounding box center [504, 215] width 116 height 26
click at [514, 209] on button "Установить начало" at bounding box center [504, 215] width 116 height 26
click at [514, 209] on button "Установить конец" at bounding box center [504, 215] width 116 height 26
click at [514, 209] on button "Установить начало" at bounding box center [504, 215] width 116 height 26
click at [514, 209] on button "Установить конец" at bounding box center [504, 215] width 116 height 26
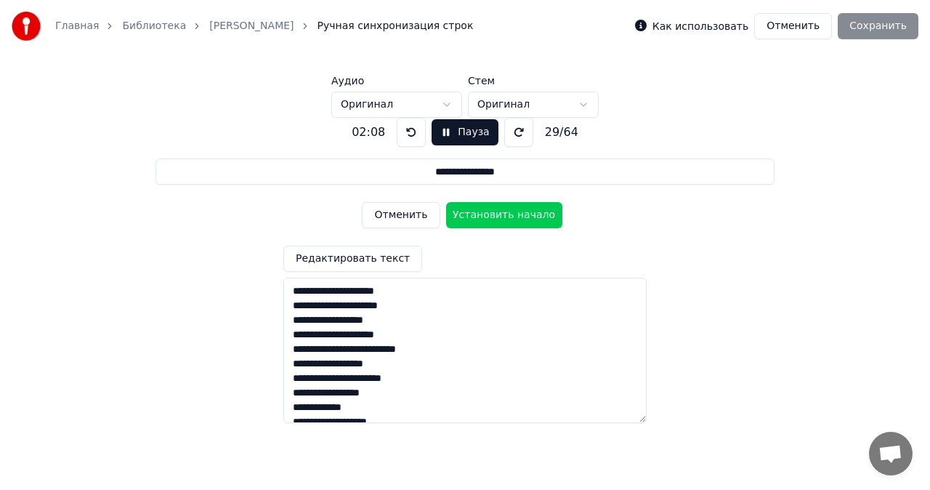
click at [514, 209] on button "Установить начало" at bounding box center [504, 215] width 116 height 26
click at [514, 209] on button "Установить конец" at bounding box center [504, 215] width 116 height 26
click at [514, 209] on button "Установить начало" at bounding box center [504, 215] width 116 height 26
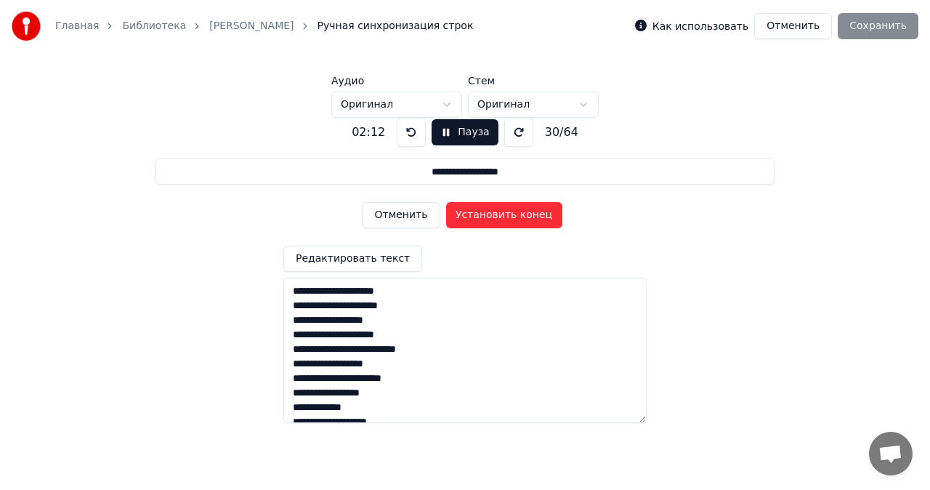
click at [514, 209] on button "Установить конец" at bounding box center [504, 215] width 116 height 26
click at [514, 209] on button "Установить начало" at bounding box center [504, 215] width 116 height 26
click at [514, 209] on button "Установить конец" at bounding box center [504, 215] width 116 height 26
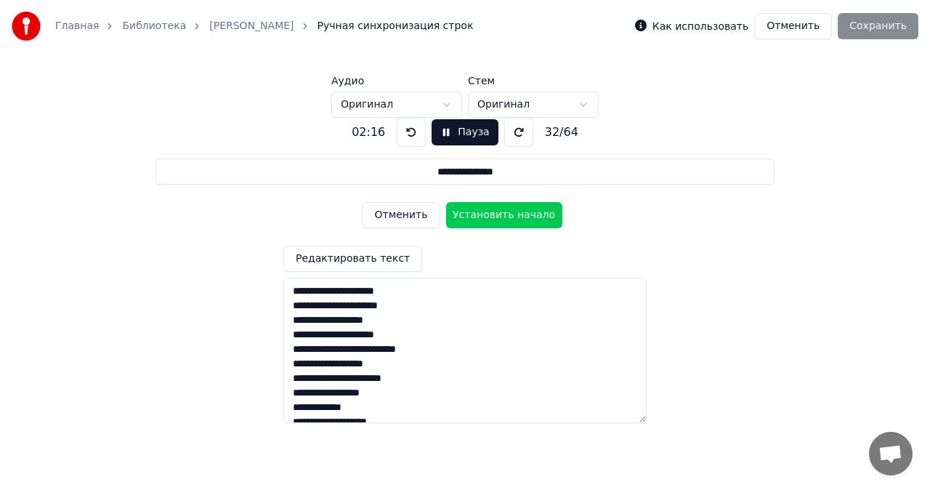
click at [514, 209] on button "Установить начало" at bounding box center [504, 215] width 116 height 26
click at [514, 209] on button "Установить конец" at bounding box center [504, 215] width 116 height 26
click at [514, 209] on button "Установить начало" at bounding box center [504, 215] width 116 height 26
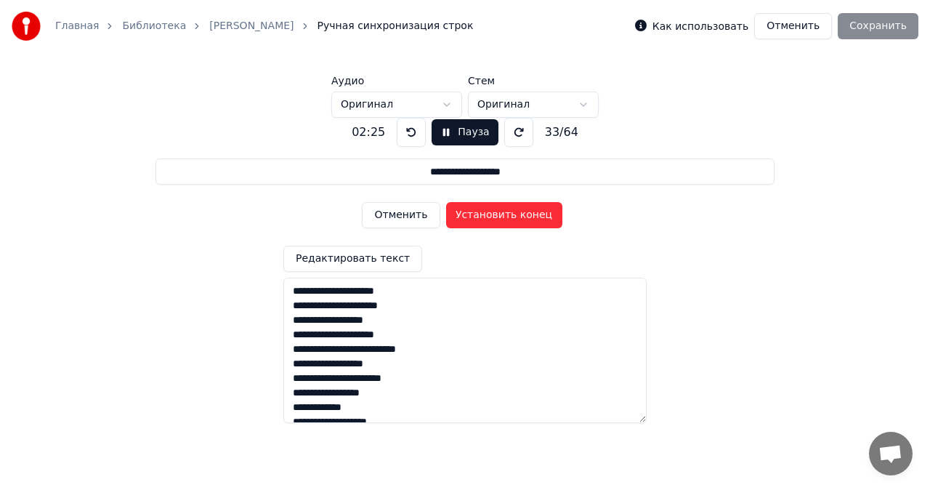
click at [411, 135] on button at bounding box center [411, 132] width 29 height 29
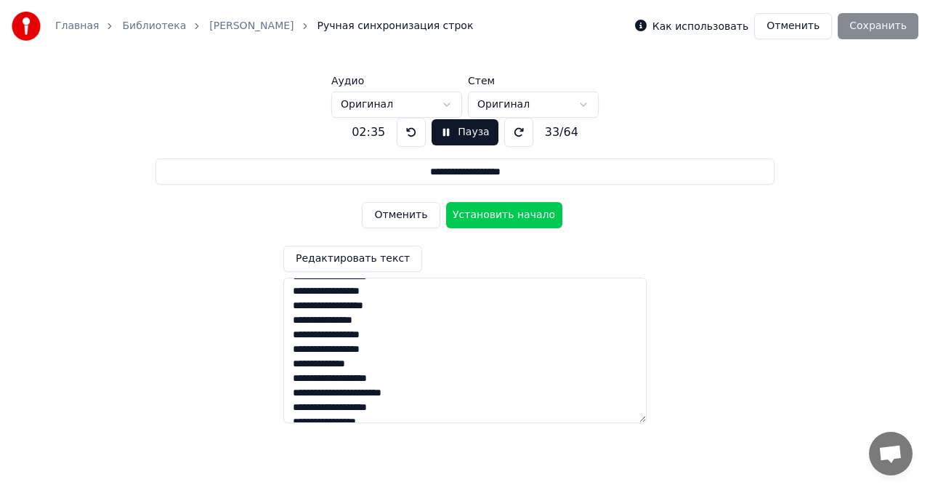
scroll to position [145, 0]
click at [679, 278] on div "**********" at bounding box center [465, 265] width 884 height 294
click at [192, 202] on div "**********" at bounding box center [465, 265] width 884 height 294
click at [857, 25] on div "Как использовать Отменить Сохранить" at bounding box center [776, 26] width 283 height 26
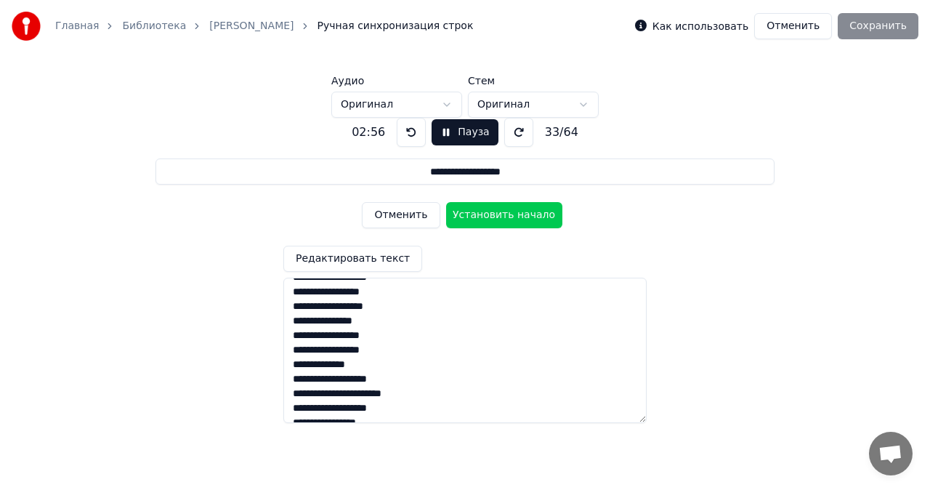
click at [868, 25] on div "Как использовать Отменить Сохранить" at bounding box center [776, 26] width 283 height 26
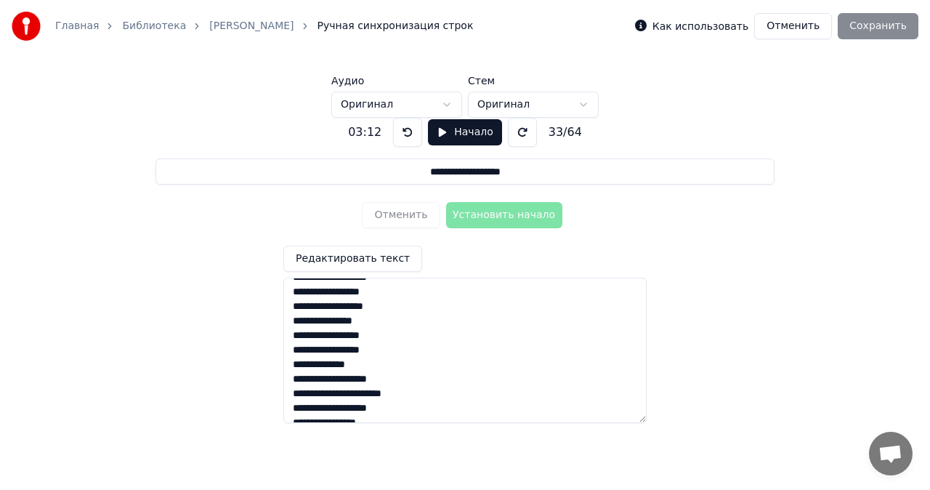
click at [876, 28] on div "Как использовать Отменить Сохранить" at bounding box center [776, 26] width 283 height 26
click at [375, 26] on span "Ручная синхронизация строк" at bounding box center [396, 26] width 156 height 15
click at [471, 138] on button "Начало" at bounding box center [464, 132] width 73 height 26
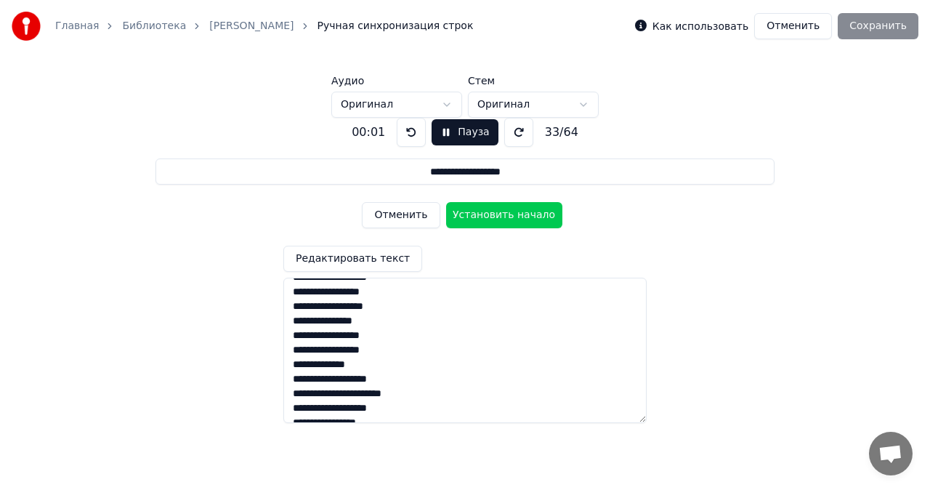
click at [491, 210] on button "Установить начало" at bounding box center [504, 215] width 116 height 26
click at [513, 217] on button "Установить конец" at bounding box center [504, 215] width 116 height 26
click at [517, 211] on button "Установить начало" at bounding box center [504, 215] width 116 height 26
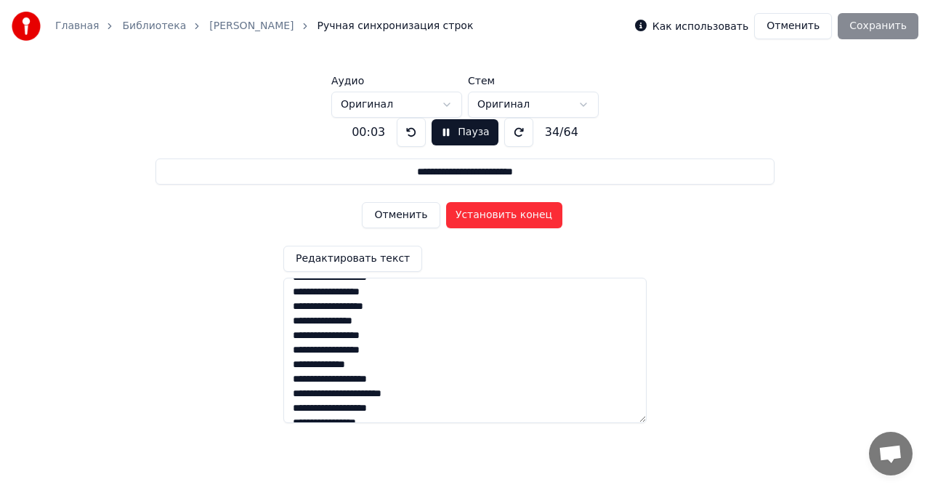
click at [519, 226] on button "Установить конец" at bounding box center [504, 215] width 116 height 26
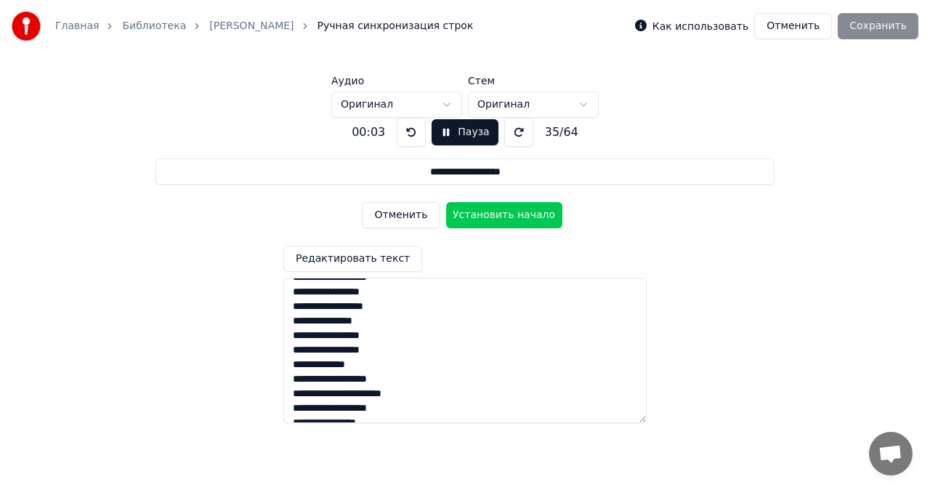
click at [530, 217] on button "Установить начало" at bounding box center [504, 215] width 116 height 26
click at [530, 215] on button "Установить конец" at bounding box center [504, 215] width 116 height 26
click at [532, 217] on button "Установить начало" at bounding box center [504, 215] width 116 height 26
click at [542, 216] on button "Установить конец" at bounding box center [504, 215] width 116 height 26
click at [537, 218] on button "Установить начало" at bounding box center [504, 215] width 116 height 26
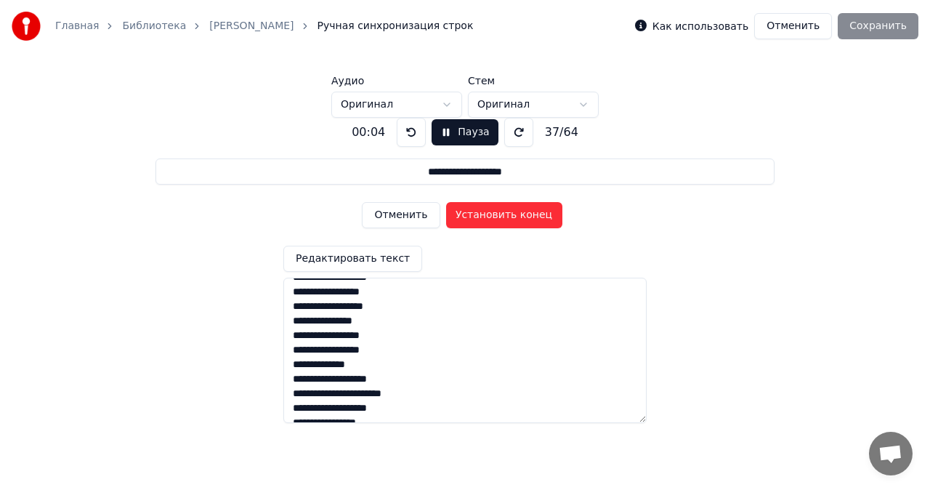
click at [540, 214] on button "Установить конец" at bounding box center [504, 215] width 116 height 26
click at [538, 220] on button "Установить конец" at bounding box center [504, 215] width 116 height 26
click at [541, 221] on button "Установить конец" at bounding box center [504, 215] width 116 height 26
click at [536, 214] on button "Установить начало" at bounding box center [504, 215] width 116 height 26
click at [543, 210] on button "Установить конец" at bounding box center [504, 215] width 116 height 26
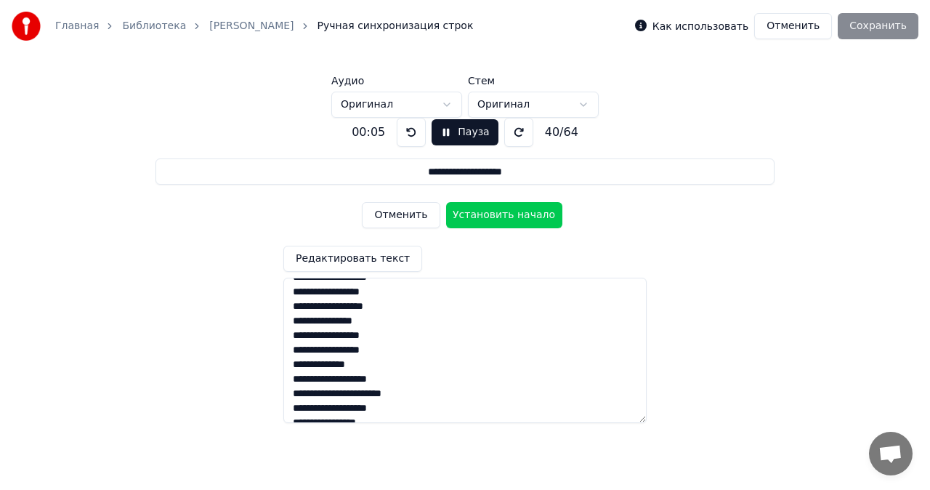
click at [529, 218] on button "Установить начало" at bounding box center [504, 215] width 116 height 26
click at [528, 225] on button "Установить конец" at bounding box center [504, 215] width 116 height 26
click at [530, 219] on button "Установить начало" at bounding box center [504, 215] width 116 height 26
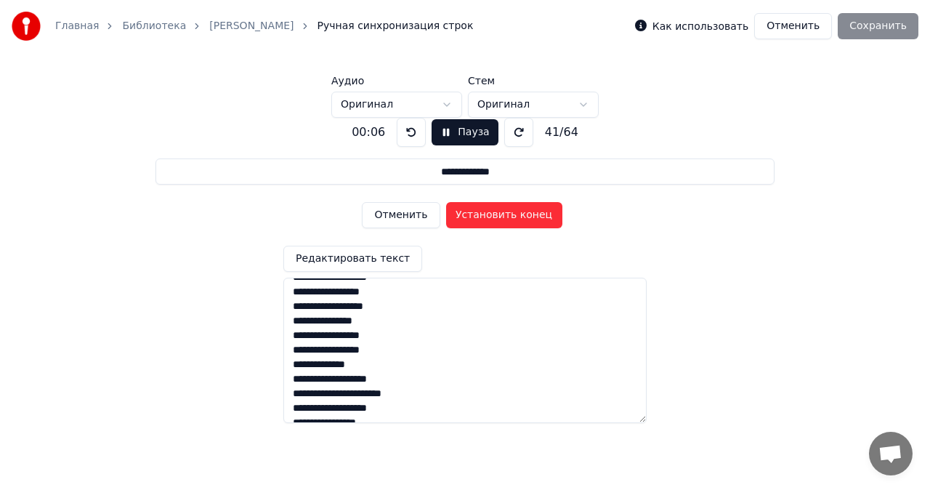
click at [533, 218] on button "Установить конец" at bounding box center [504, 215] width 116 height 26
type input "**********"
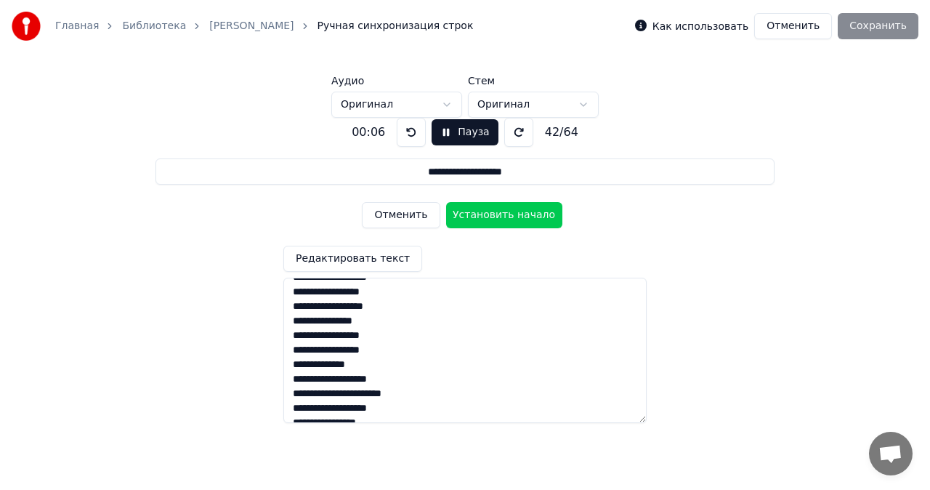
click at [533, 217] on button "Установить начало" at bounding box center [504, 215] width 116 height 26
click at [705, 177] on input "**********" at bounding box center [465, 171] width 618 height 26
click at [696, 176] on input "**********" at bounding box center [465, 171] width 618 height 26
click at [856, 128] on div "**********" at bounding box center [465, 265] width 884 height 294
click at [795, 29] on button "Отменить" at bounding box center [793, 26] width 78 height 26
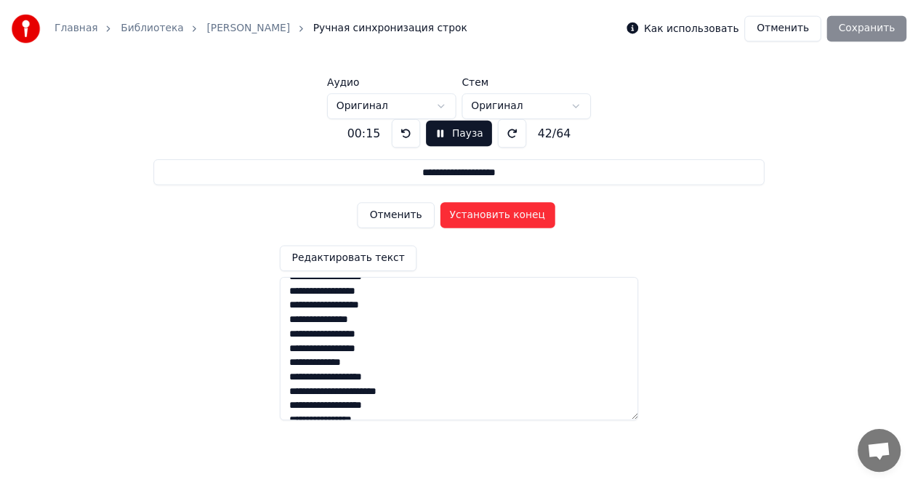
scroll to position [13, 0]
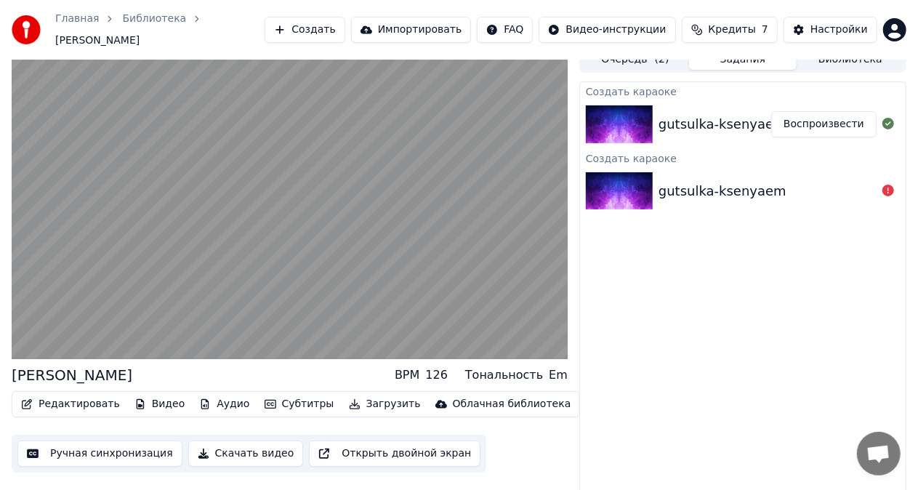
click at [369, 227] on video at bounding box center [290, 203] width 556 height 312
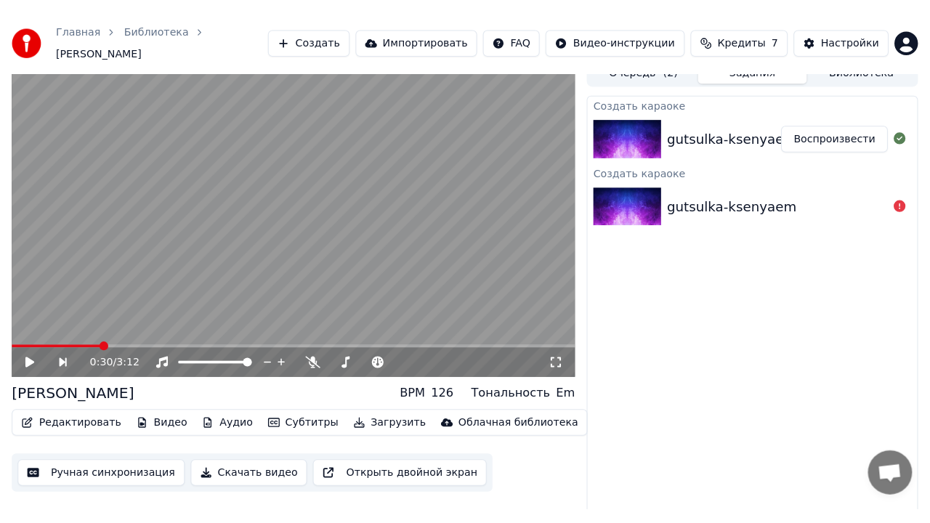
scroll to position [0, 0]
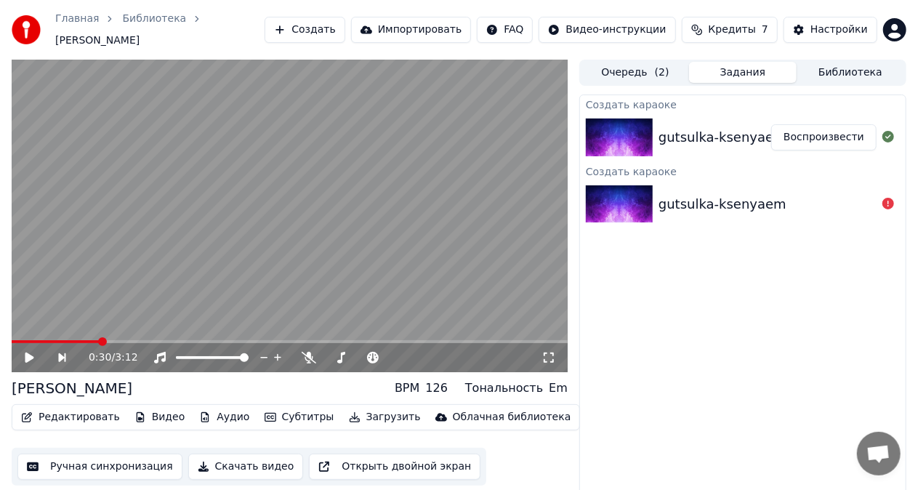
click at [143, 464] on button "Ручная синхронизация" at bounding box center [99, 466] width 165 height 26
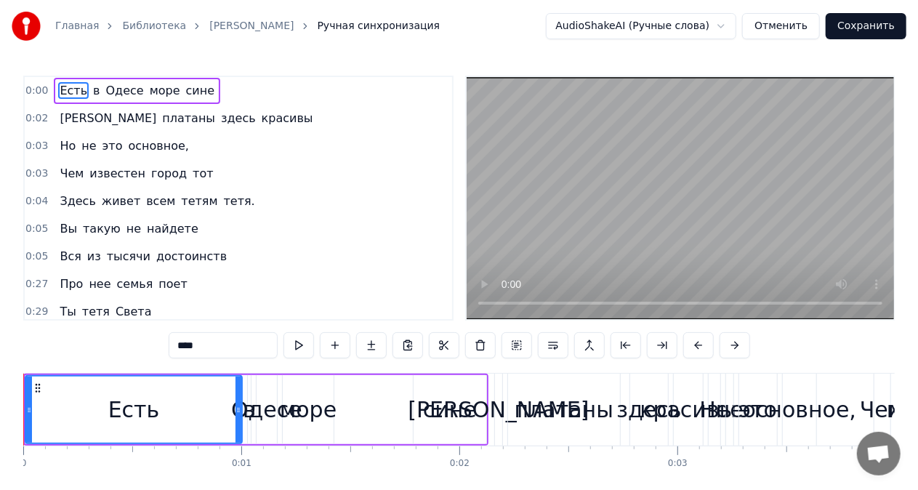
click at [243, 25] on link "[PERSON_NAME]" at bounding box center [251, 26] width 84 height 15
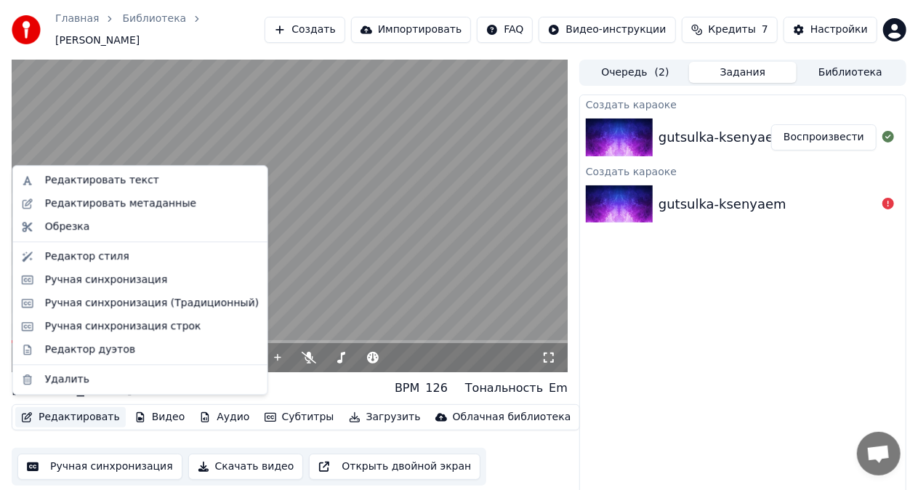
click at [97, 411] on button "Редактировать" at bounding box center [70, 417] width 110 height 20
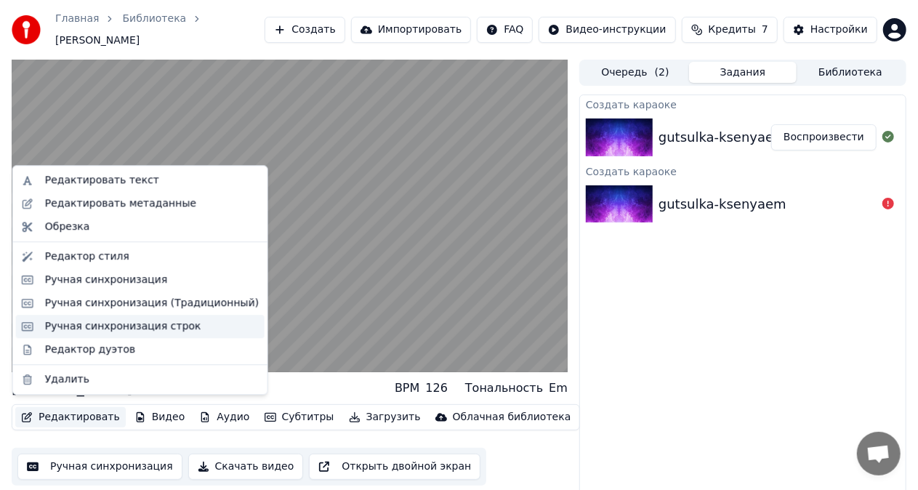
click at [130, 328] on div "Ручная синхронизация строк" at bounding box center [123, 326] width 156 height 15
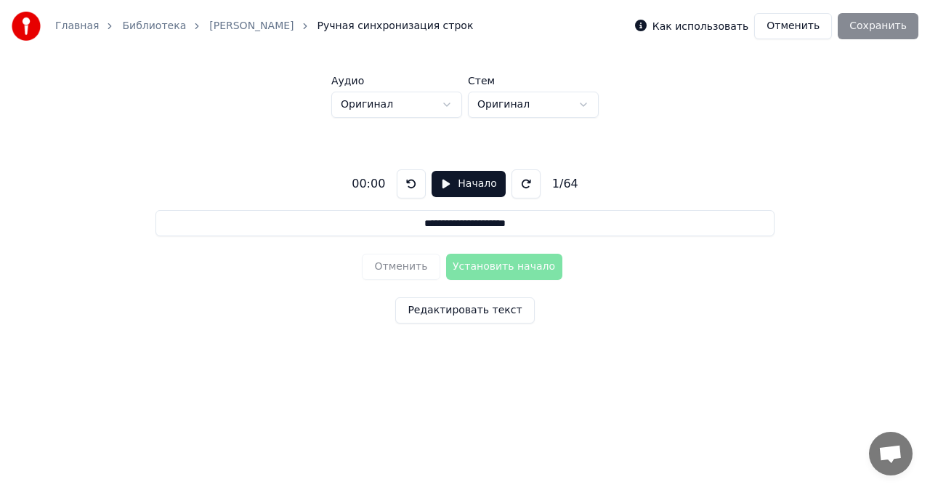
click at [344, 236] on div "**********" at bounding box center [465, 243] width 884 height 251
click at [445, 185] on button "Начало" at bounding box center [468, 184] width 73 height 26
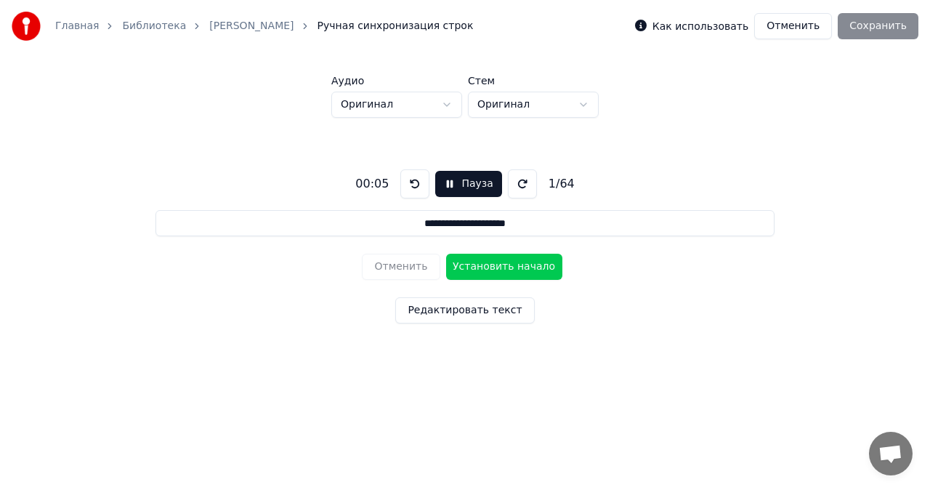
click at [513, 189] on button at bounding box center [522, 183] width 29 height 29
click at [455, 180] on button "Пауза" at bounding box center [468, 184] width 66 height 26
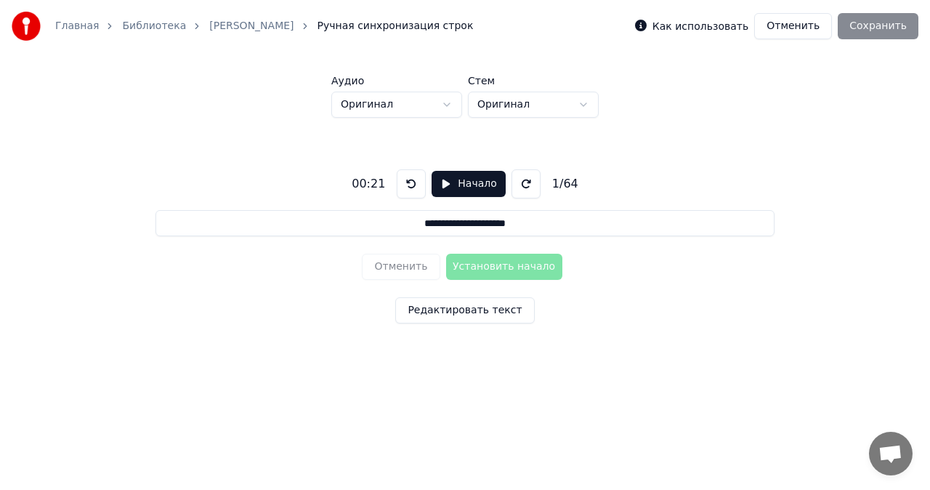
click at [441, 185] on button "Начало" at bounding box center [468, 184] width 73 height 26
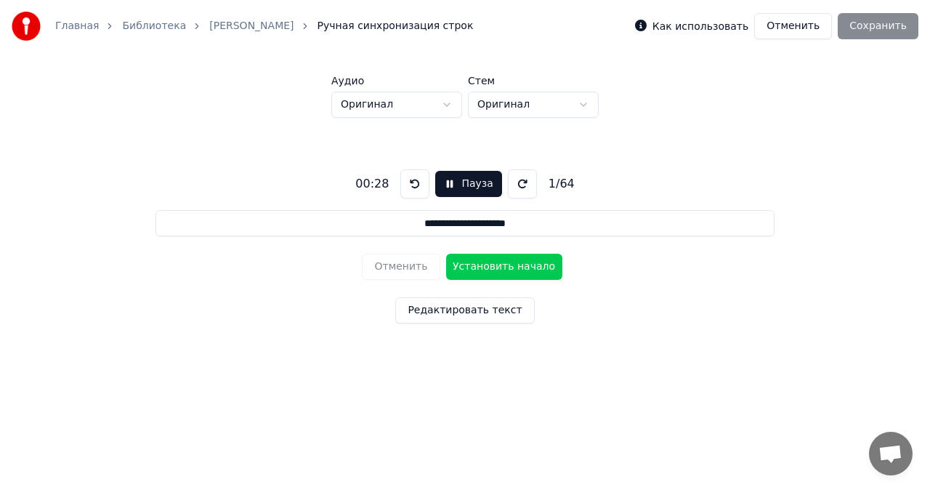
click at [477, 265] on button "Установить начало" at bounding box center [504, 267] width 116 height 26
click at [477, 265] on button "Установить конец" at bounding box center [504, 267] width 116 height 26
click at [477, 265] on button "Установить начало" at bounding box center [504, 267] width 116 height 26
click at [477, 265] on button "Установить конец" at bounding box center [504, 267] width 116 height 26
click at [477, 265] on button "Установить начало" at bounding box center [504, 267] width 116 height 26
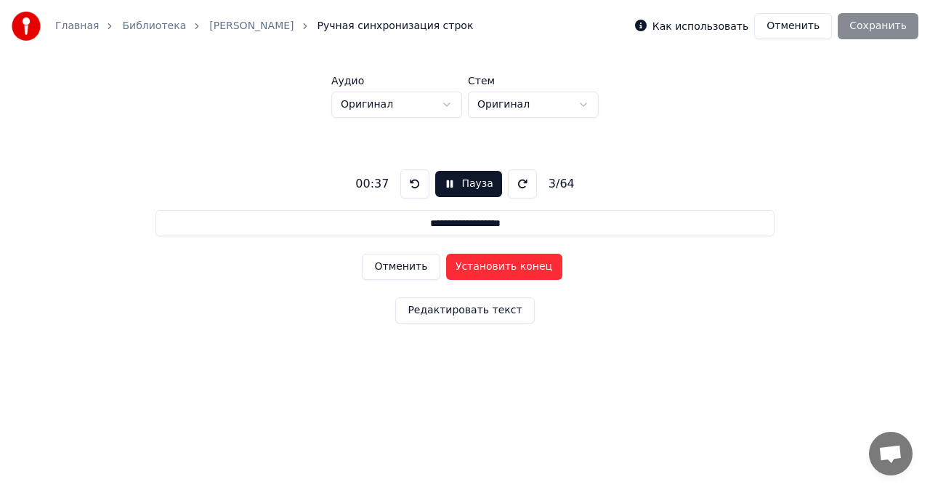
click at [477, 265] on button "Установить конец" at bounding box center [504, 267] width 116 height 26
click at [477, 265] on button "Установить начало" at bounding box center [504, 267] width 116 height 26
click at [477, 265] on button "Установить конец" at bounding box center [504, 267] width 116 height 26
click at [477, 265] on button "Установить начало" at bounding box center [504, 267] width 116 height 26
click at [477, 265] on button "Установить конец" at bounding box center [504, 267] width 116 height 26
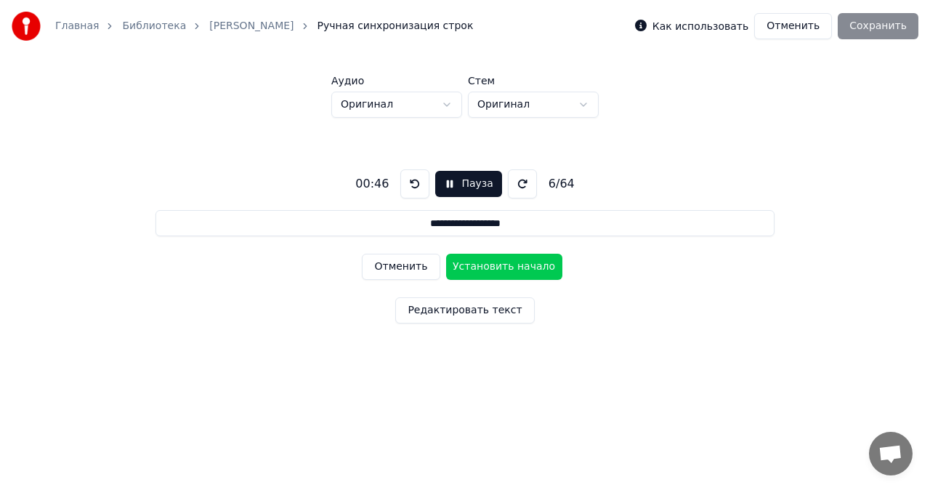
click at [477, 265] on button "Установить начало" at bounding box center [504, 267] width 116 height 26
click at [477, 265] on button "Установить конец" at bounding box center [504, 267] width 116 height 26
click at [477, 265] on button "Установить начало" at bounding box center [504, 267] width 116 height 26
click at [477, 265] on button "Установить конец" at bounding box center [504, 267] width 116 height 26
click at [477, 265] on button "Установить начало" at bounding box center [504, 267] width 116 height 26
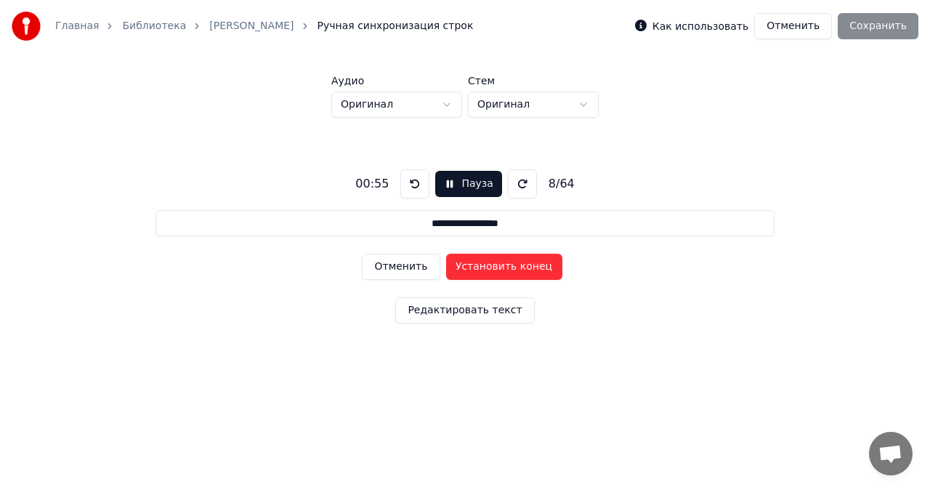
click at [477, 265] on button "Установить конец" at bounding box center [504, 267] width 116 height 26
click at [477, 265] on button "Установить начало" at bounding box center [504, 267] width 116 height 26
click at [477, 265] on button "Установить конец" at bounding box center [504, 267] width 116 height 26
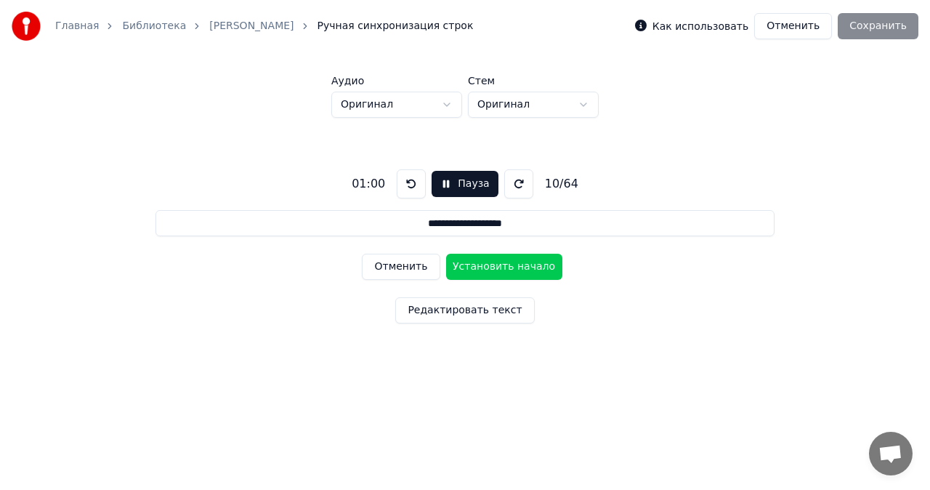
click at [477, 265] on button "Установить начало" at bounding box center [504, 267] width 116 height 26
click at [477, 265] on button "Установить конец" at bounding box center [504, 267] width 116 height 26
click at [478, 265] on button "Установить начало" at bounding box center [504, 267] width 116 height 26
click at [478, 265] on button "Установить конец" at bounding box center [504, 267] width 116 height 26
click at [478, 265] on button "Установить начало" at bounding box center [504, 267] width 116 height 26
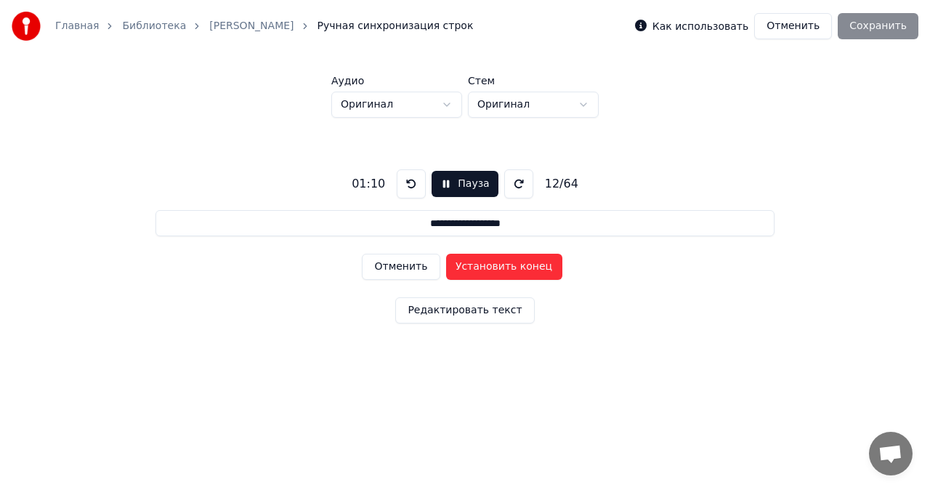
click at [478, 265] on button "Установить конец" at bounding box center [504, 267] width 116 height 26
click at [478, 265] on button "Установить начало" at bounding box center [504, 267] width 116 height 26
click at [478, 265] on button "Установить конец" at bounding box center [504, 267] width 116 height 26
click at [478, 265] on button "Установить начало" at bounding box center [504, 267] width 116 height 26
click at [478, 265] on button "Установить конец" at bounding box center [504, 267] width 116 height 26
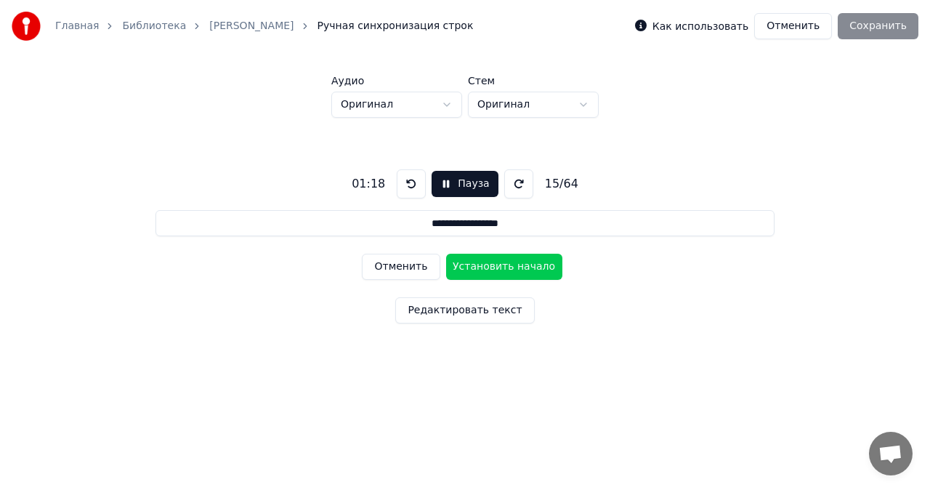
click at [478, 265] on button "Установить начало" at bounding box center [504, 267] width 116 height 26
click at [478, 265] on button "Установить конец" at bounding box center [504, 267] width 116 height 26
click at [478, 265] on button "Установить начало" at bounding box center [504, 267] width 116 height 26
click at [478, 265] on button "Установить конец" at bounding box center [504, 267] width 116 height 26
click at [479, 265] on button "Установить начало" at bounding box center [504, 267] width 116 height 26
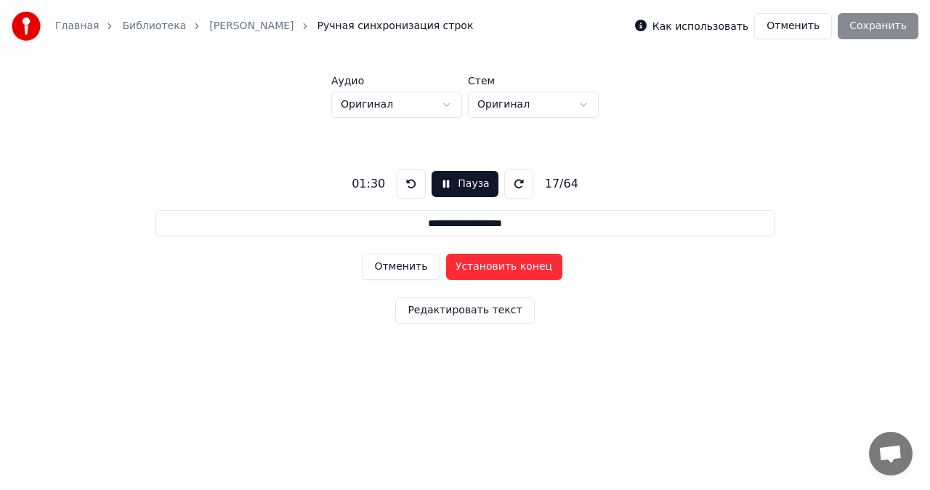
click at [479, 265] on button "Установить конец" at bounding box center [504, 267] width 116 height 26
click at [479, 265] on button "Установить начало" at bounding box center [504, 267] width 116 height 26
click at [479, 265] on button "Установить конец" at bounding box center [504, 267] width 116 height 26
click at [479, 265] on button "Установить начало" at bounding box center [504, 267] width 116 height 26
click at [479, 265] on button "Установить конец" at bounding box center [504, 267] width 116 height 26
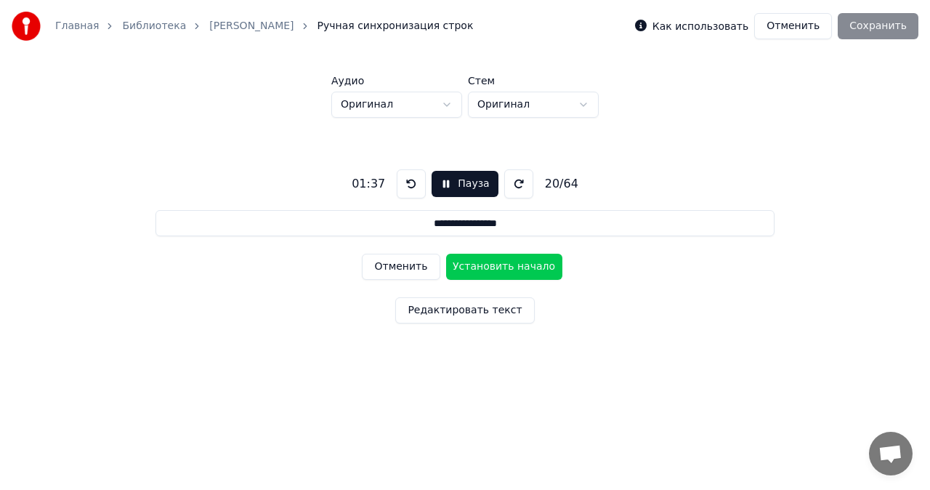
click at [479, 265] on button "Установить начало" at bounding box center [504, 267] width 116 height 26
click at [479, 265] on button "Установить конец" at bounding box center [504, 267] width 116 height 26
click at [479, 265] on button "Установить начало" at bounding box center [504, 267] width 116 height 26
click at [479, 265] on button "Установить конец" at bounding box center [504, 267] width 116 height 26
click at [479, 265] on button "Установить начало" at bounding box center [504, 267] width 116 height 26
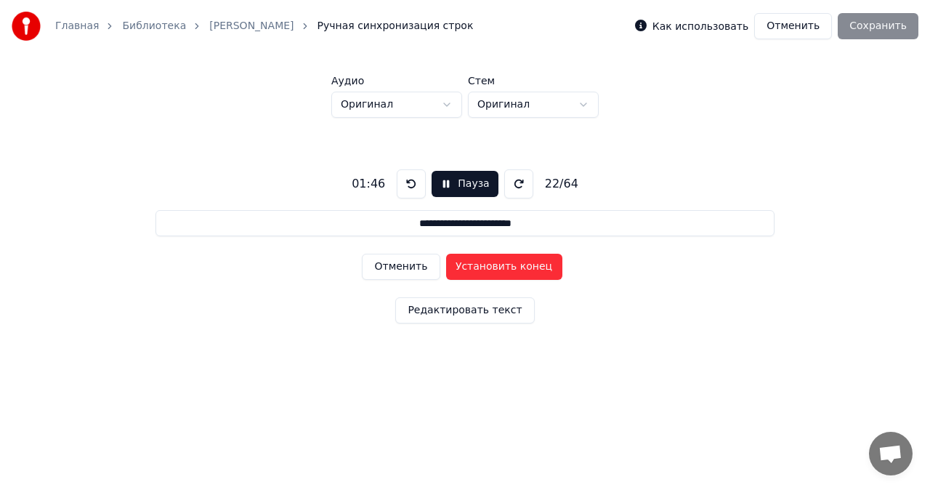
click at [479, 265] on button "Установить конец" at bounding box center [504, 267] width 116 height 26
click at [479, 265] on button "Установить начало" at bounding box center [504, 267] width 116 height 26
click at [479, 265] on button "Установить конец" at bounding box center [504, 267] width 116 height 26
click at [479, 265] on button "Установить начало" at bounding box center [504, 267] width 116 height 26
click at [479, 265] on button "Установить конец" at bounding box center [504, 267] width 116 height 26
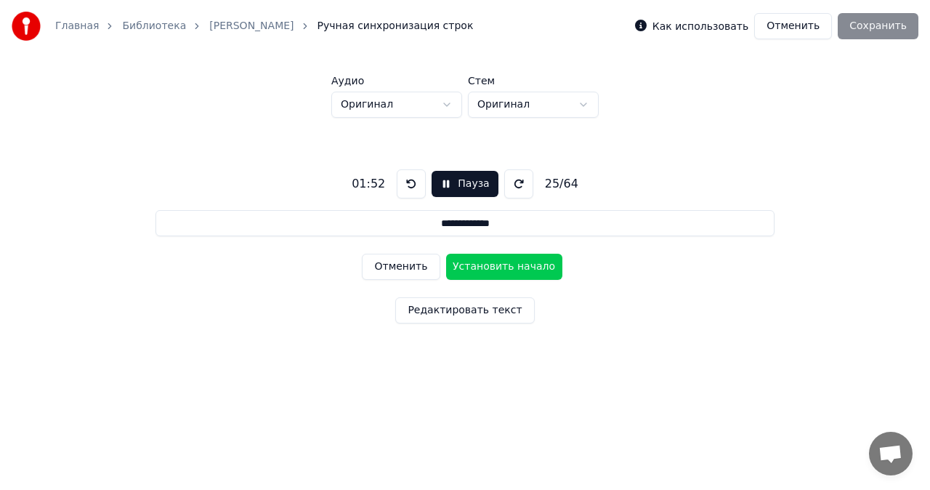
click at [479, 265] on button "Установить начало" at bounding box center [504, 267] width 116 height 26
click at [479, 265] on button "Установить конец" at bounding box center [504, 267] width 116 height 26
click at [479, 265] on button "Установить начало" at bounding box center [504, 267] width 116 height 26
click at [479, 265] on button "Установить конец" at bounding box center [504, 267] width 116 height 26
click at [479, 265] on button "Установить начало" at bounding box center [504, 267] width 116 height 26
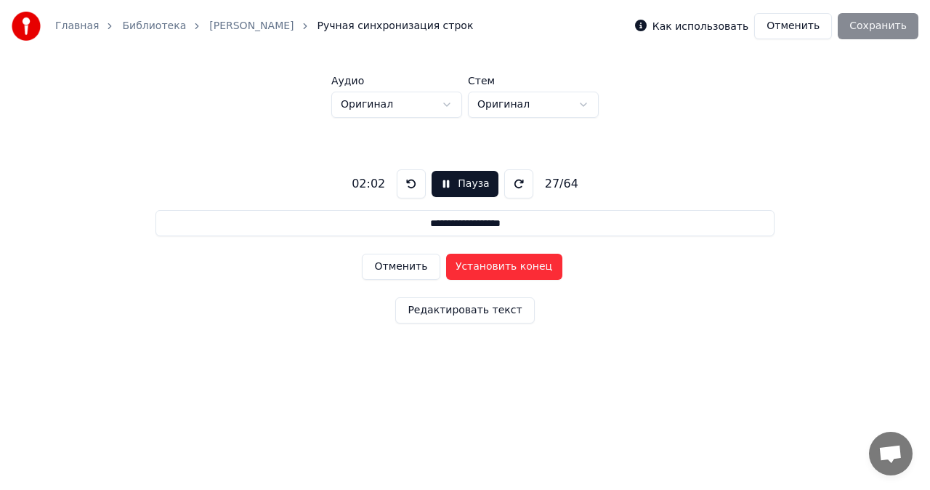
click at [479, 265] on button "Установить конец" at bounding box center [504, 267] width 116 height 26
click at [479, 265] on button "Установить начало" at bounding box center [504, 267] width 116 height 26
click at [479, 265] on button "Установить конец" at bounding box center [504, 267] width 116 height 26
click at [479, 265] on button "Установить начало" at bounding box center [504, 267] width 116 height 26
click at [479, 265] on button "Установить конец" at bounding box center [504, 267] width 116 height 26
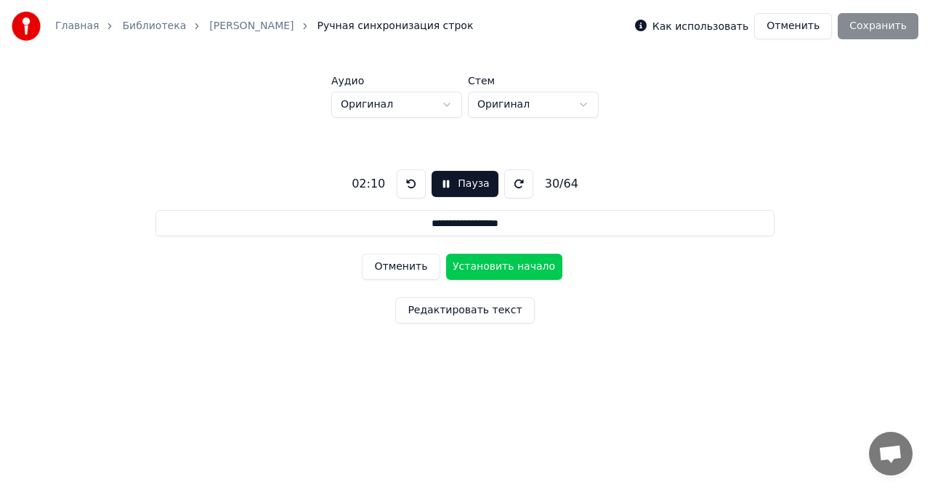
click at [479, 265] on button "Установить начало" at bounding box center [504, 267] width 116 height 26
click at [479, 265] on button "Установить конец" at bounding box center [504, 267] width 116 height 26
click at [479, 265] on button "Установить начало" at bounding box center [504, 267] width 116 height 26
click at [479, 265] on button "Установить конец" at bounding box center [504, 267] width 116 height 26
click at [479, 265] on button "Установить начало" at bounding box center [504, 267] width 116 height 26
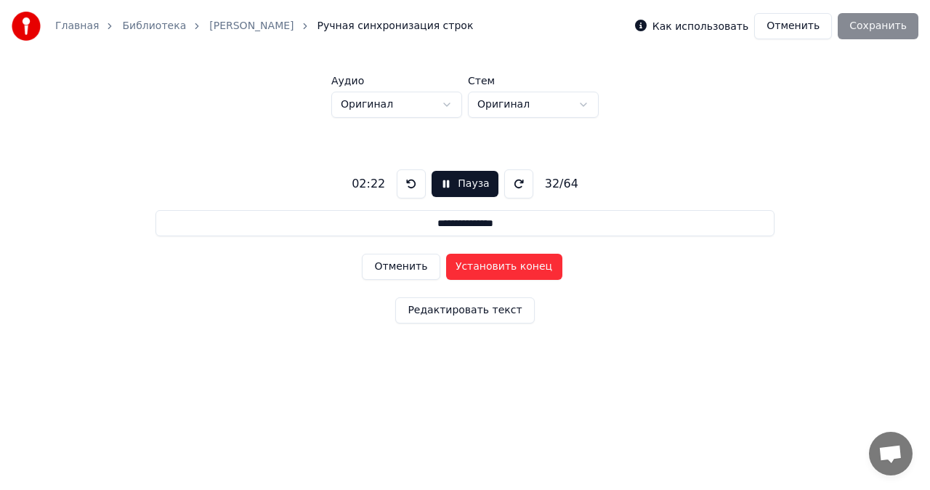
click at [479, 265] on button "Установить конец" at bounding box center [504, 267] width 116 height 26
click at [479, 265] on button "Установить начало" at bounding box center [504, 267] width 116 height 26
click at [479, 265] on button "Установить конец" at bounding box center [504, 267] width 116 height 26
click at [479, 265] on button "Установить начало" at bounding box center [504, 267] width 116 height 26
click at [479, 265] on button "Установить конец" at bounding box center [504, 267] width 116 height 26
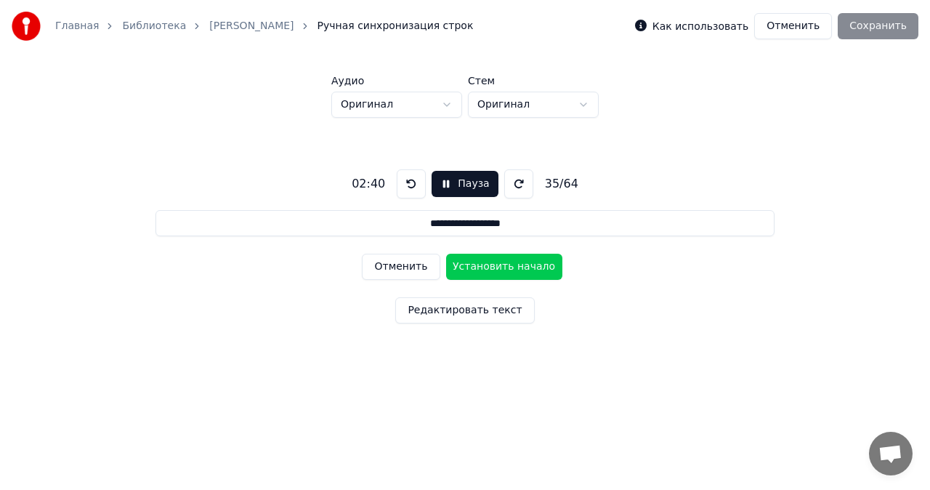
click at [479, 265] on button "Установить начало" at bounding box center [504, 267] width 116 height 26
click at [479, 265] on button "Установить конец" at bounding box center [504, 267] width 116 height 26
click at [479, 265] on button "Установить начало" at bounding box center [504, 267] width 116 height 26
click at [479, 265] on button "Установить конец" at bounding box center [504, 267] width 116 height 26
click at [479, 265] on button "Установить начало" at bounding box center [504, 267] width 116 height 26
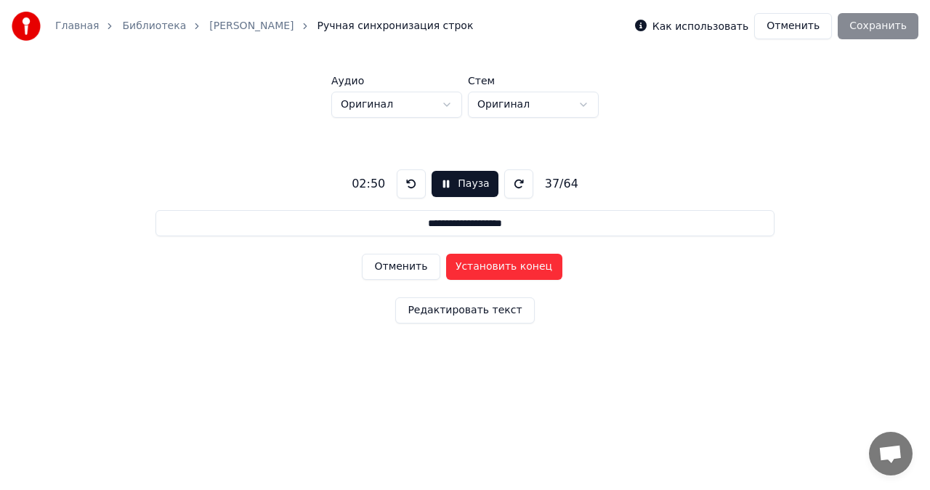
click at [479, 265] on button "Установить конец" at bounding box center [504, 267] width 116 height 26
click at [479, 265] on button "Установить начало" at bounding box center [504, 267] width 116 height 26
click at [479, 265] on button "Установить конец" at bounding box center [504, 267] width 116 height 26
click at [479, 265] on button "Установить начало" at bounding box center [504, 267] width 116 height 26
click at [479, 265] on button "Установить конец" at bounding box center [504, 267] width 116 height 26
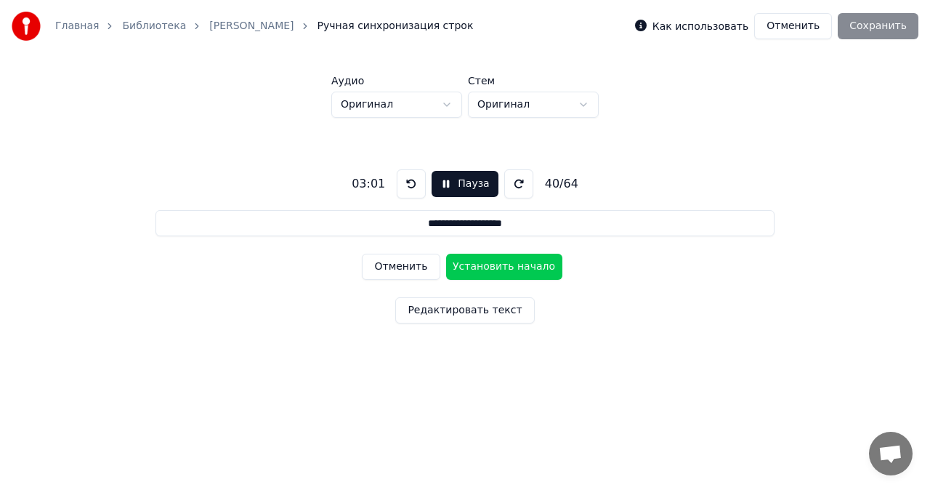
click at [479, 265] on button "Установить начало" at bounding box center [504, 267] width 116 height 26
click at [479, 265] on button "Установить конец" at bounding box center [504, 267] width 116 height 26
type input "**********"
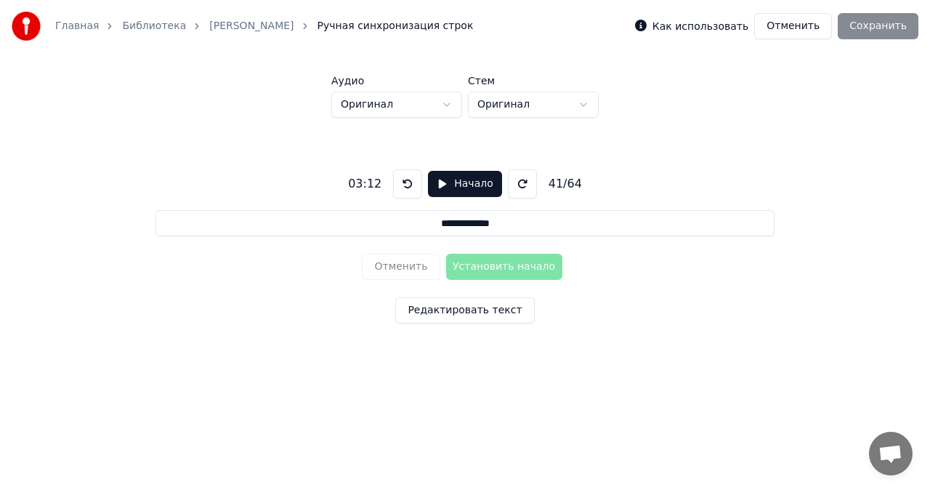
click at [872, 30] on div "Как использовать Отменить Сохранить" at bounding box center [776, 26] width 283 height 26
click at [885, 31] on div "Как использовать Отменить Сохранить" at bounding box center [776, 26] width 283 height 26
click at [886, 40] on div "Главная Библиотека Gutsulka Ksenya Ручная синхронизация строк Как использовать …" at bounding box center [465, 26] width 930 height 52
click at [872, 48] on div "Главная Библиотека Gutsulka Ksenya Ручная синхронизация строк Как использовать …" at bounding box center [465, 26] width 930 height 52
click at [869, 48] on div "Главная Библиотека Gutsulka Ksenya Ручная синхронизация строк Как использовать …" at bounding box center [465, 26] width 930 height 52
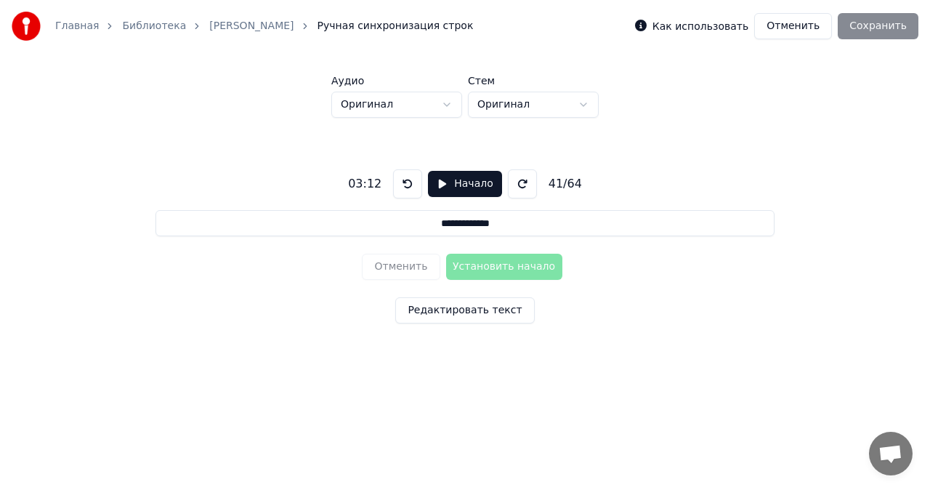
click at [842, 89] on div "**********" at bounding box center [465, 223] width 884 height 294
click at [524, 269] on div "Отменить Установить начало" at bounding box center [465, 267] width 206 height 38
click at [440, 185] on button "Начало" at bounding box center [464, 184] width 73 height 26
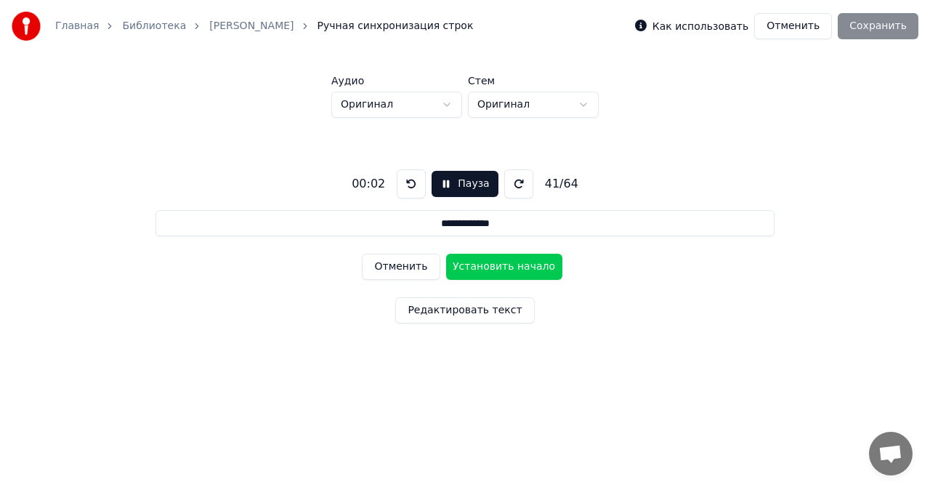
click at [353, 265] on div "**********" at bounding box center [465, 243] width 884 height 251
click at [354, 265] on div "**********" at bounding box center [465, 243] width 884 height 251
click at [283, 179] on div "**********" at bounding box center [465, 243] width 884 height 251
click at [244, 28] on link "[PERSON_NAME]" at bounding box center [251, 26] width 84 height 15
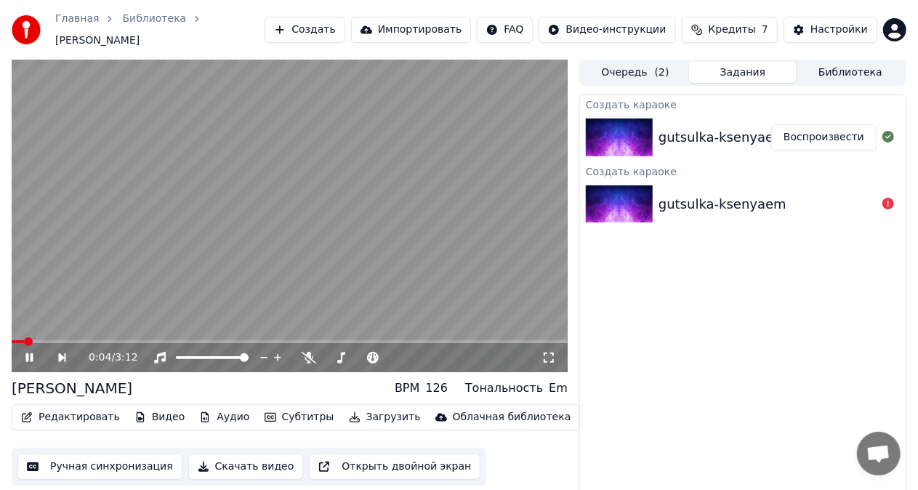
click at [616, 464] on div "Создать караоке gutsulka-ksenyaem Воспроизвести Создать караоке gutsulka-ksenya…" at bounding box center [742, 302] width 327 height 416
click at [605, 464] on div "Создать караоке gutsulka-ksenyaem Воспроизвести Создать караоке gutsulka-ksenya…" at bounding box center [742, 302] width 327 height 416
click at [548, 352] on icon at bounding box center [548, 358] width 15 height 12
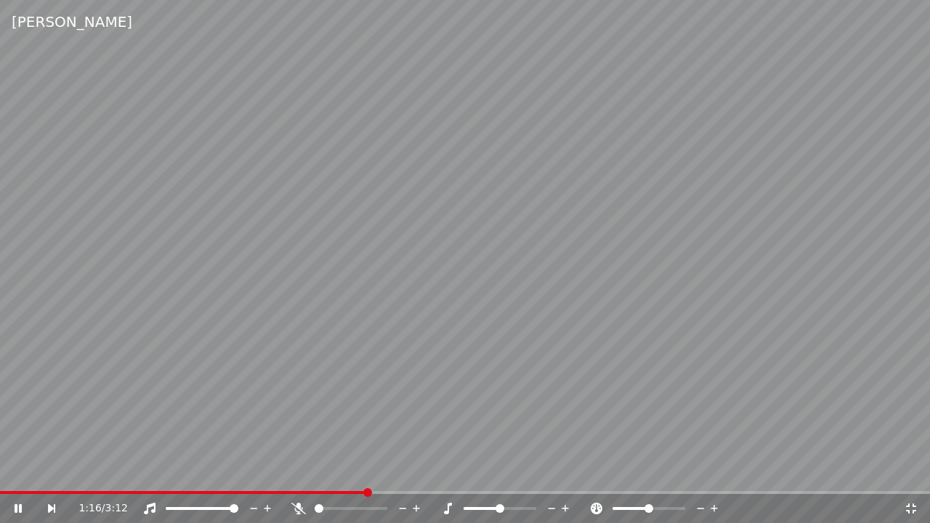
click at [22, 477] on video at bounding box center [465, 261] width 930 height 523
click at [17, 477] on icon at bounding box center [28, 509] width 33 height 12
click at [24, 477] on video at bounding box center [465, 261] width 930 height 523
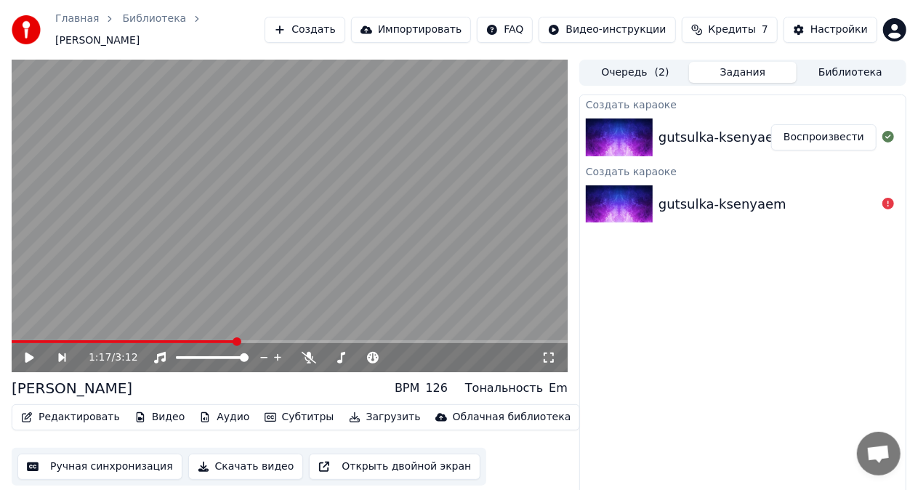
click at [614, 102] on div "Создать караоке" at bounding box center [743, 103] width 326 height 17
click at [825, 128] on button "Воспроизвести" at bounding box center [823, 137] width 105 height 26
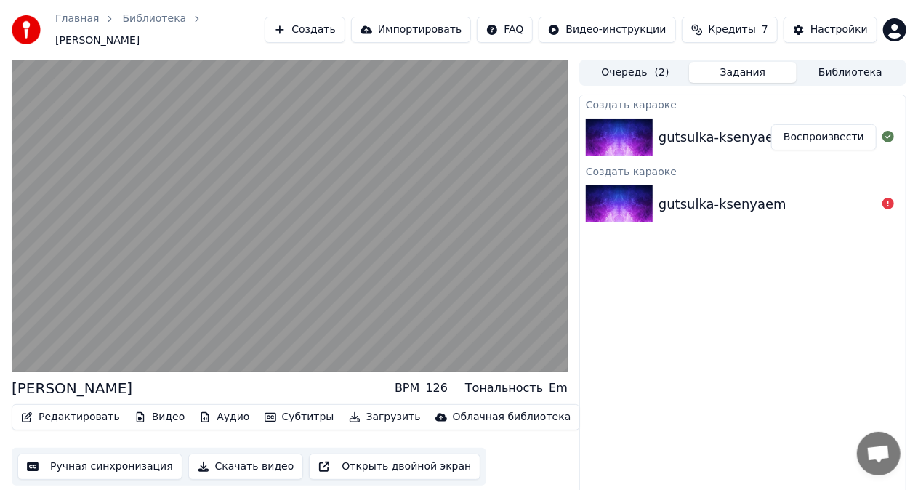
click at [544, 360] on video at bounding box center [290, 216] width 556 height 312
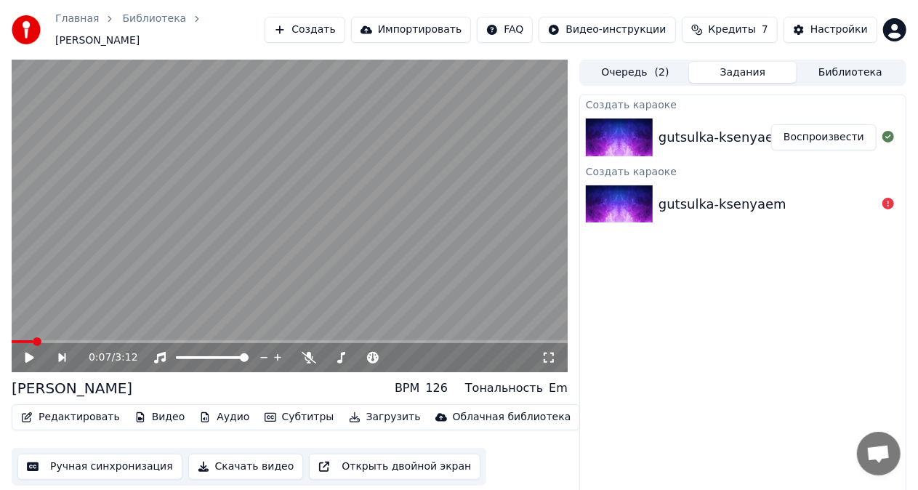
click at [552, 352] on icon at bounding box center [548, 358] width 15 height 12
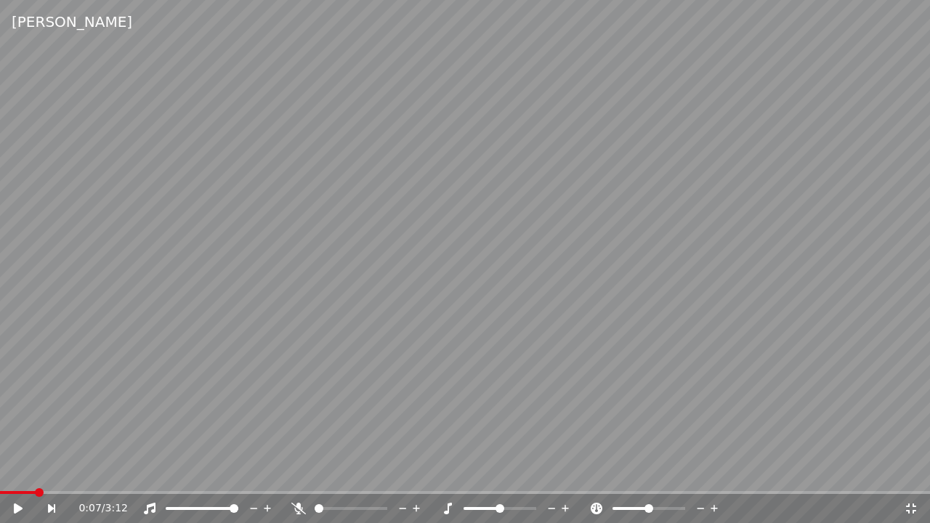
click at [620, 451] on video at bounding box center [465, 261] width 930 height 523
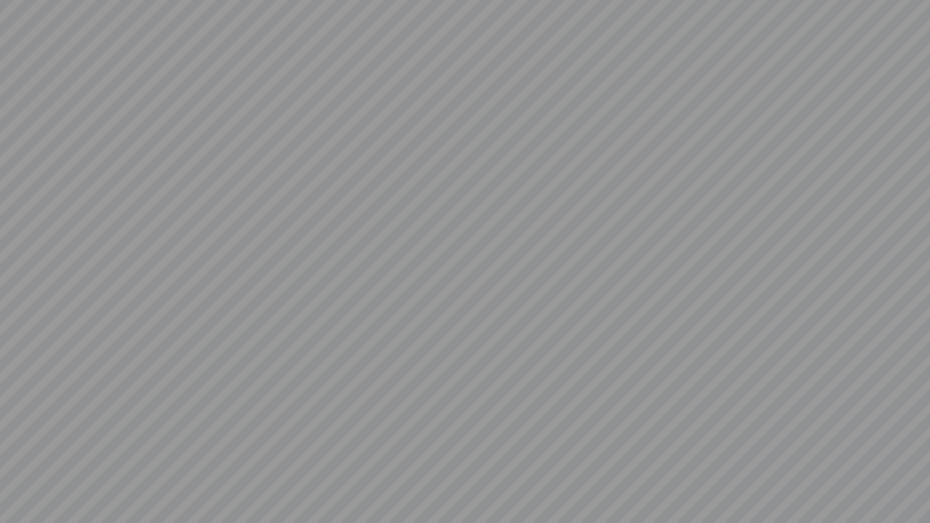
click at [751, 469] on video at bounding box center [465, 261] width 930 height 523
